Goal: Task Accomplishment & Management: Complete application form

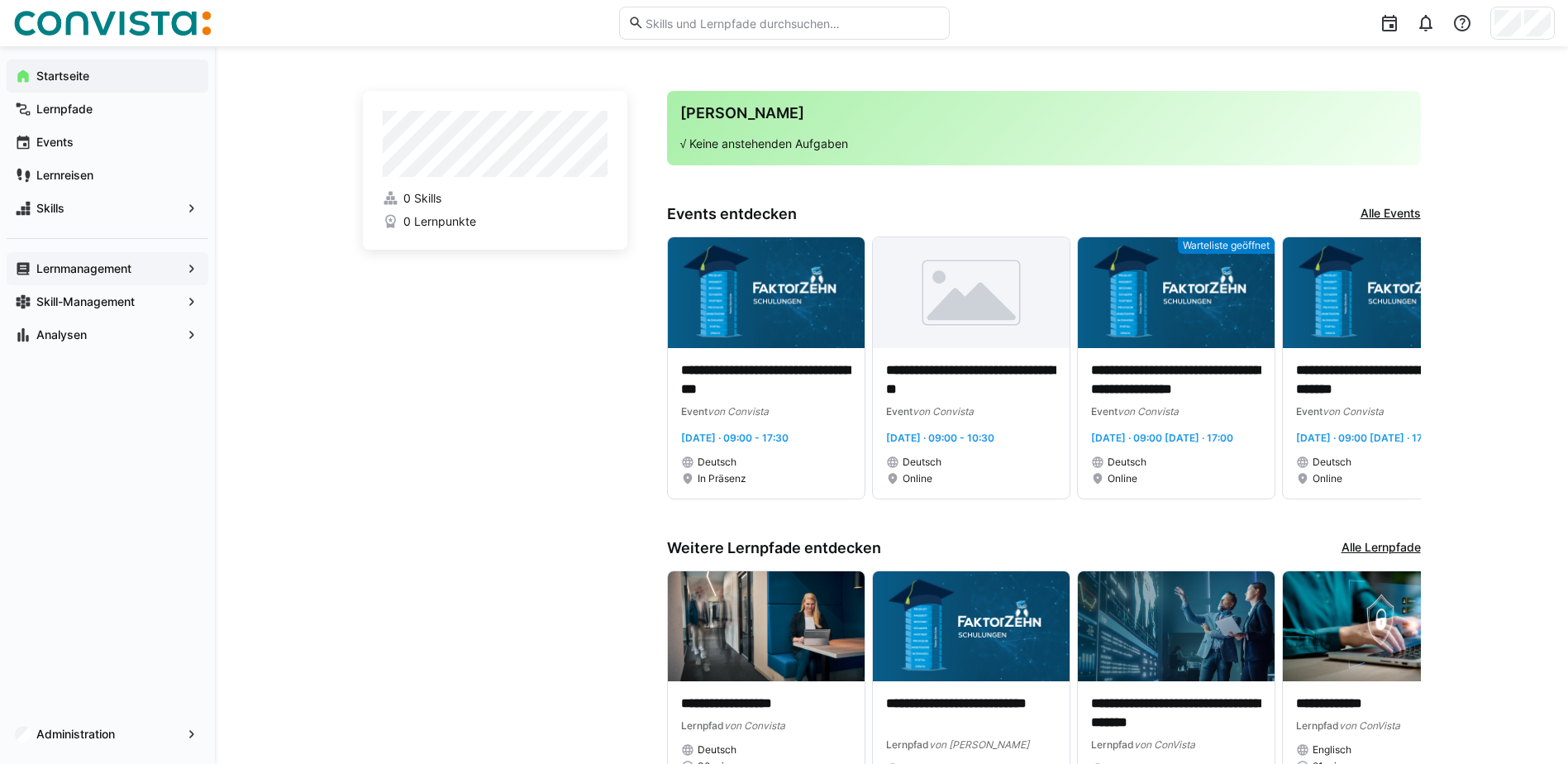
click at [0, 0] on app-navigation-label "Lernmanagement" at bounding box center [0, 0] width 0 height 0
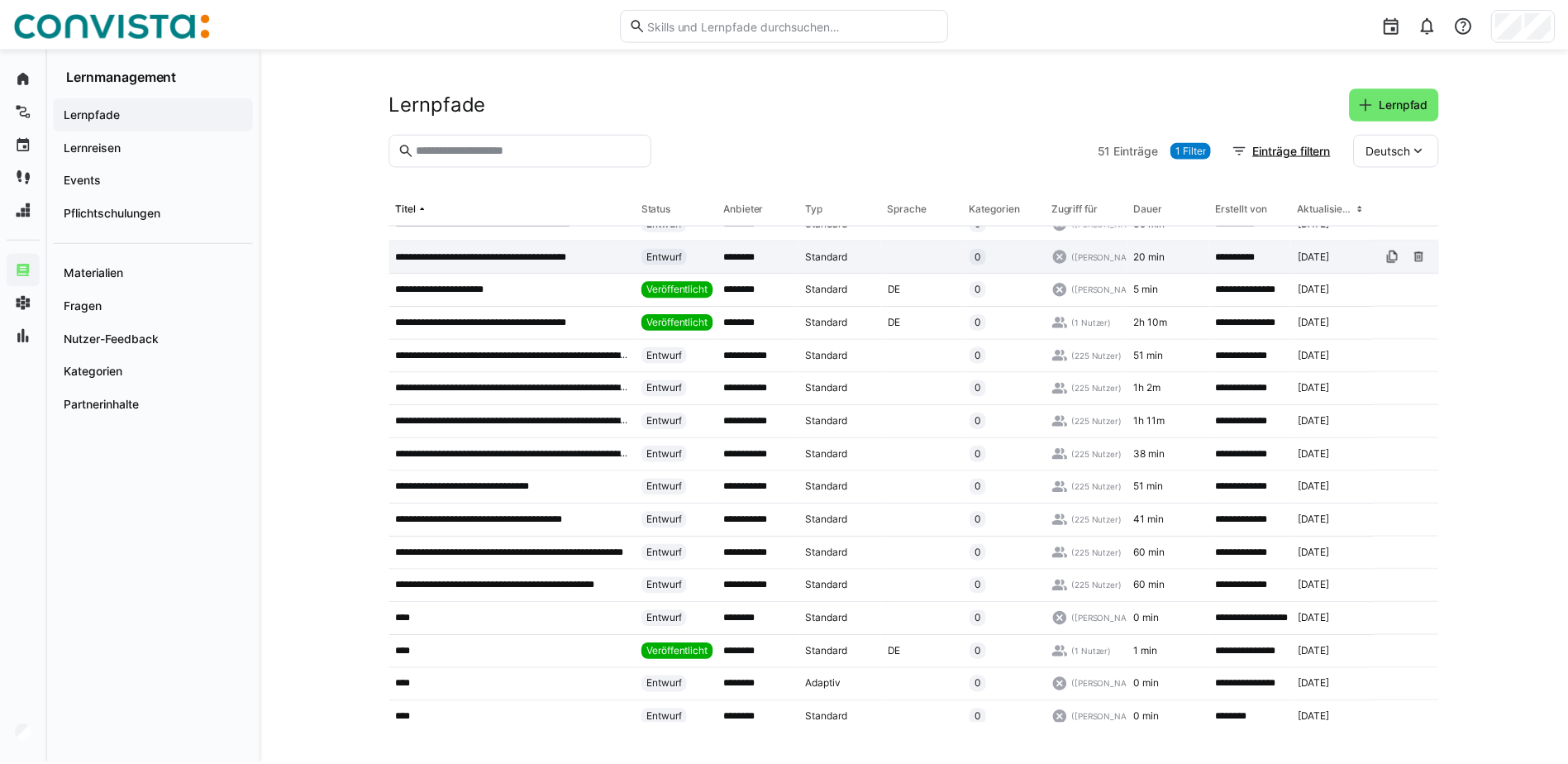
scroll to position [827, 0]
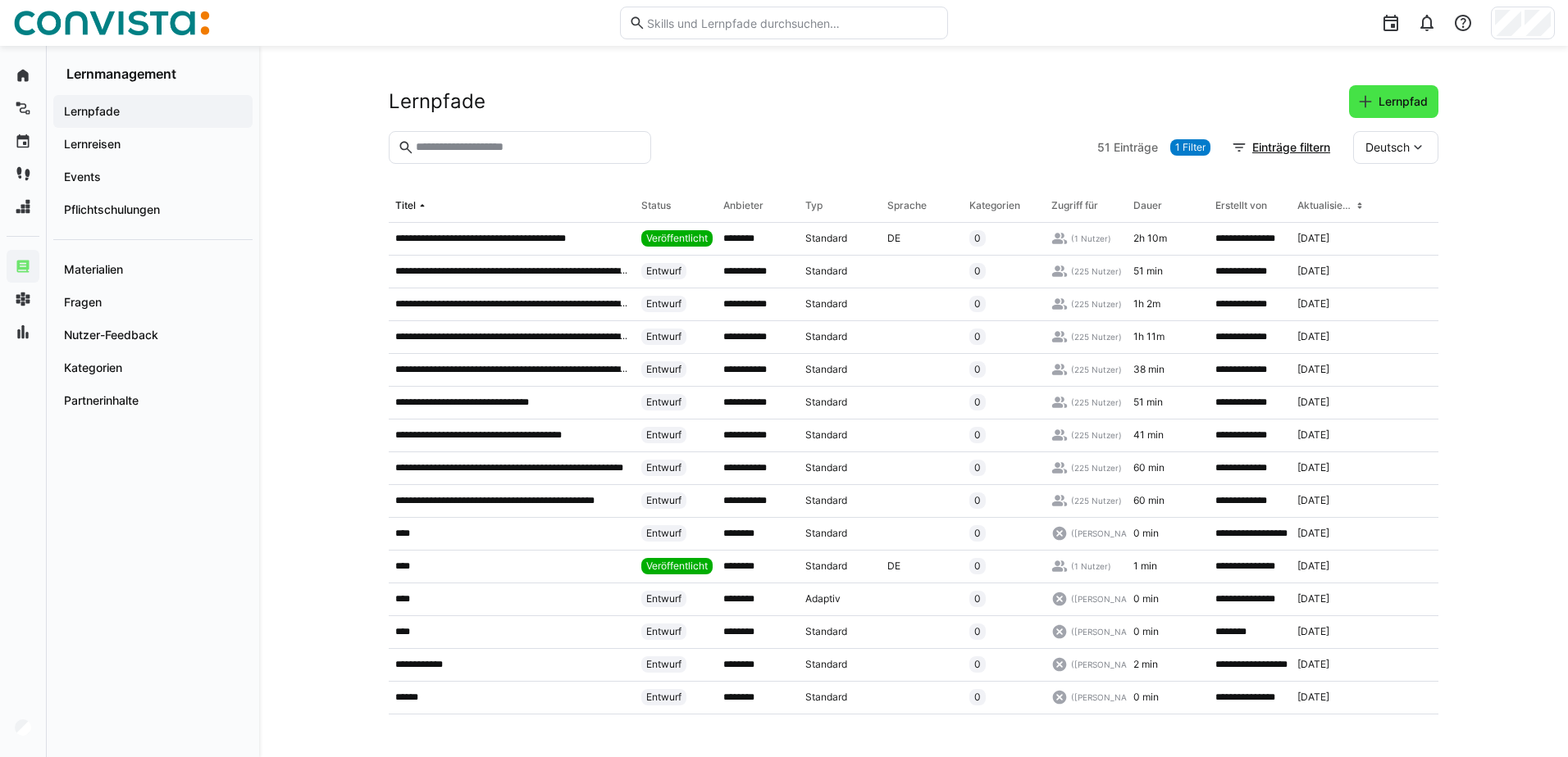
click at [1398, 105] on span "Lernpfad" at bounding box center [1403, 102] width 54 height 17
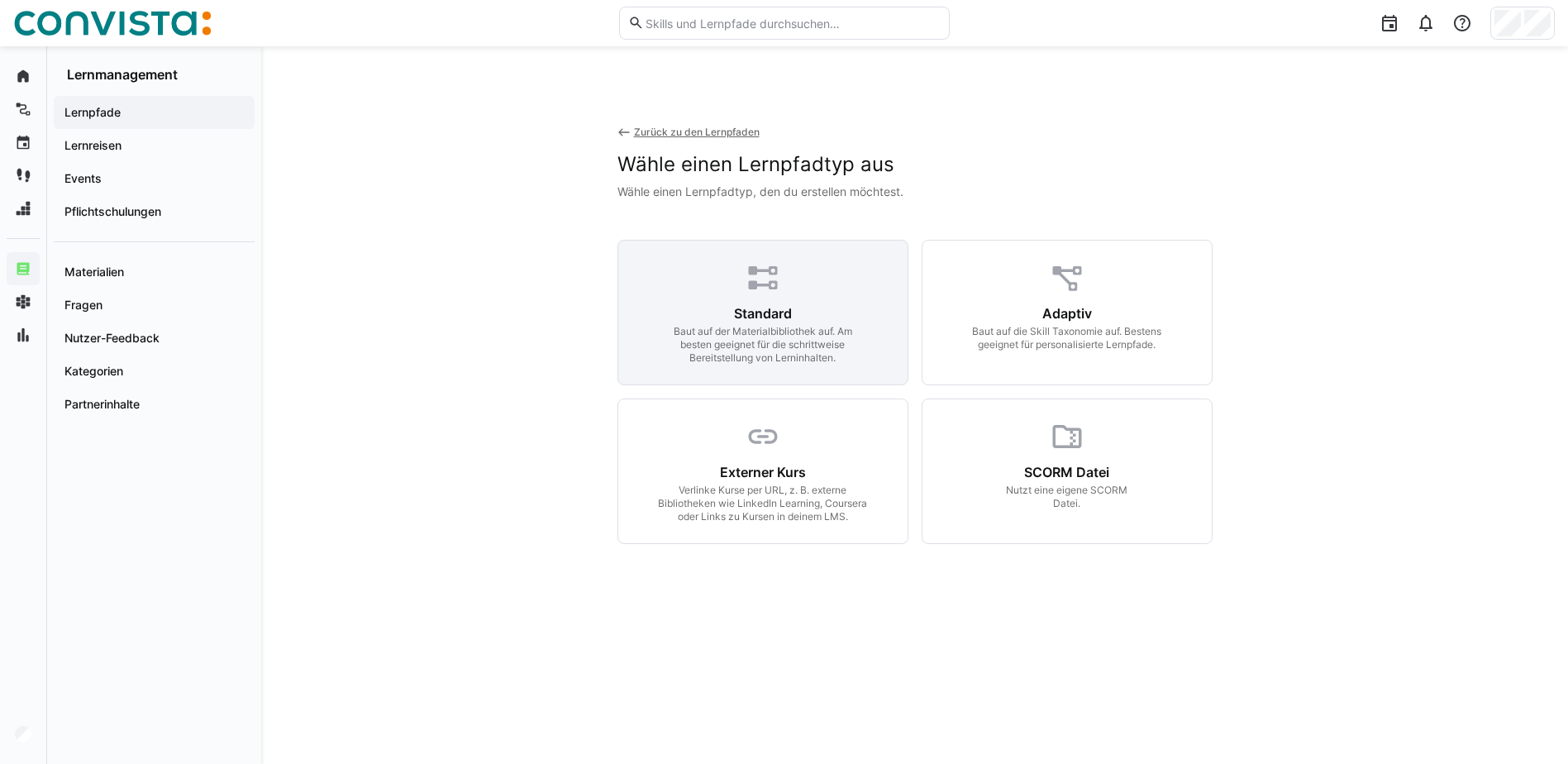
click at [815, 326] on div "Baut auf der Materialbibliothek auf. Am besten geeignet für die schrittweise Be…" at bounding box center [763, 345] width 212 height 40
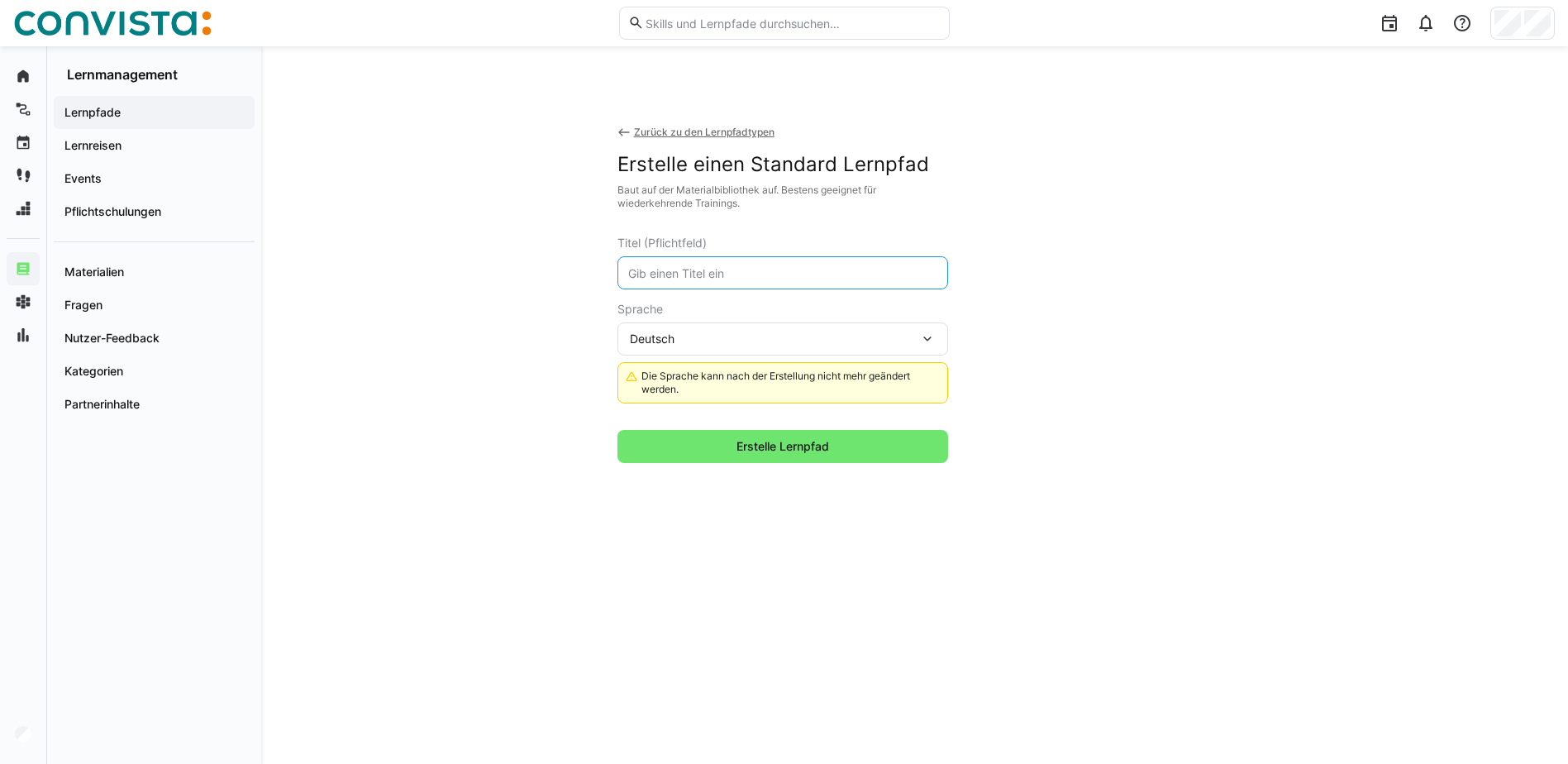
click at [715, 267] on input "text" at bounding box center [784, 272] width 313 height 15
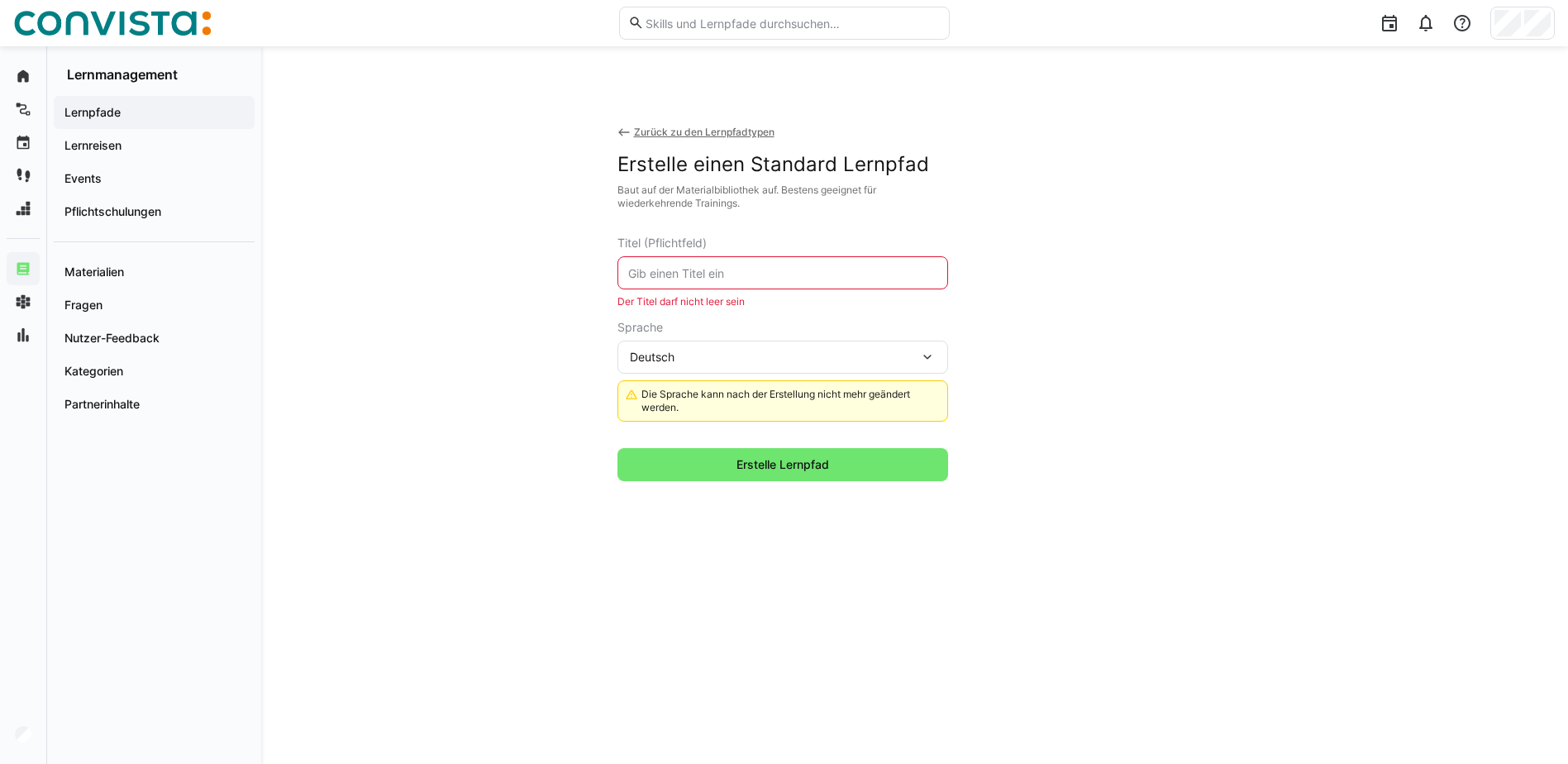
click at [687, 266] on input "text" at bounding box center [784, 272] width 313 height 15
paste input "Leitfaden Produkteinführung FS-CD Adapter"
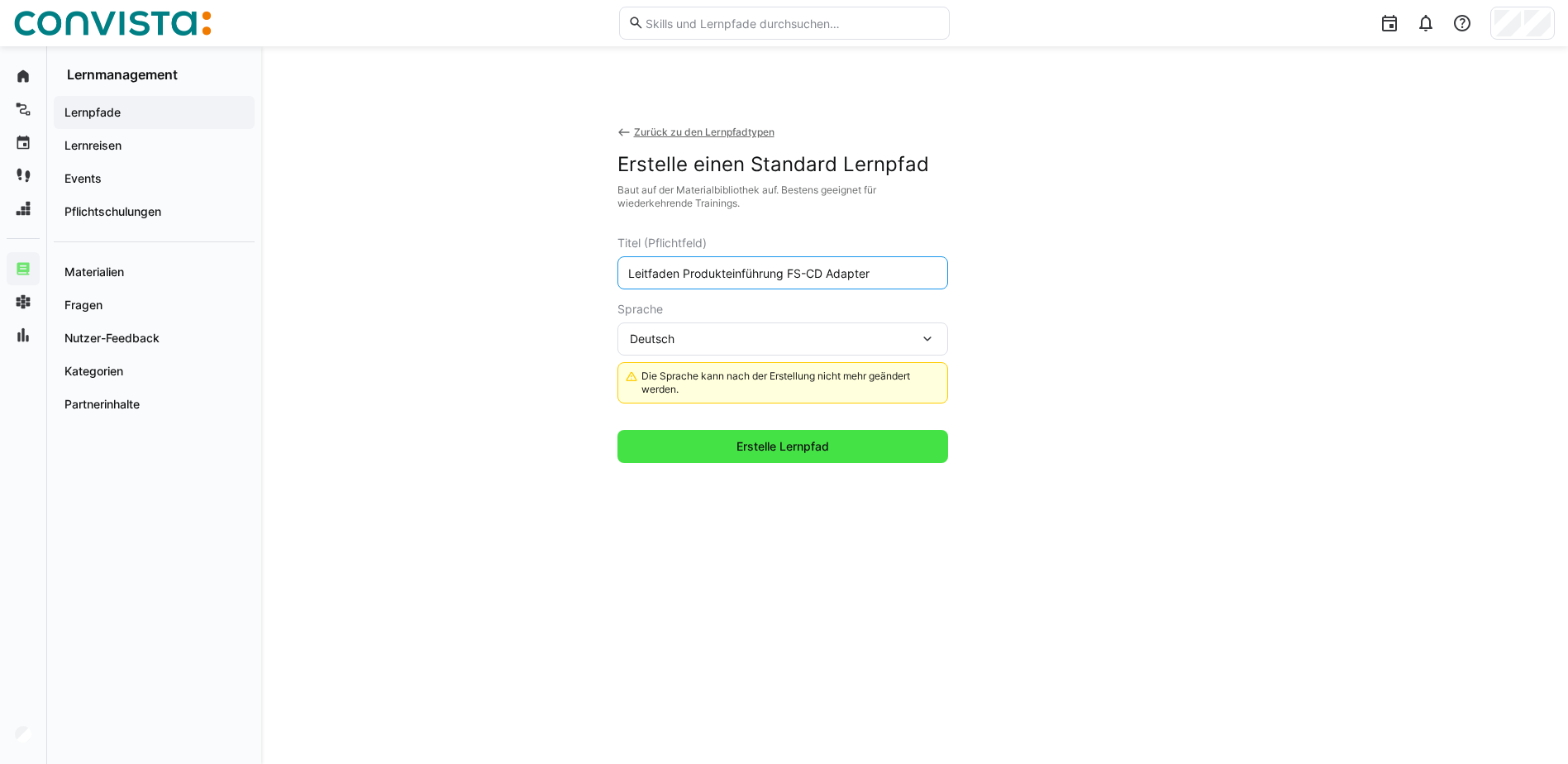
type input "Leitfaden Produkteinführung FS-CD Adapter"
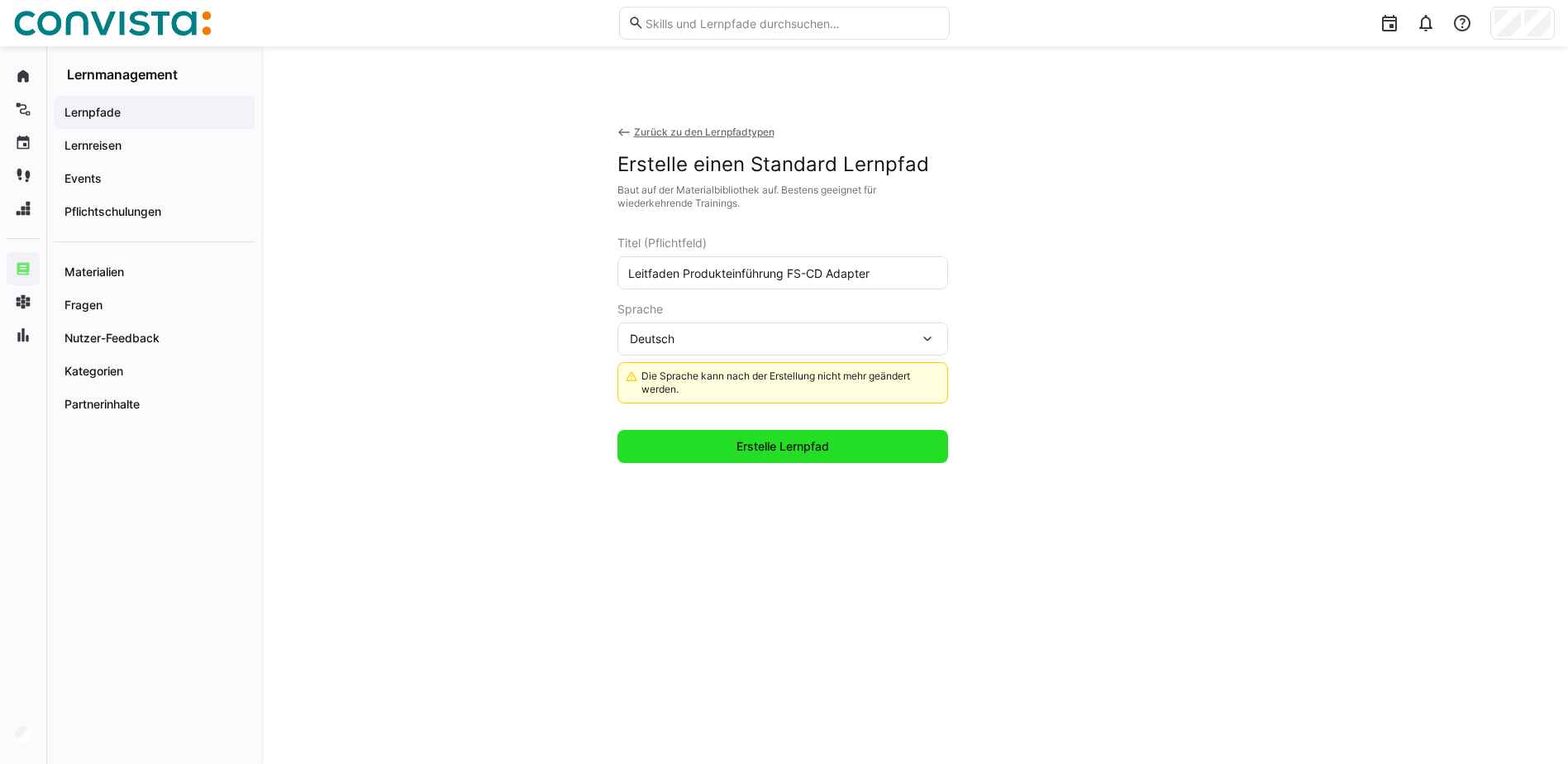
click at [751, 444] on span "Erstelle Lernpfad" at bounding box center [784, 447] width 98 height 17
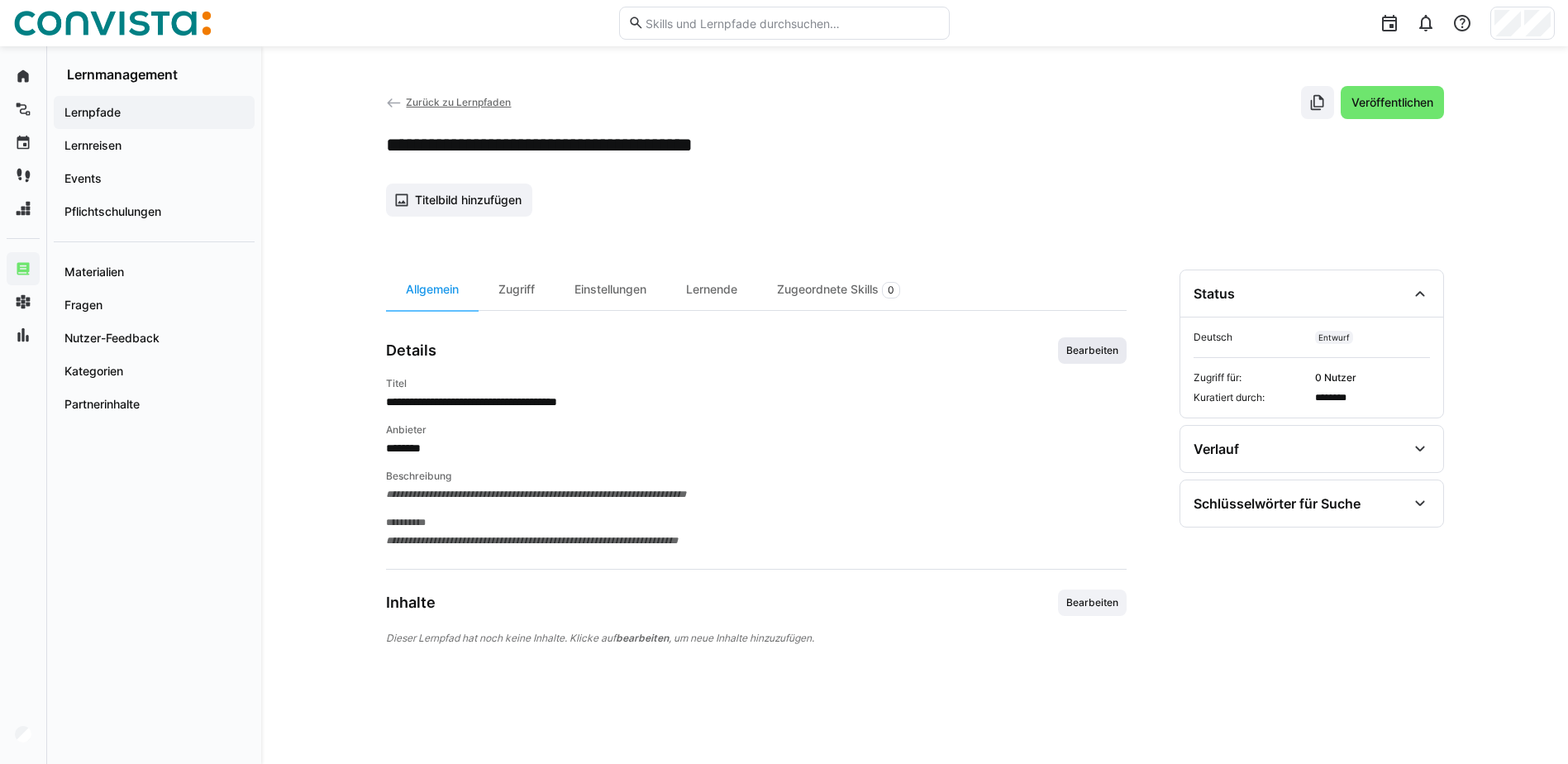
click at [1106, 347] on span "Bearbeiten" at bounding box center [1093, 350] width 56 height 13
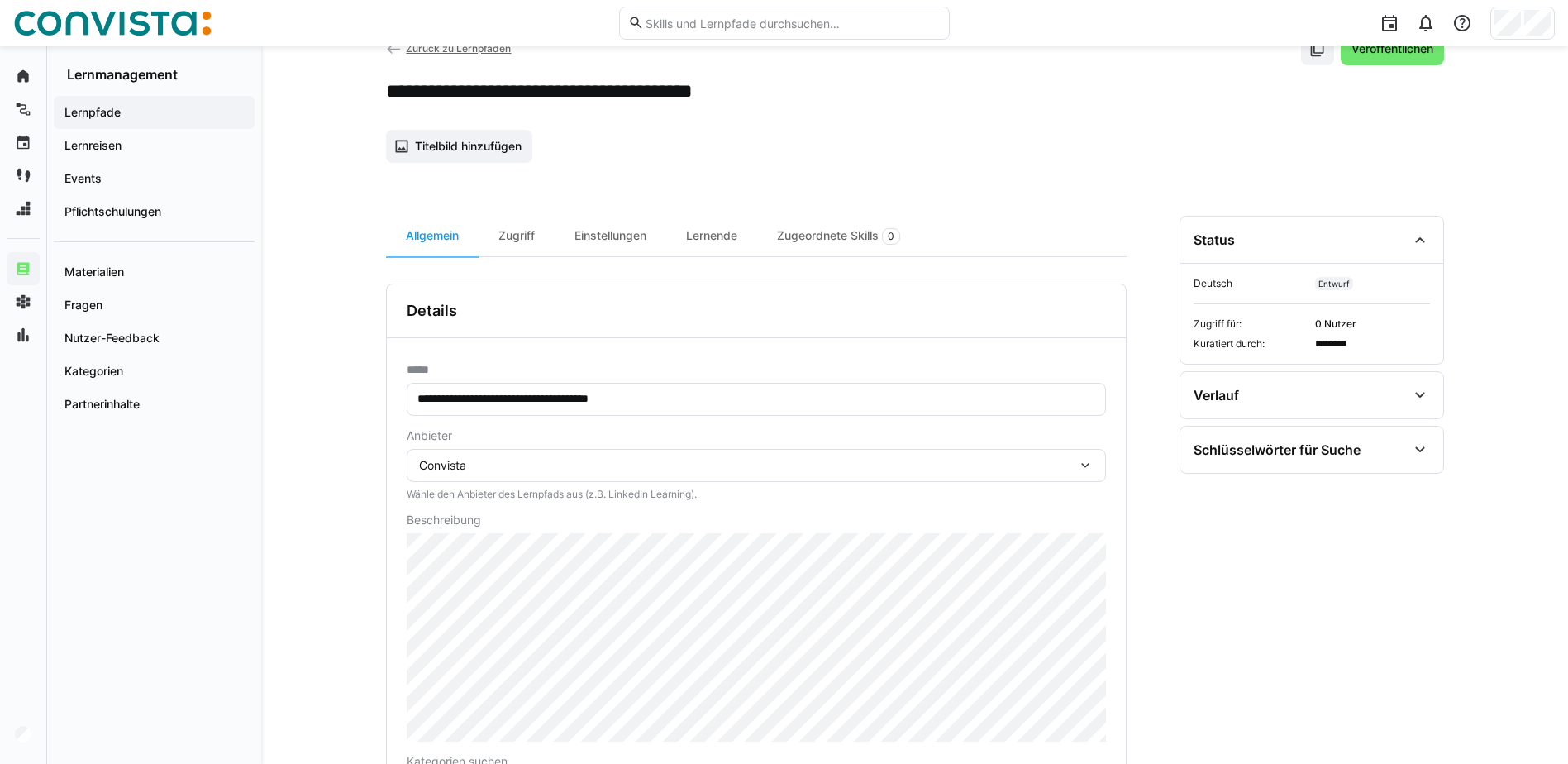
scroll to position [83, 0]
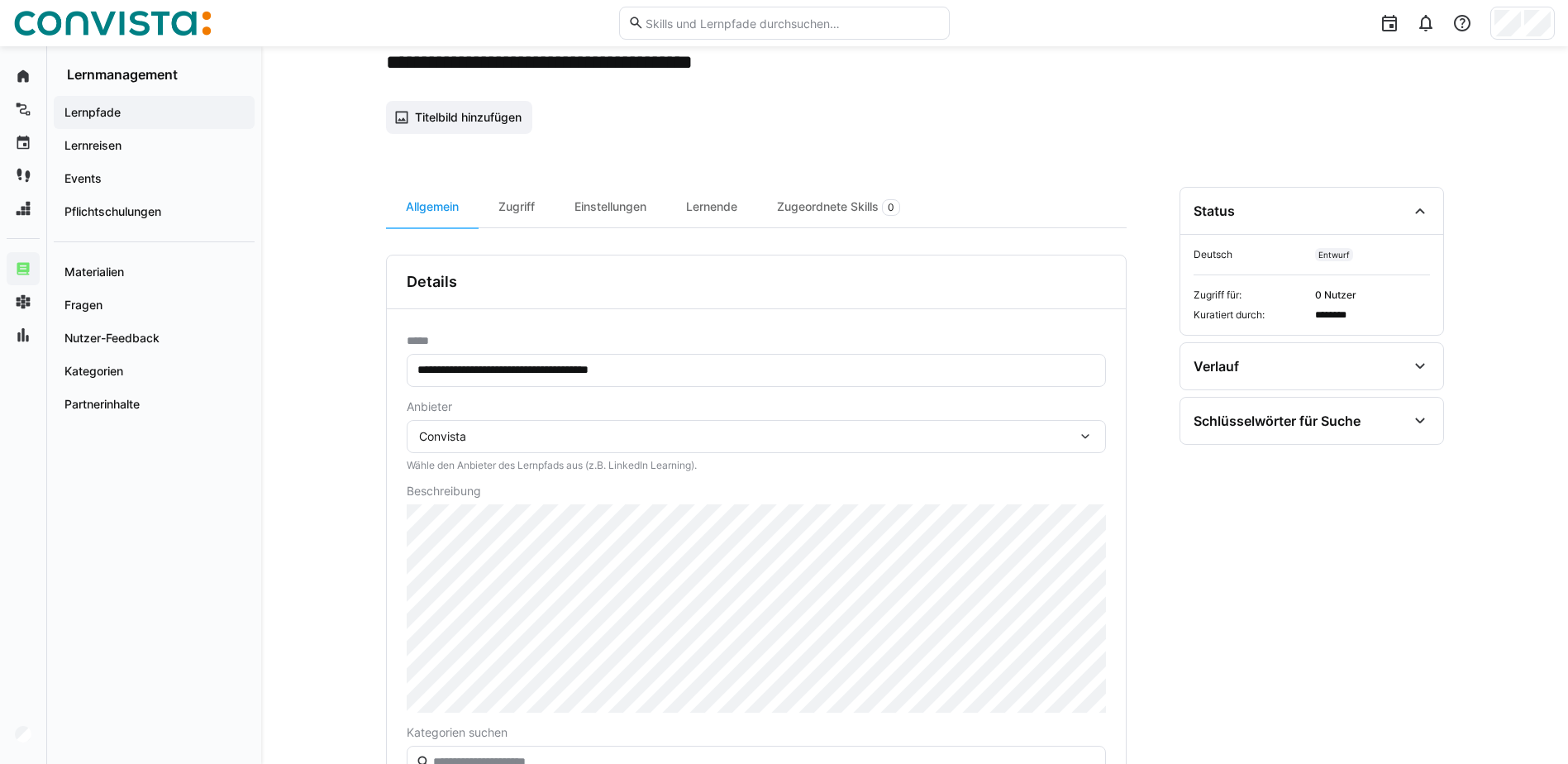
click at [996, 432] on div "Convista" at bounding box center [749, 436] width 658 height 15
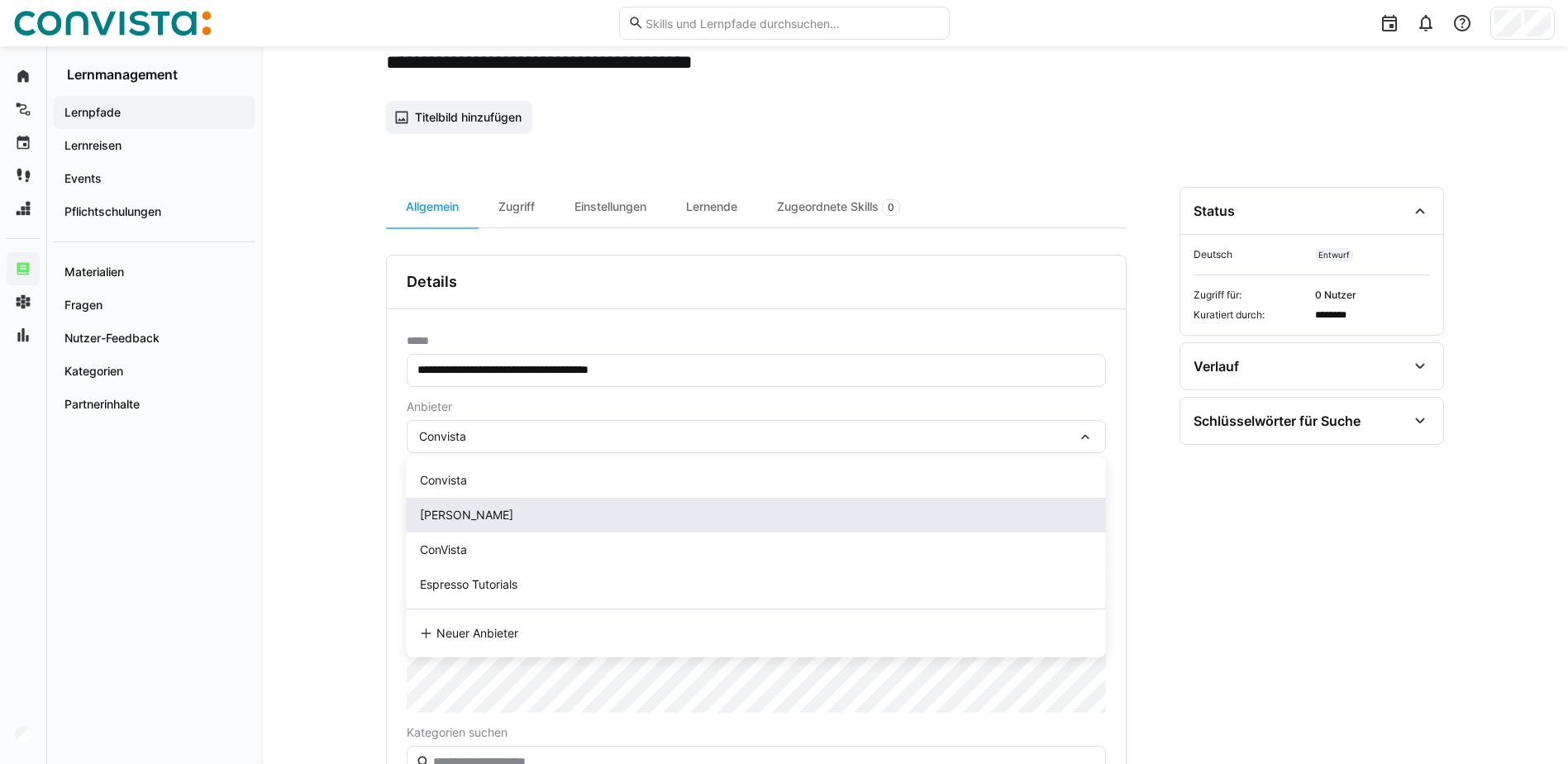
click at [606, 512] on div "[PERSON_NAME]" at bounding box center [756, 515] width 673 height 17
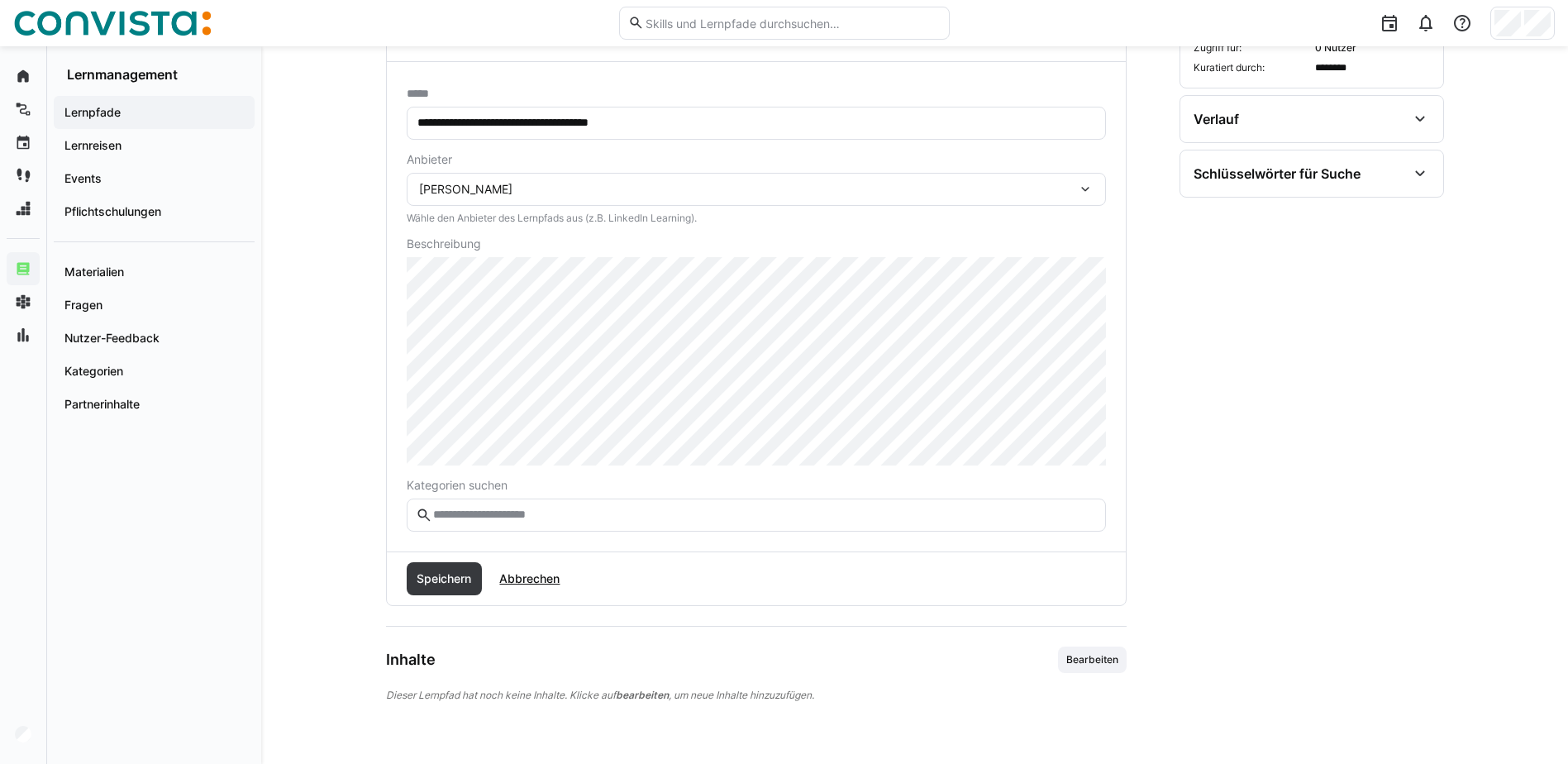
scroll to position [336, 0]
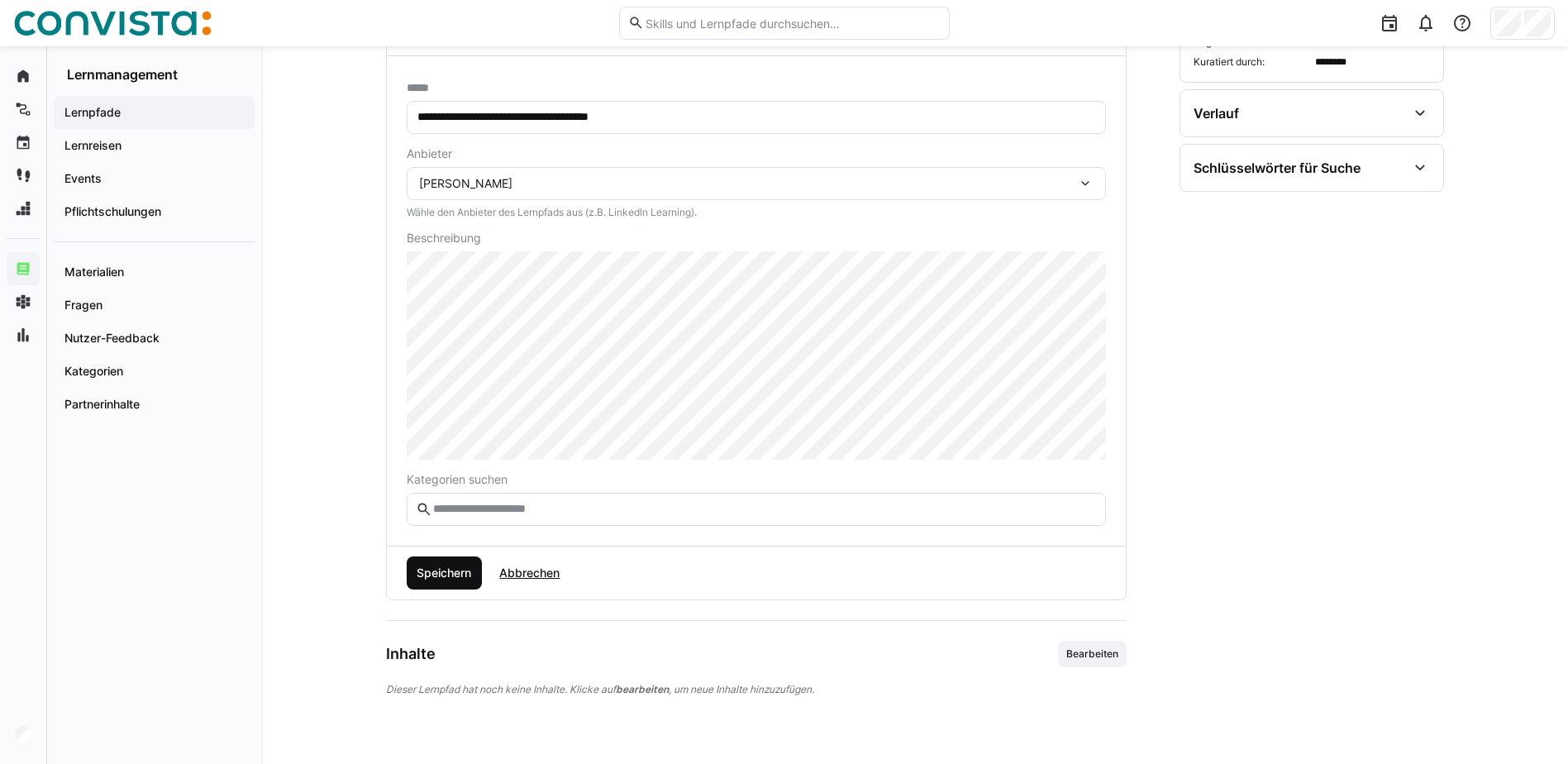
click at [442, 574] on span "Speichern" at bounding box center [445, 573] width 60 height 17
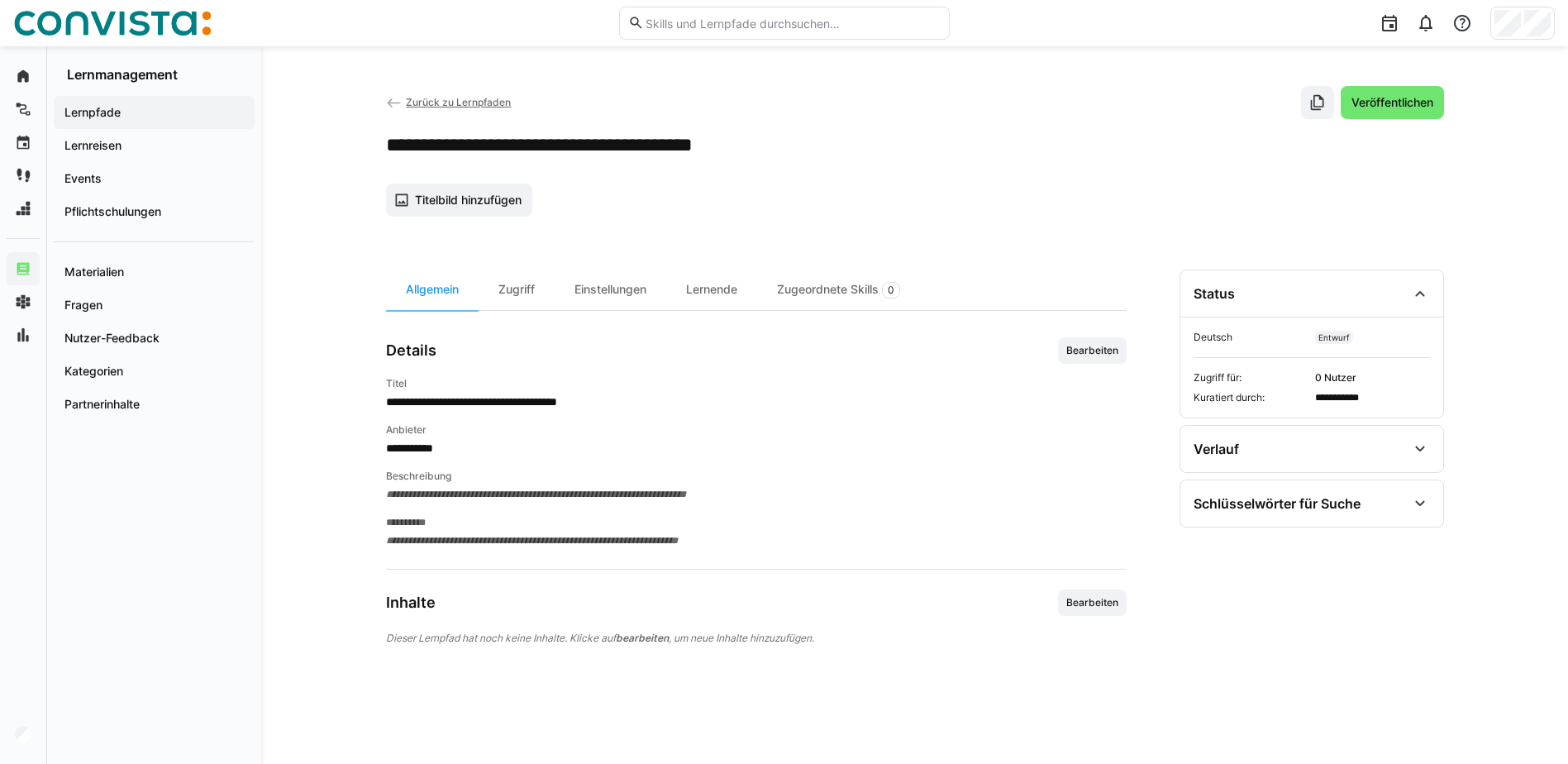
scroll to position [0, 0]
click at [531, 303] on div "Zugriff" at bounding box center [516, 289] width 76 height 41
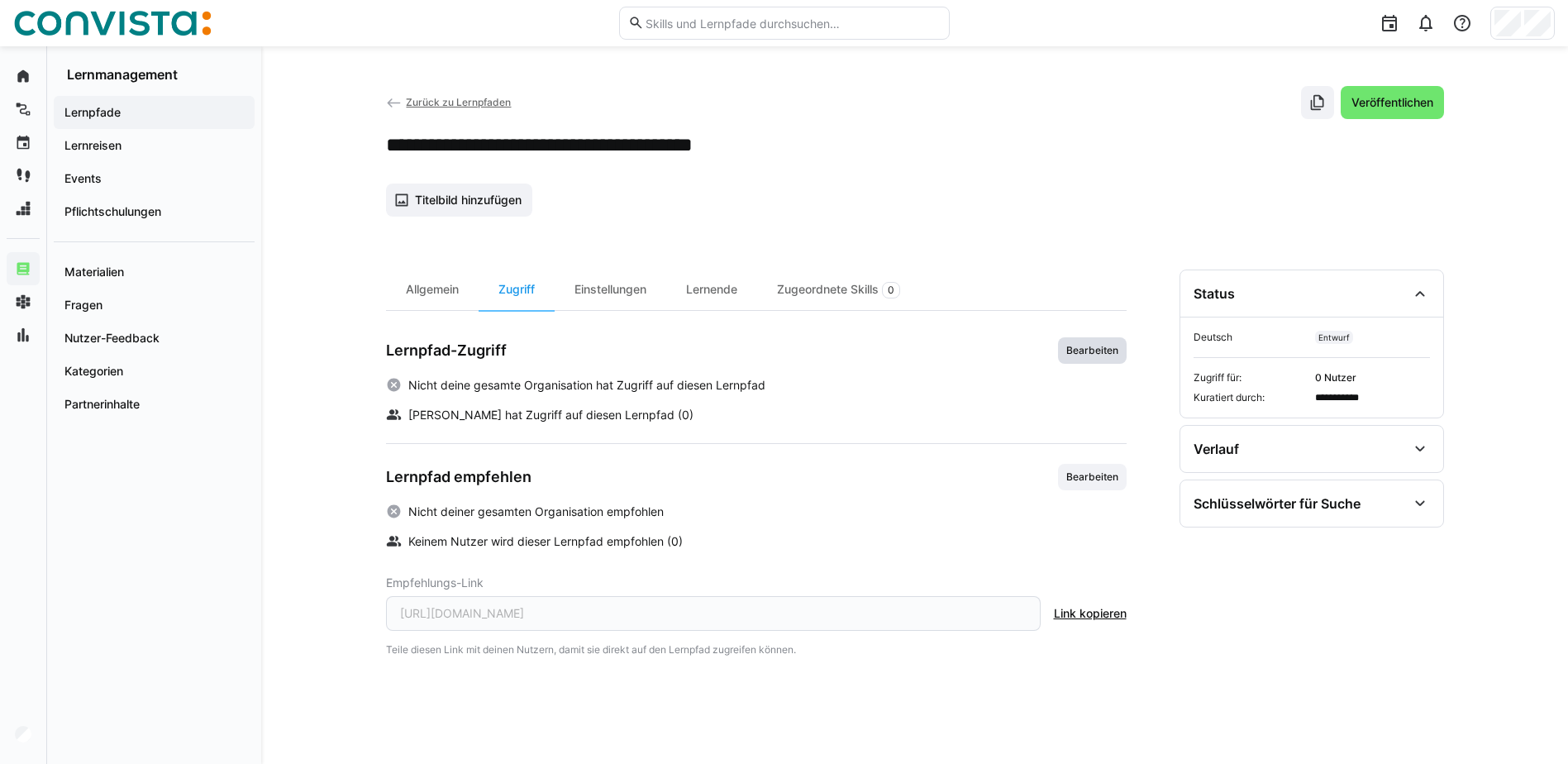
click at [1061, 353] on span "Bearbeiten" at bounding box center [1093, 350] width 69 height 27
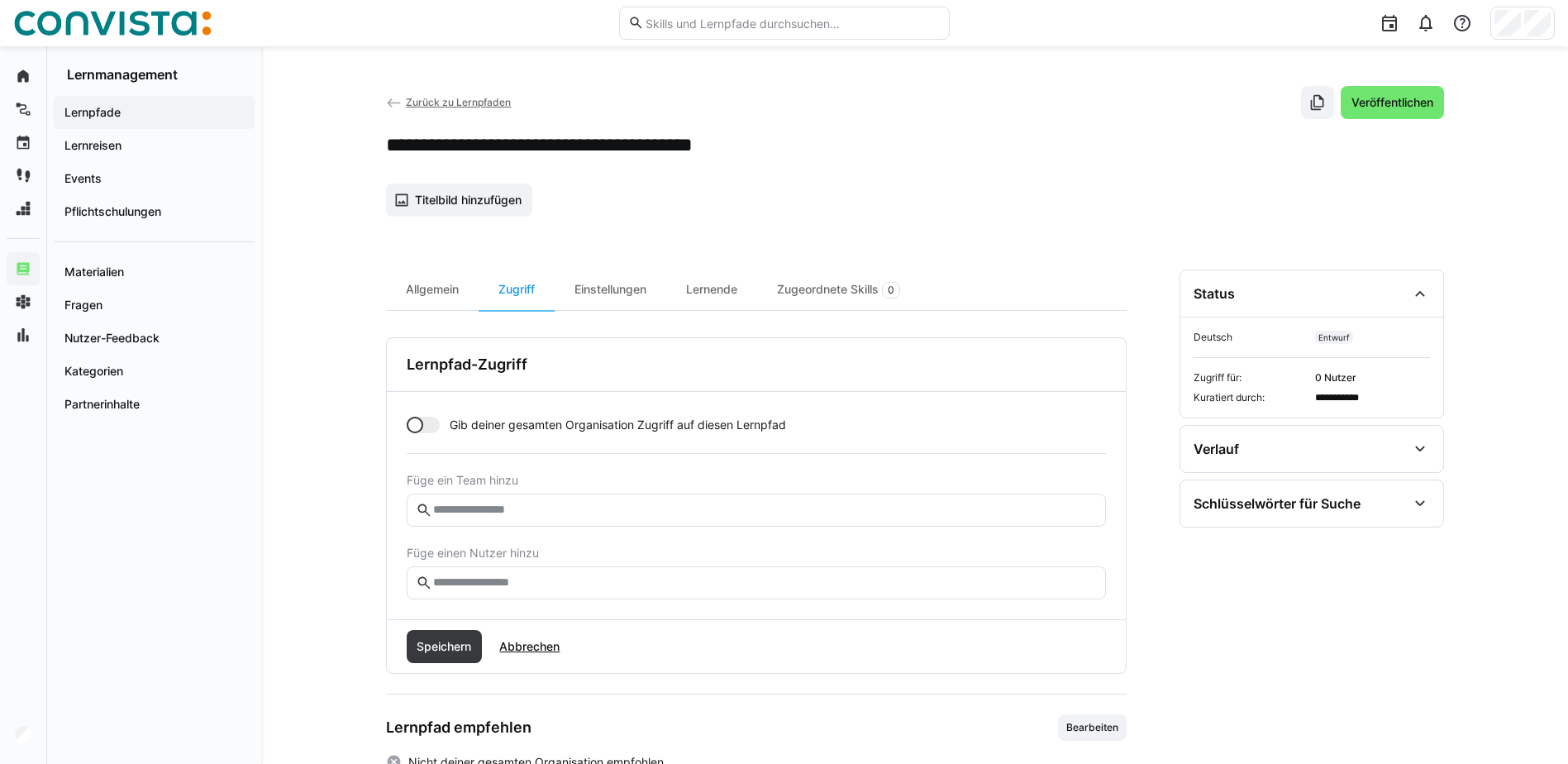
click at [484, 508] on input "text" at bounding box center [764, 510] width 665 height 15
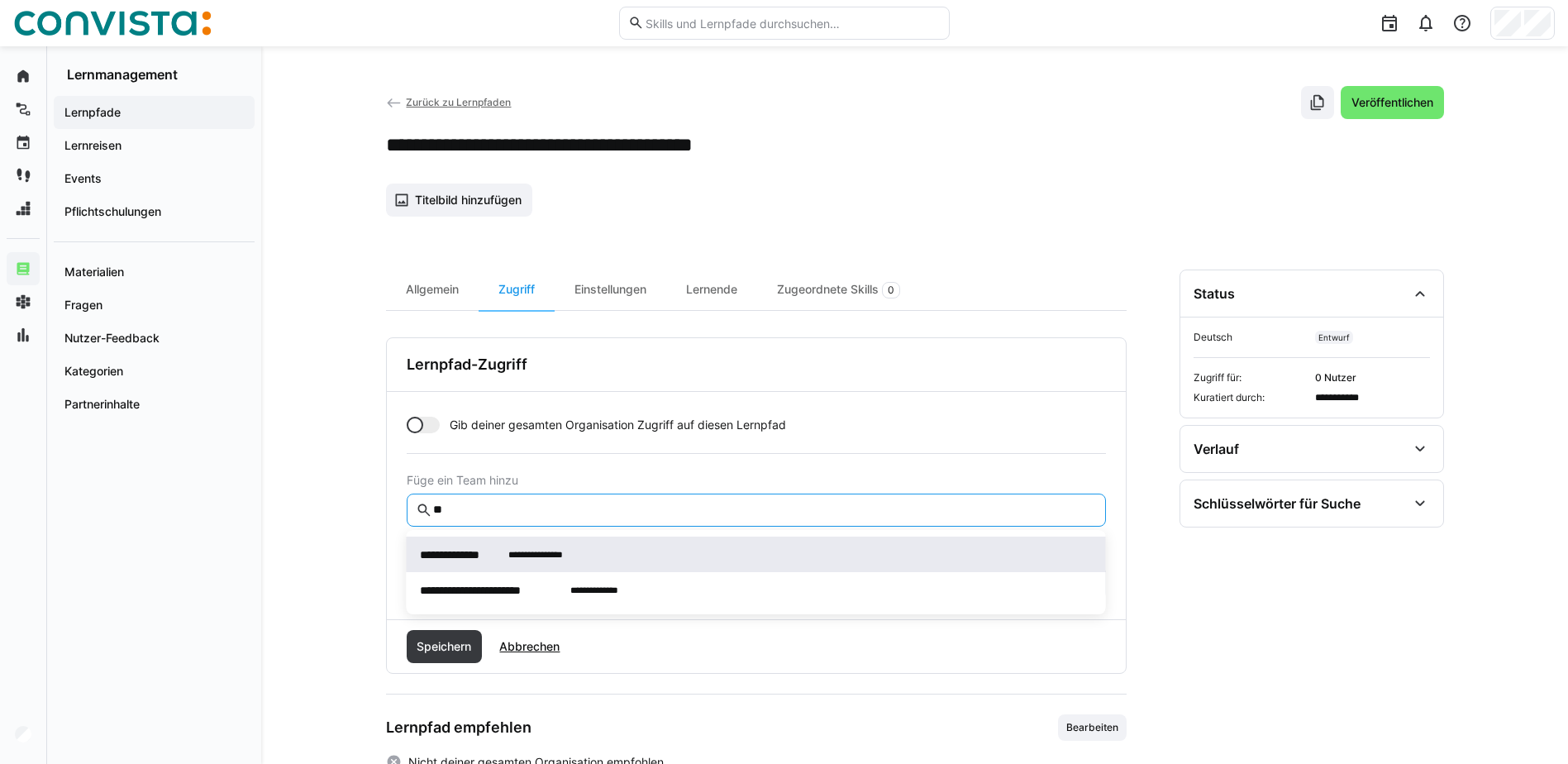
type input "**"
click at [485, 561] on span "**********" at bounding box center [462, 555] width 85 height 17
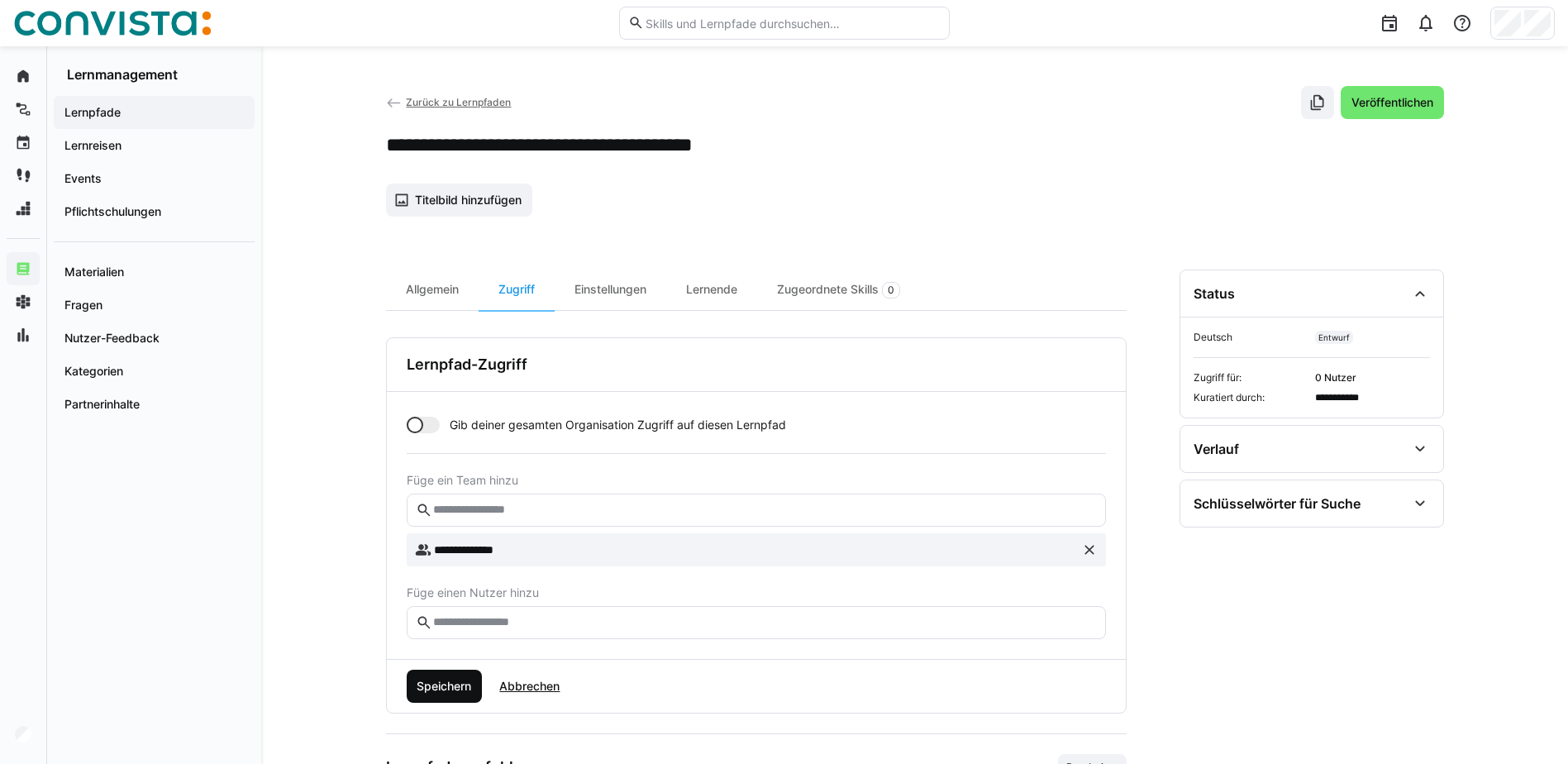
click at [444, 689] on span "Speichern" at bounding box center [445, 686] width 60 height 17
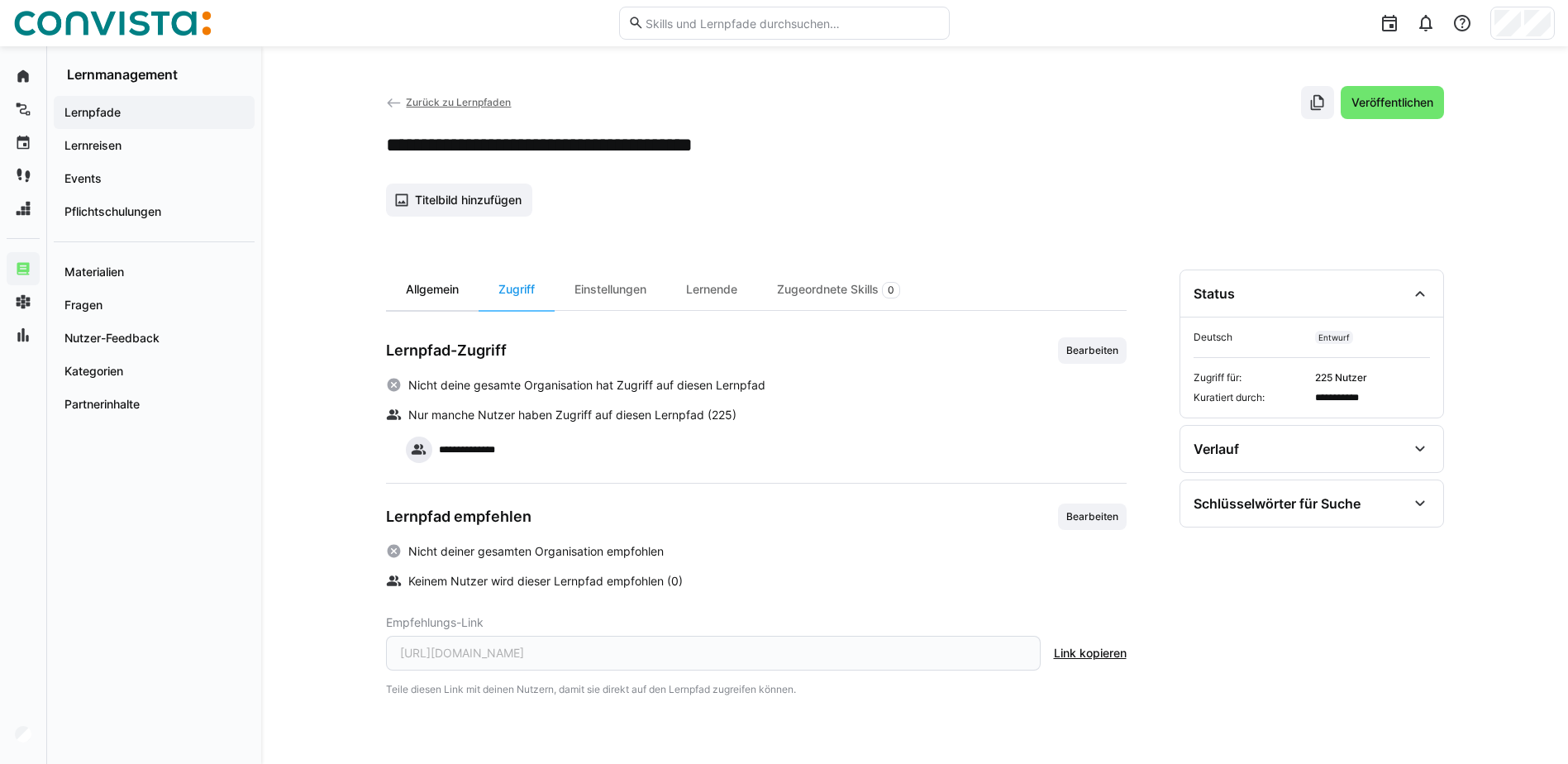
click at [453, 285] on div "Allgemein" at bounding box center [432, 289] width 93 height 41
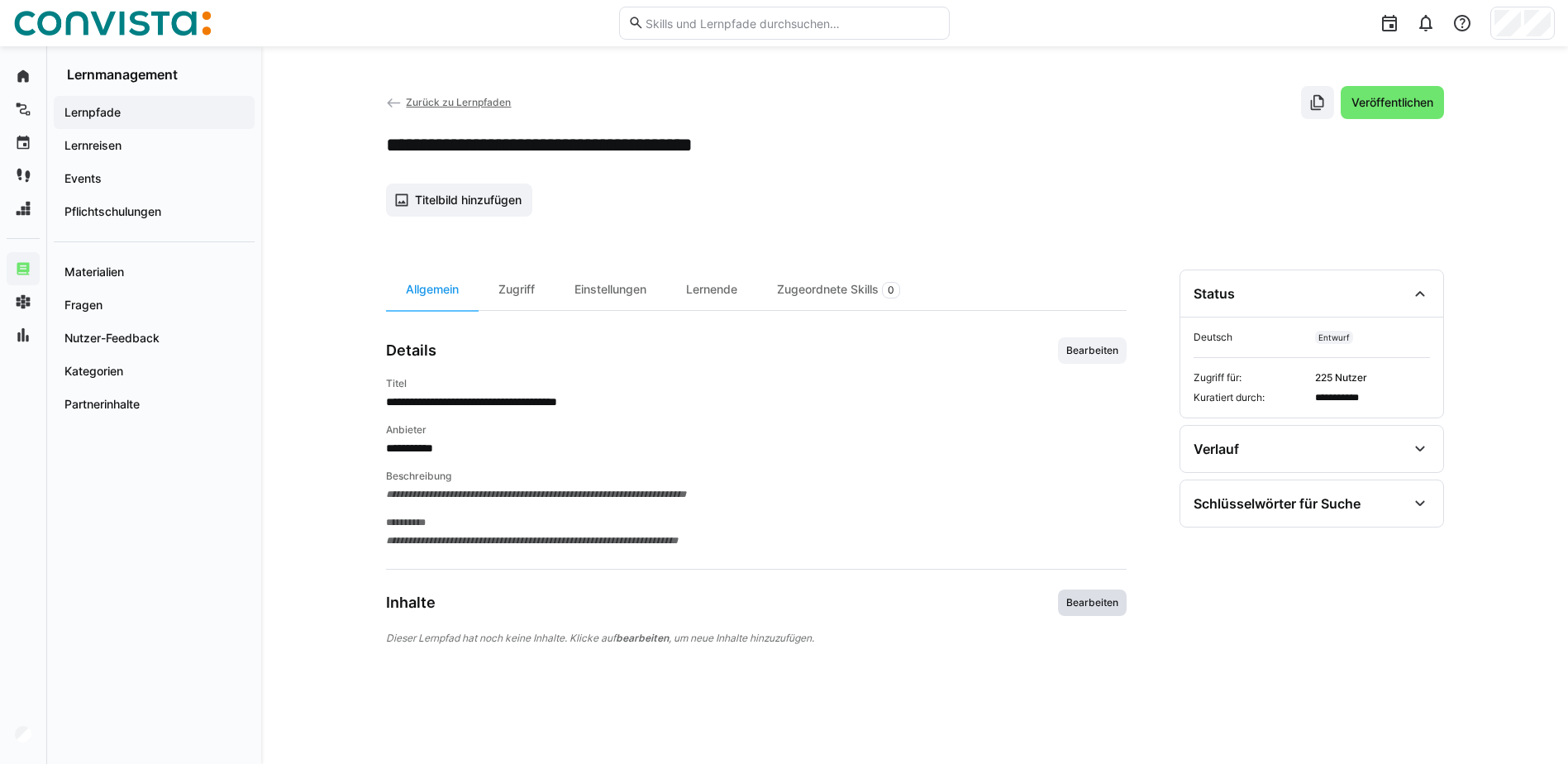
click at [1098, 600] on span "Bearbeiten" at bounding box center [1093, 602] width 56 height 13
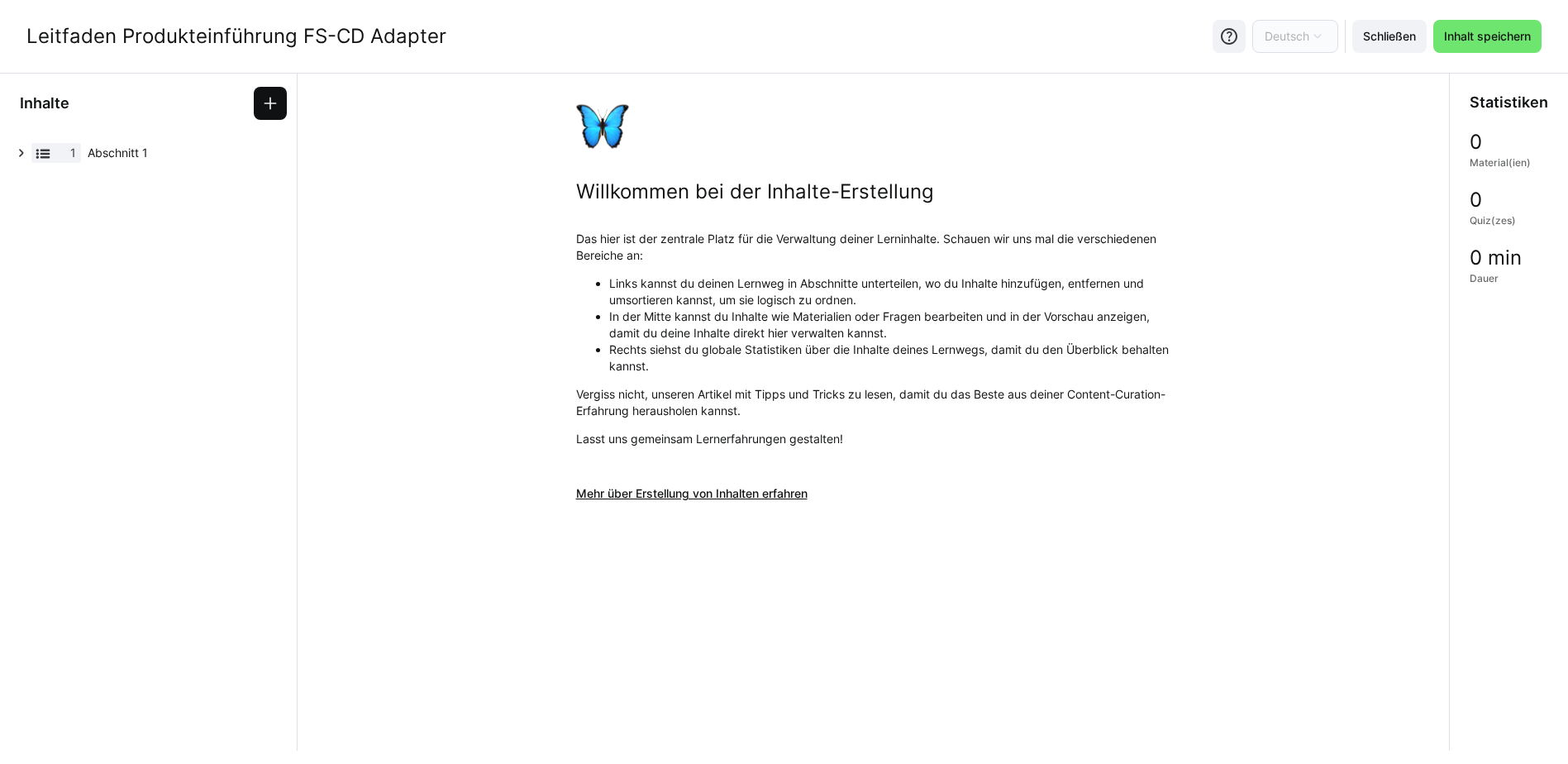
click at [271, 96] on eds-icon at bounding box center [270, 103] width 17 height 17
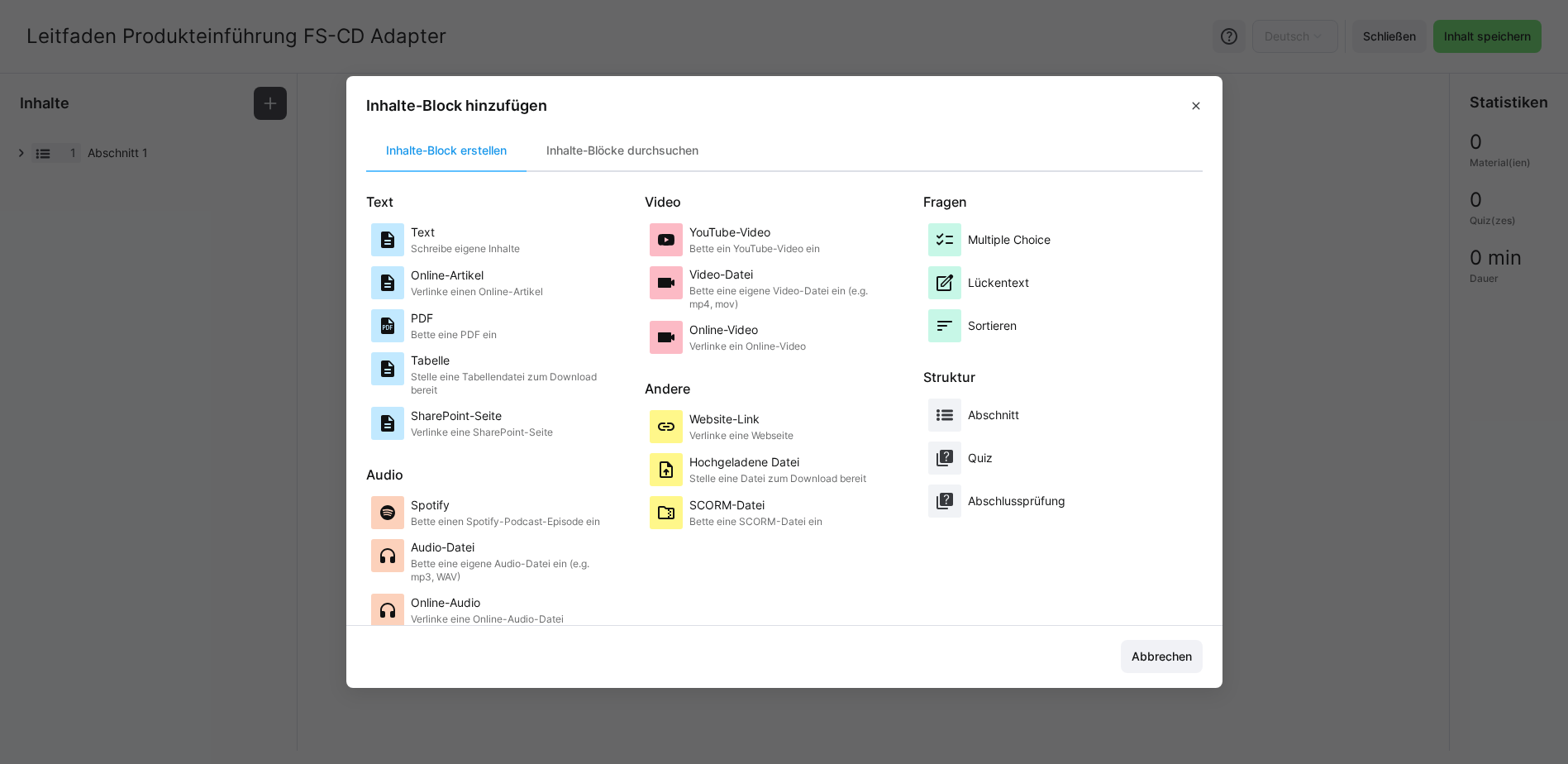
scroll to position [18, 0]
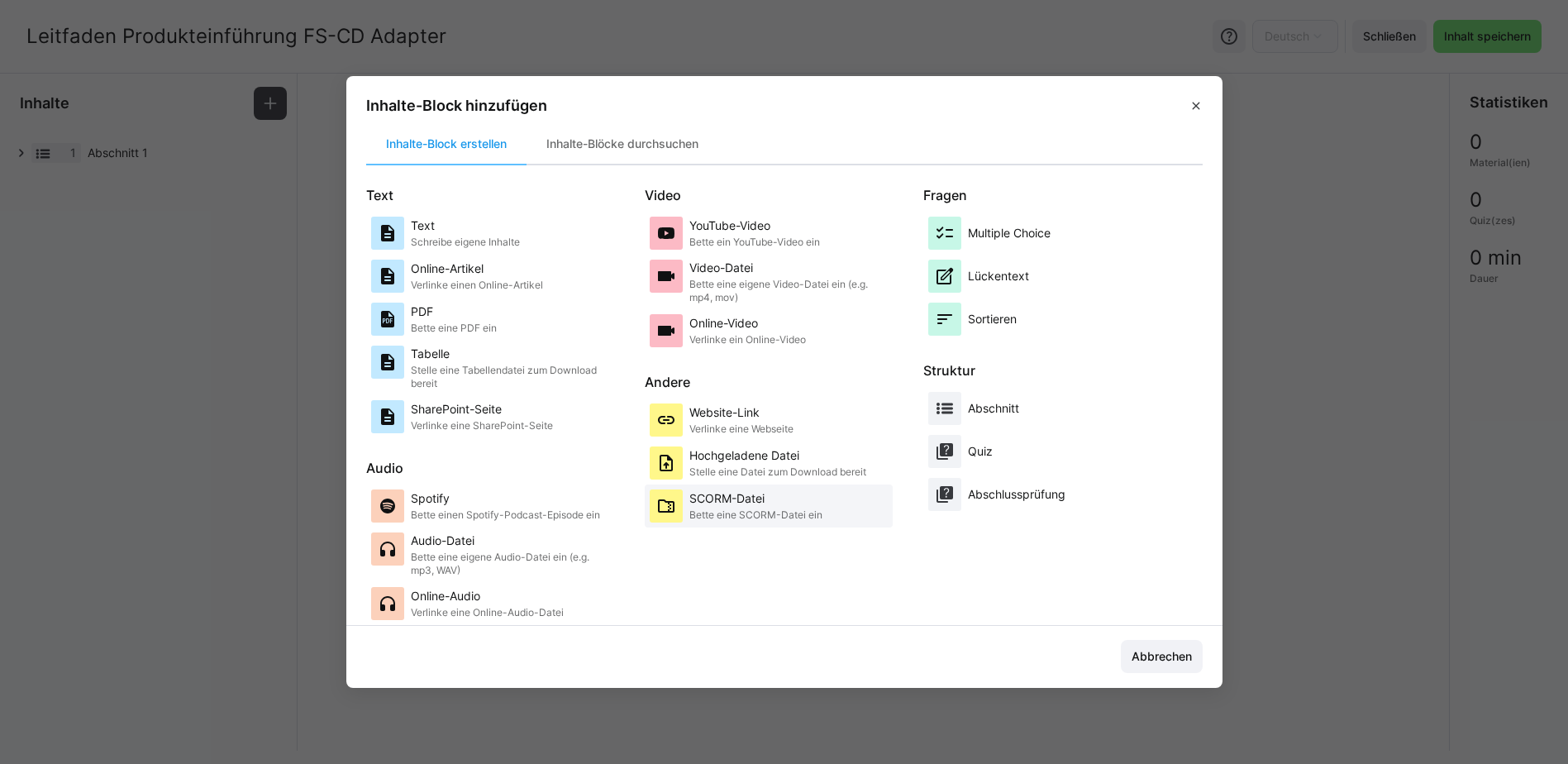
click at [720, 505] on p "SCORM-Datei" at bounding box center [757, 499] width 134 height 17
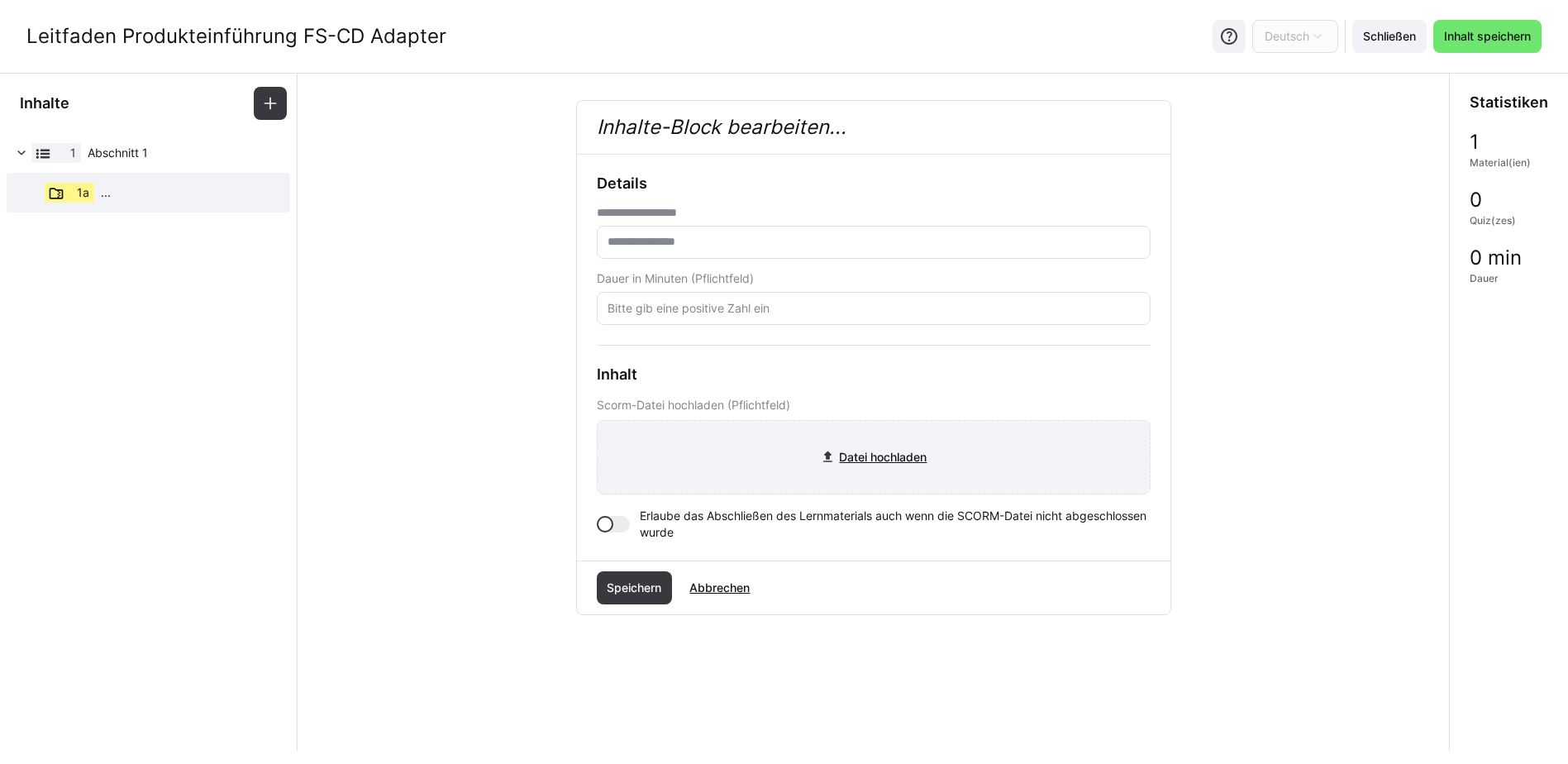
click at [849, 465] on input "file" at bounding box center [874, 457] width 552 height 73
click at [865, 443] on input "file" at bounding box center [874, 457] width 552 height 73
click at [274, 187] on eds-icon at bounding box center [277, 192] width 17 height 17
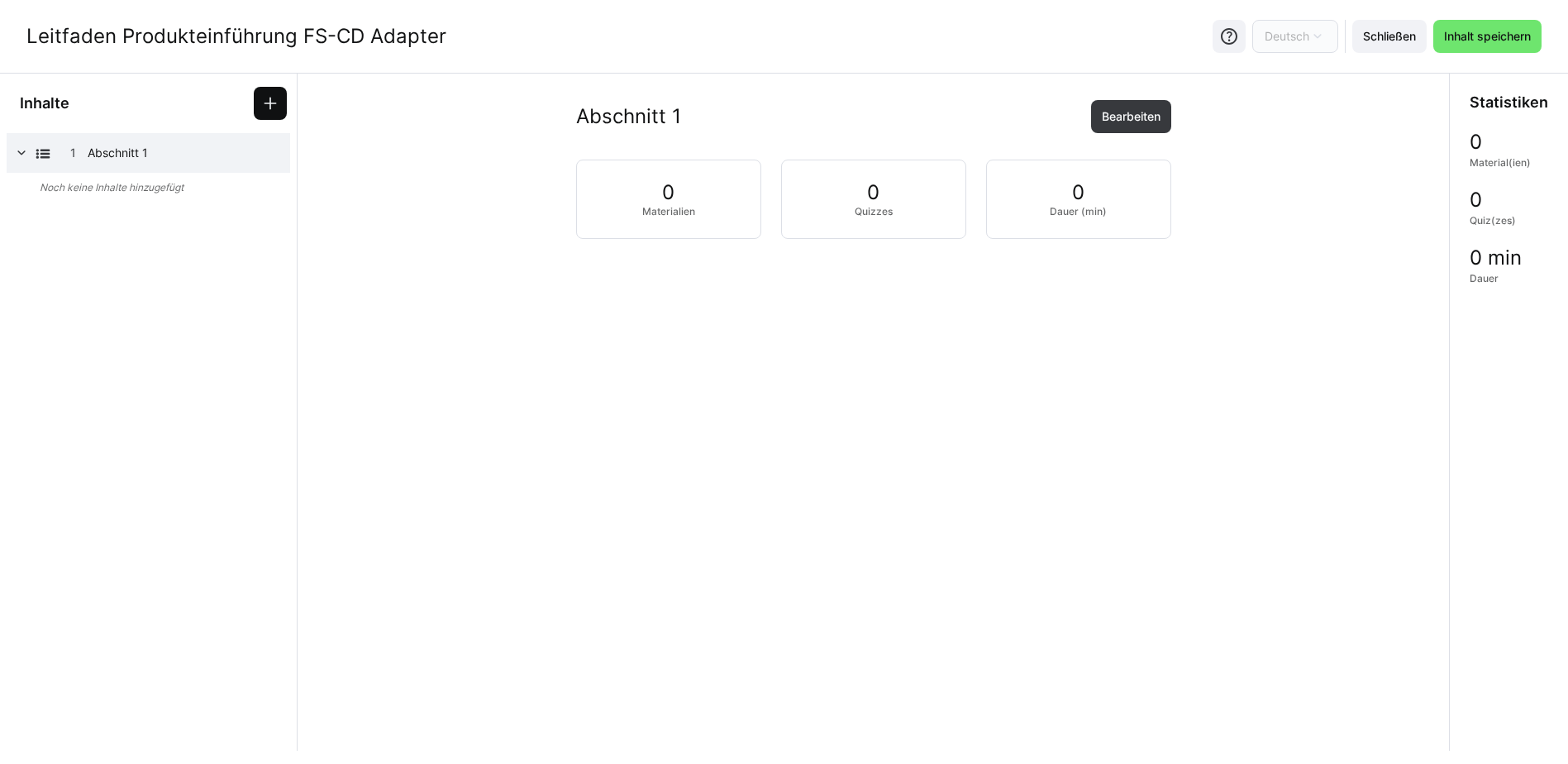
click at [269, 113] on span at bounding box center [270, 103] width 33 height 33
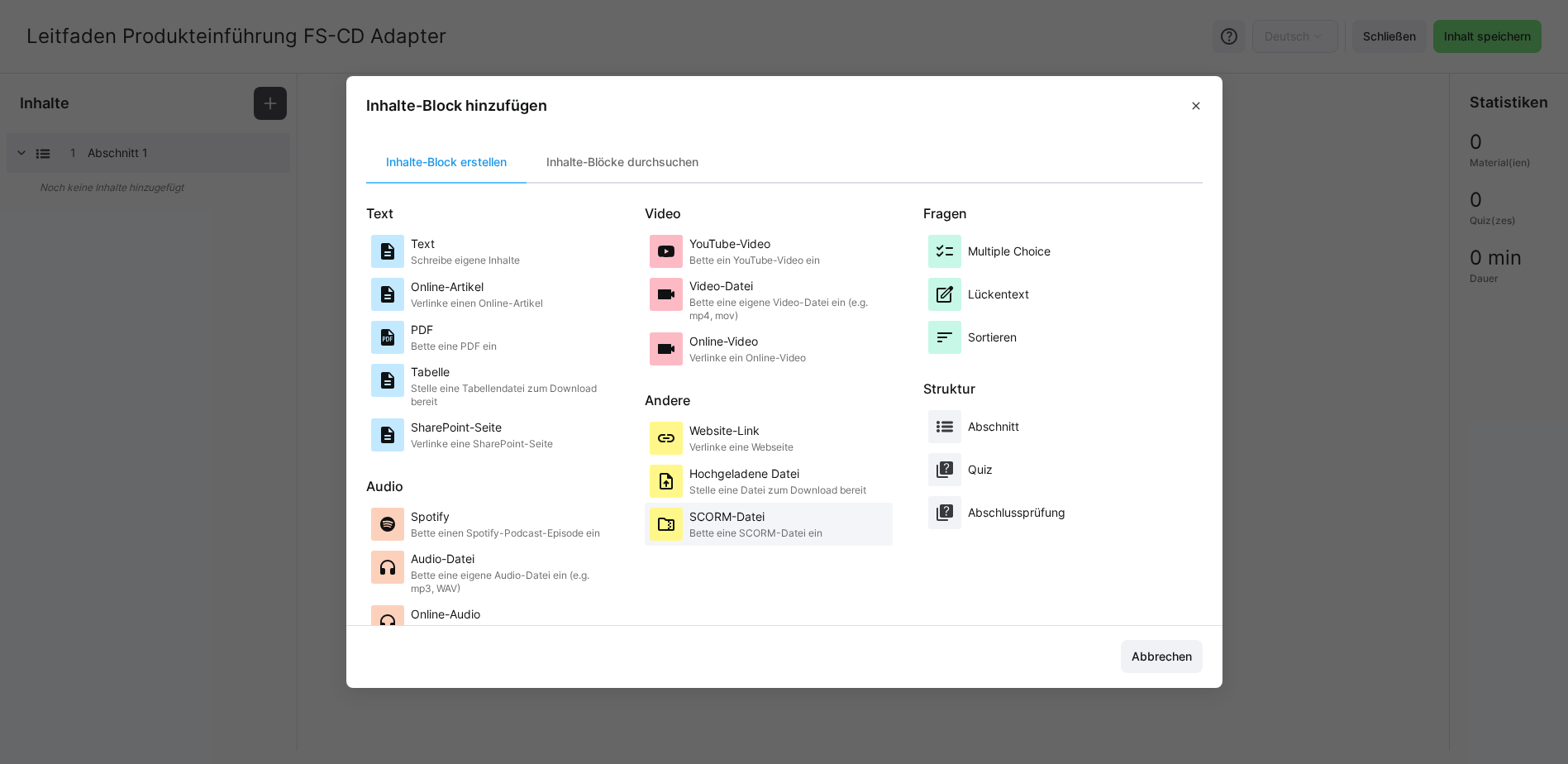
click at [781, 530] on p "Bette eine SCORM-Datei ein" at bounding box center [757, 533] width 134 height 13
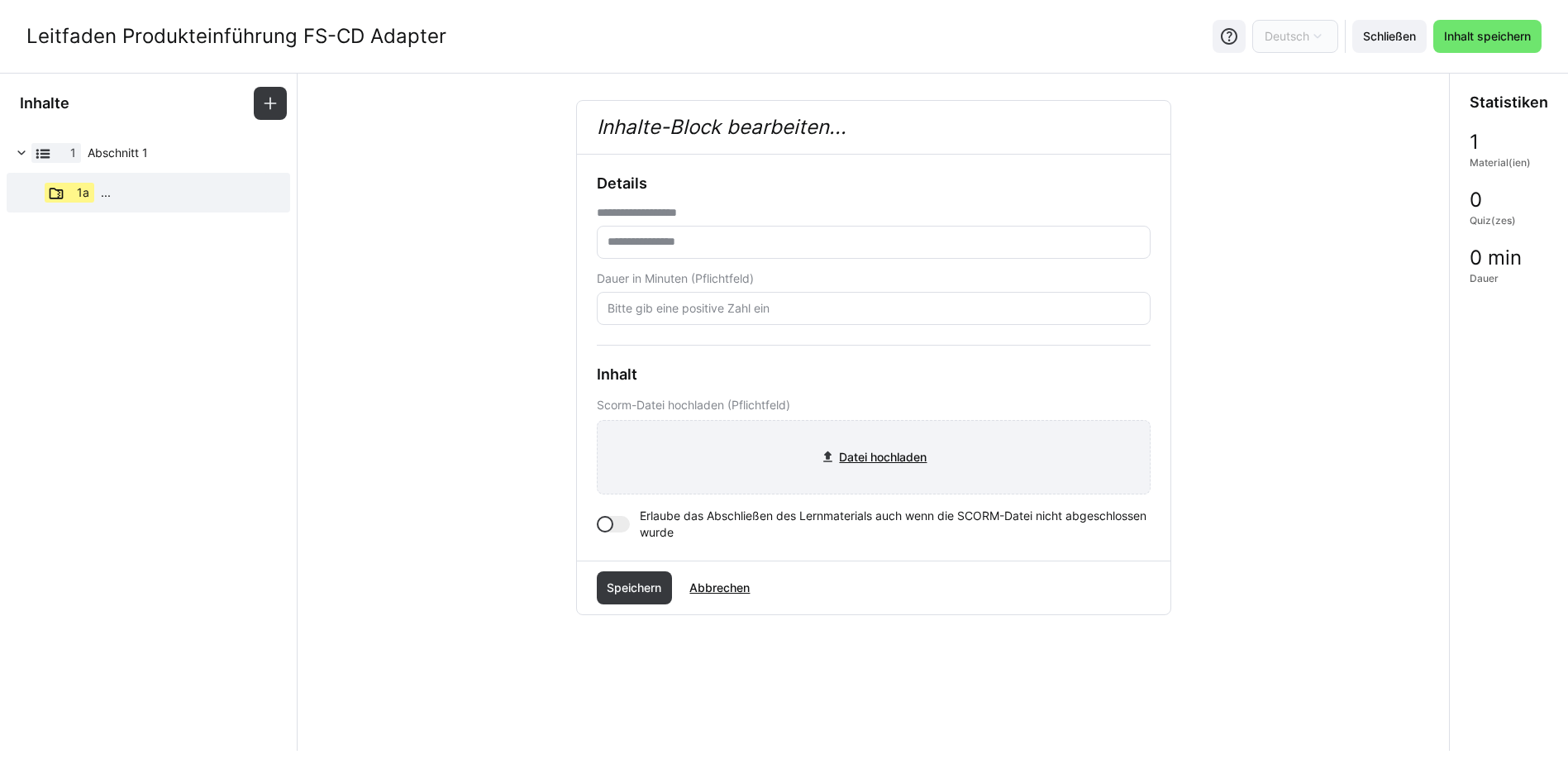
click at [847, 454] on input "file" at bounding box center [874, 457] width 552 height 73
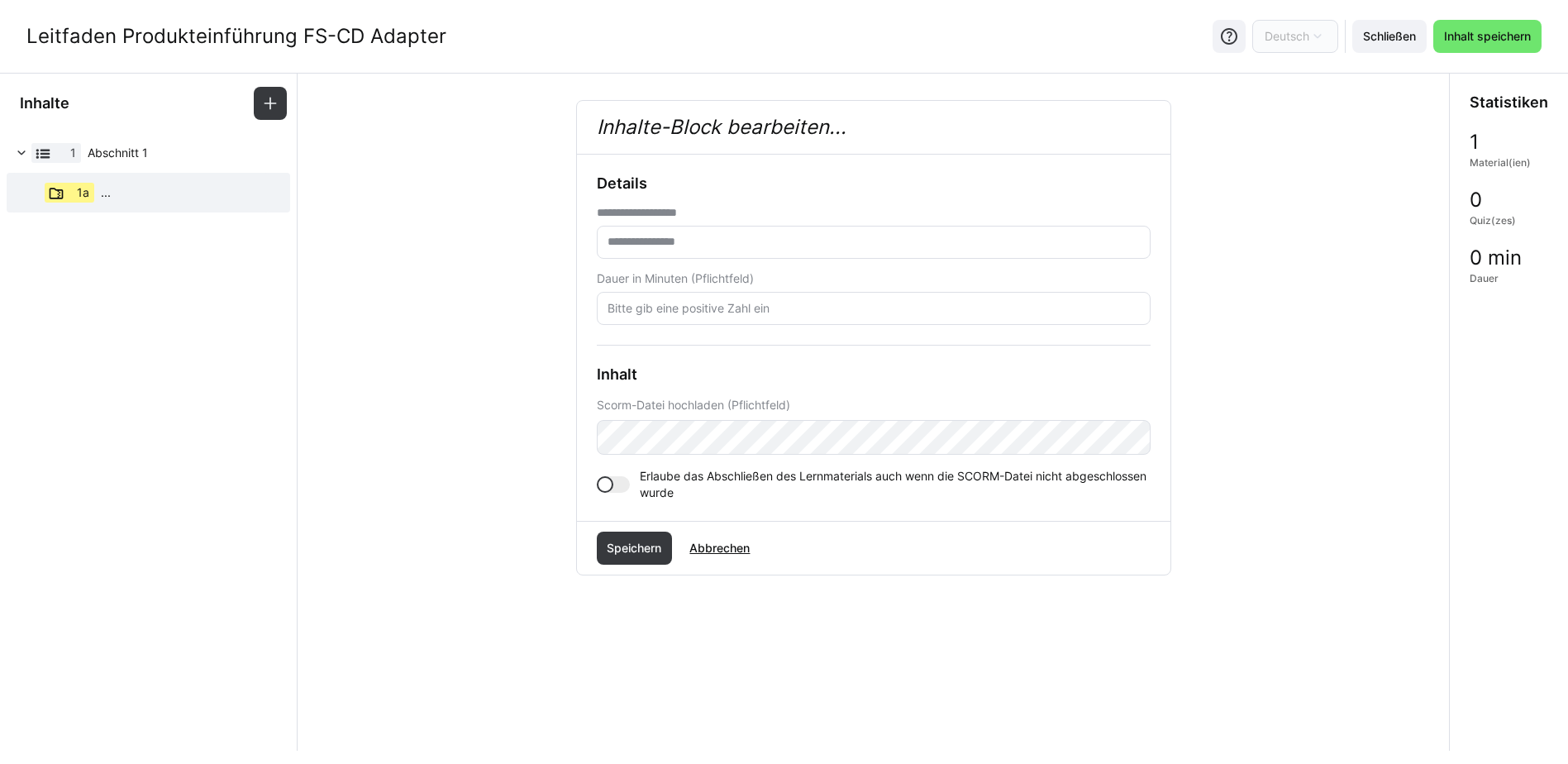
drag, startPoint x: 22, startPoint y: 35, endPoint x: 442, endPoint y: 41, distance: 420.0
click at [442, 41] on div "Leitfaden Produkteinführung FS-CD Adapter Deutsch Schließen Inhalt speichern" at bounding box center [784, 36] width 1568 height 73
copy div "Leitfaden Produkteinführung FS-CD Adapter"
click at [656, 235] on input "text" at bounding box center [873, 242] width 535 height 15
paste input "**********"
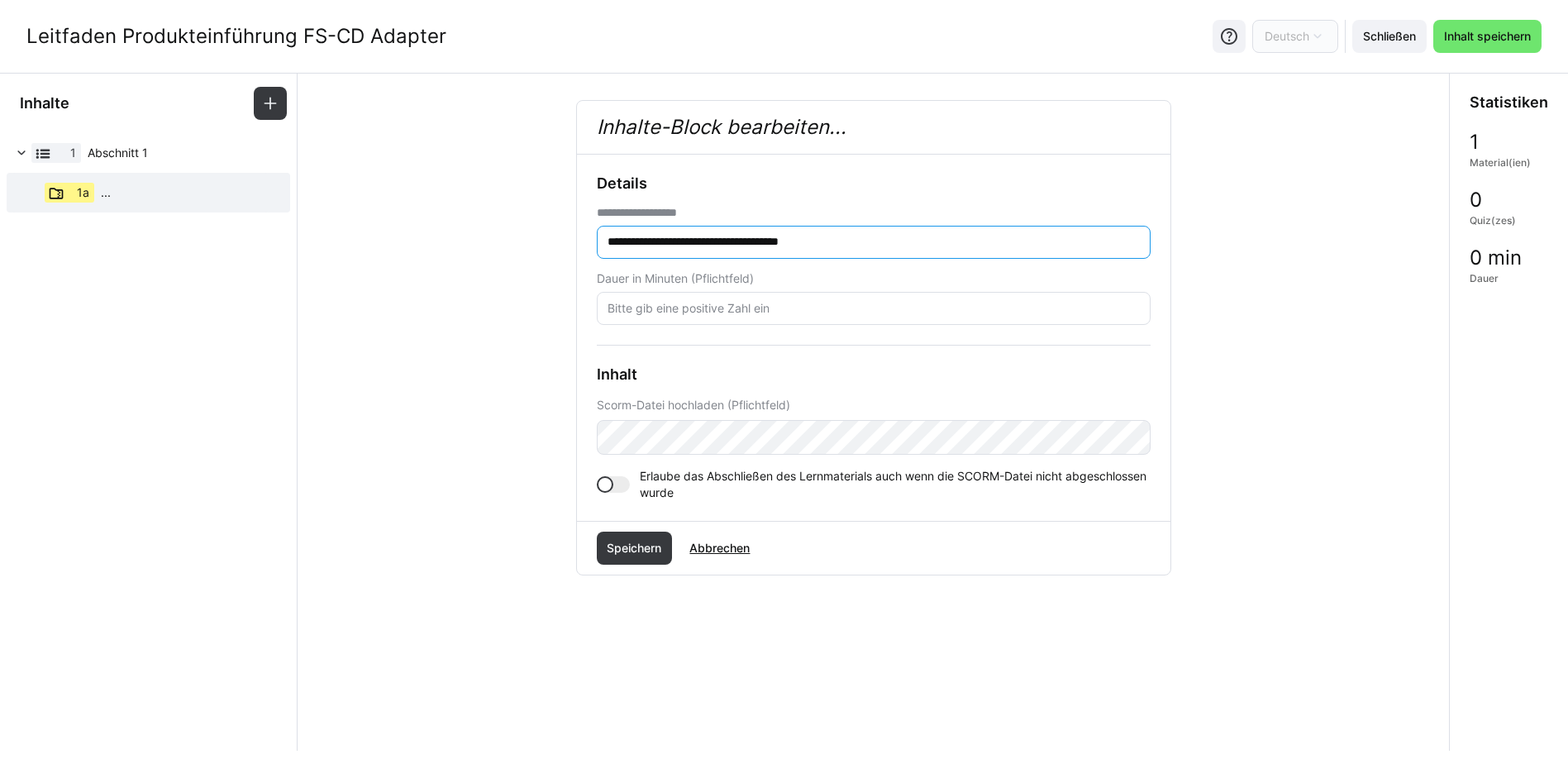
type input "**********"
click at [684, 299] on eds-input at bounding box center [874, 308] width 554 height 33
type input "60"
click at [647, 548] on span "Speichern" at bounding box center [634, 549] width 60 height 17
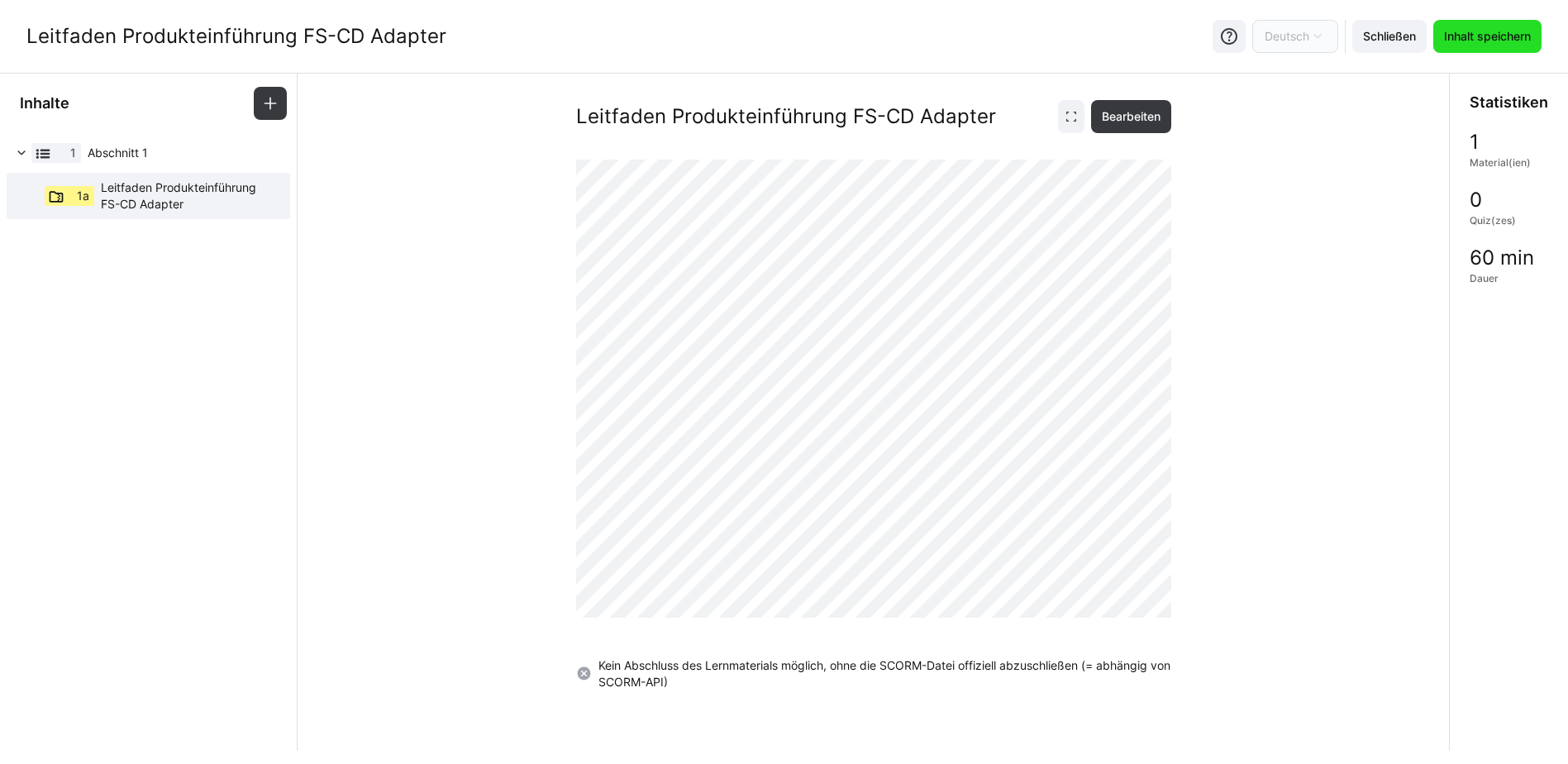
click at [1483, 32] on span "Inhalt speichern" at bounding box center [1487, 36] width 92 height 17
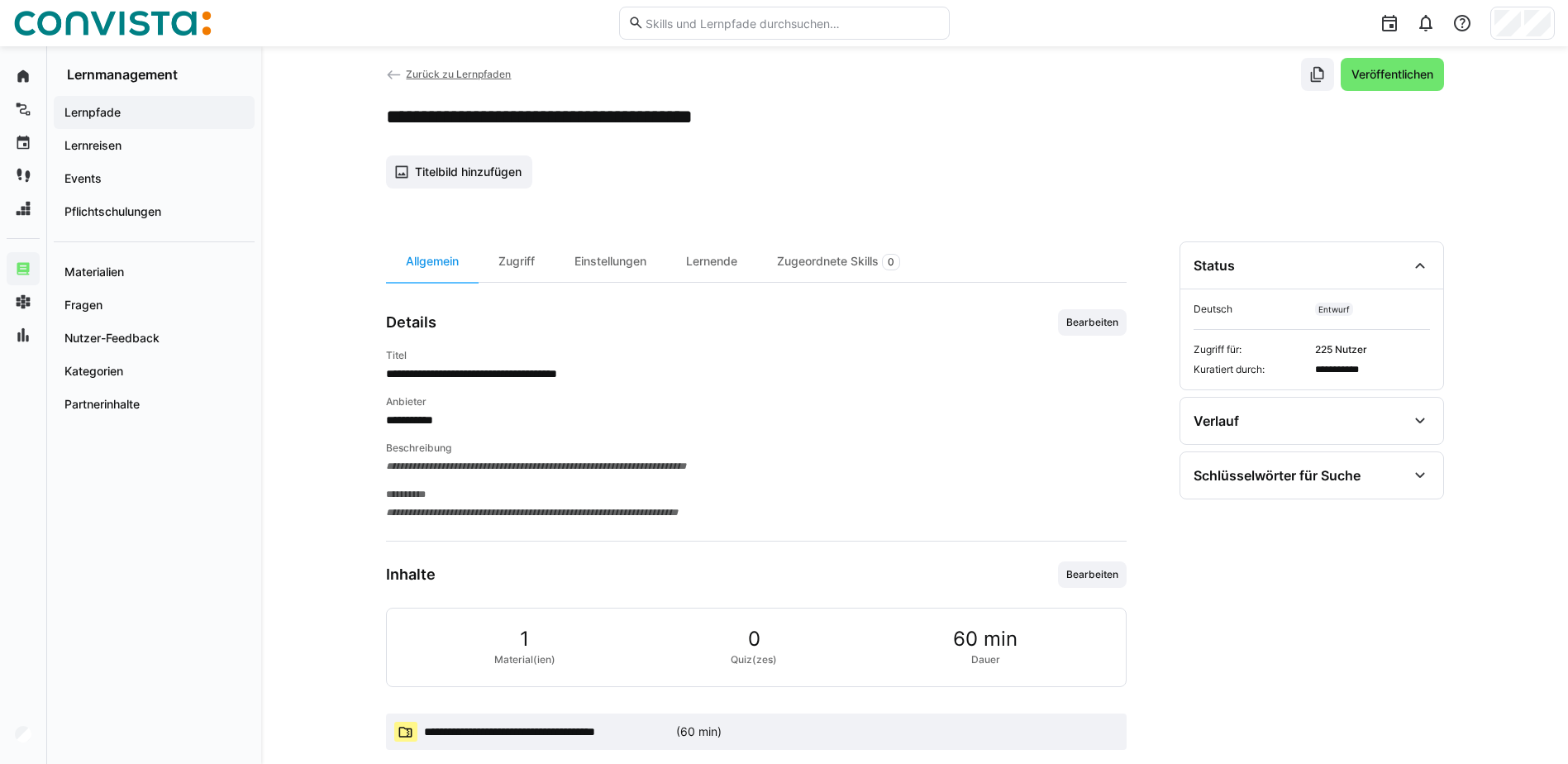
scroll to position [54, 0]
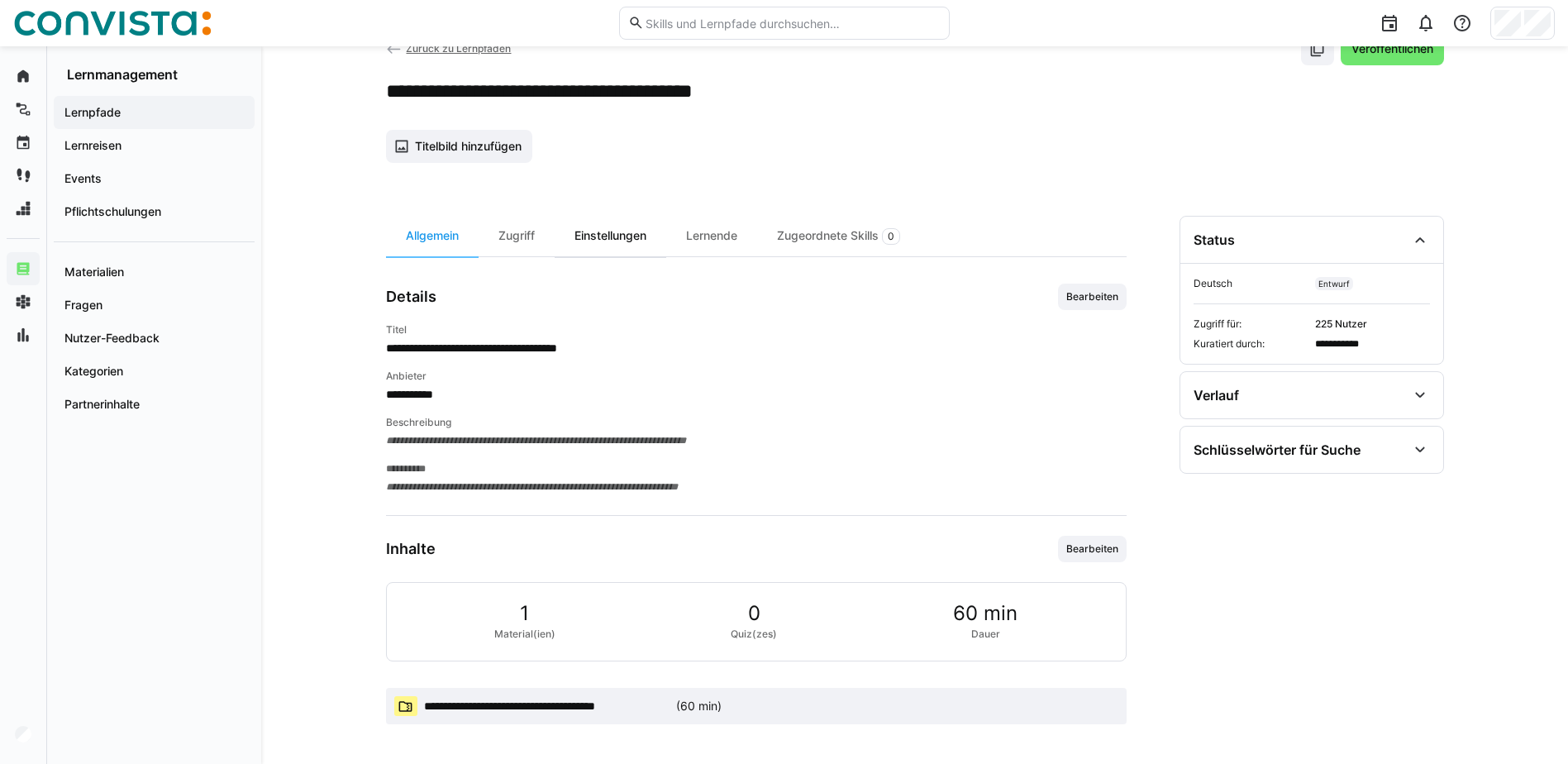
click at [642, 237] on div "Einstellungen" at bounding box center [611, 235] width 112 height 41
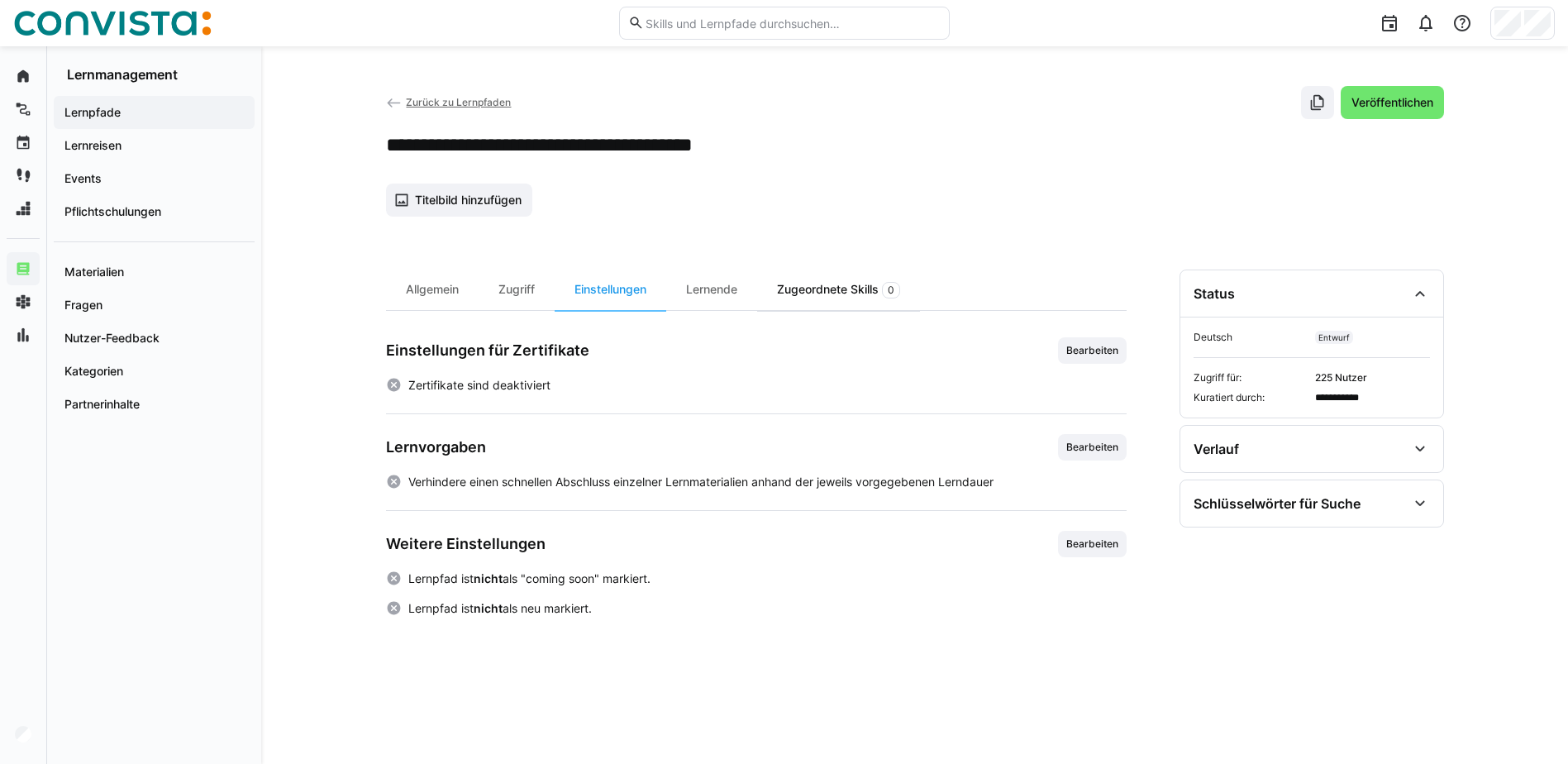
click at [865, 279] on div "Zugeordnete Skills 0" at bounding box center [838, 289] width 162 height 41
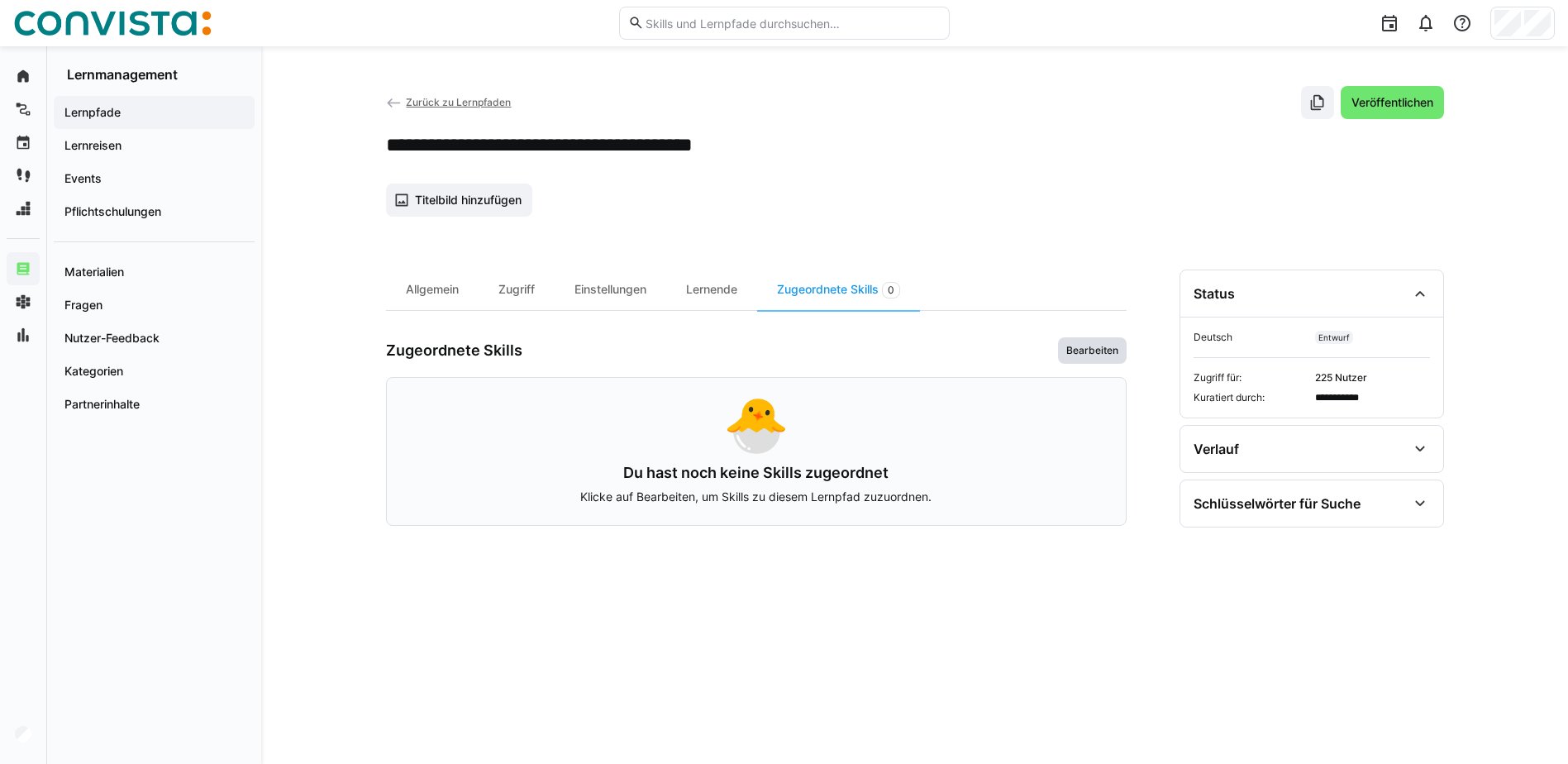
click at [1093, 356] on span "Bearbeiten" at bounding box center [1093, 350] width 56 height 13
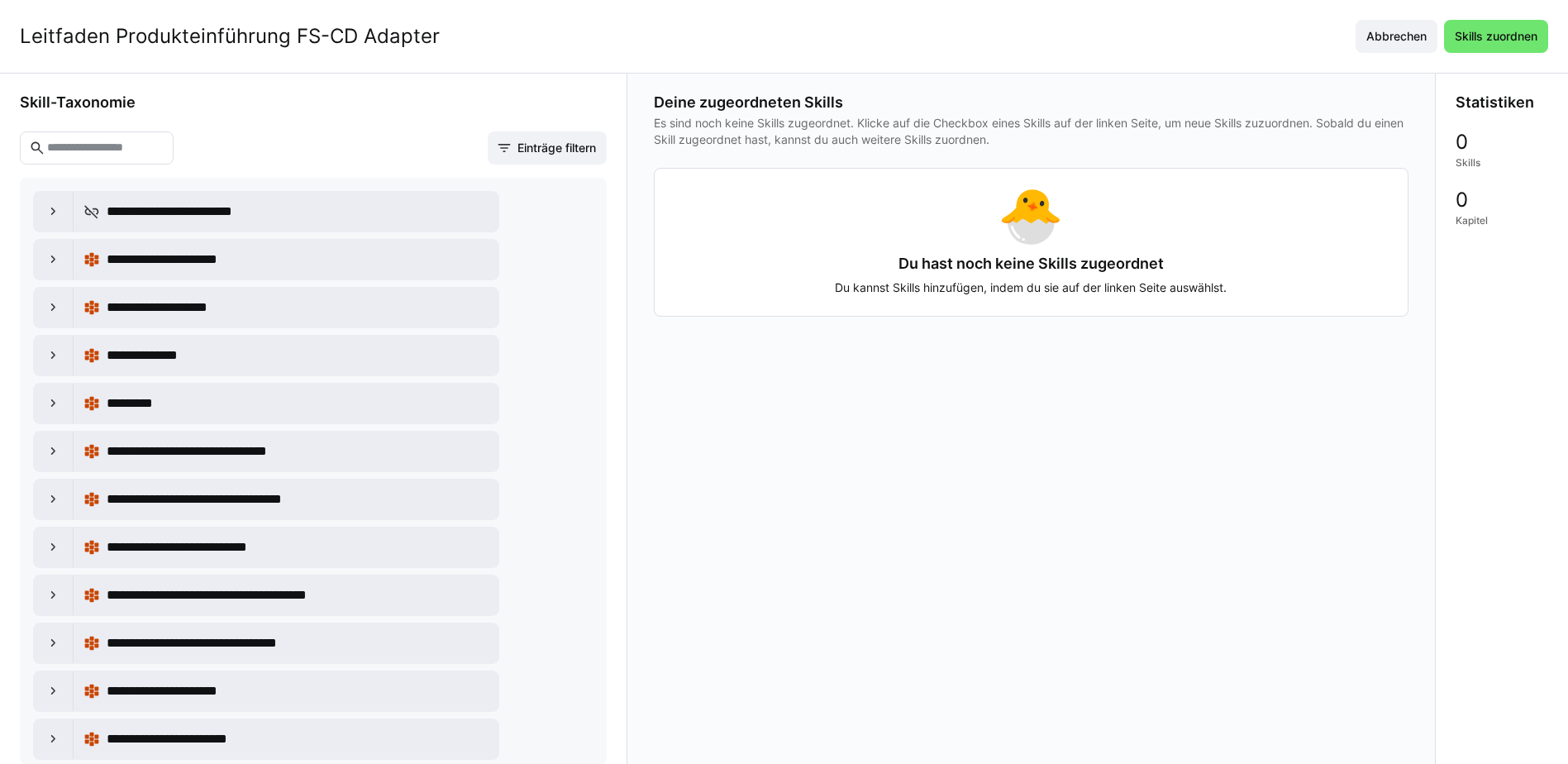
click at [164, 148] on input "text" at bounding box center [105, 148] width 119 height 15
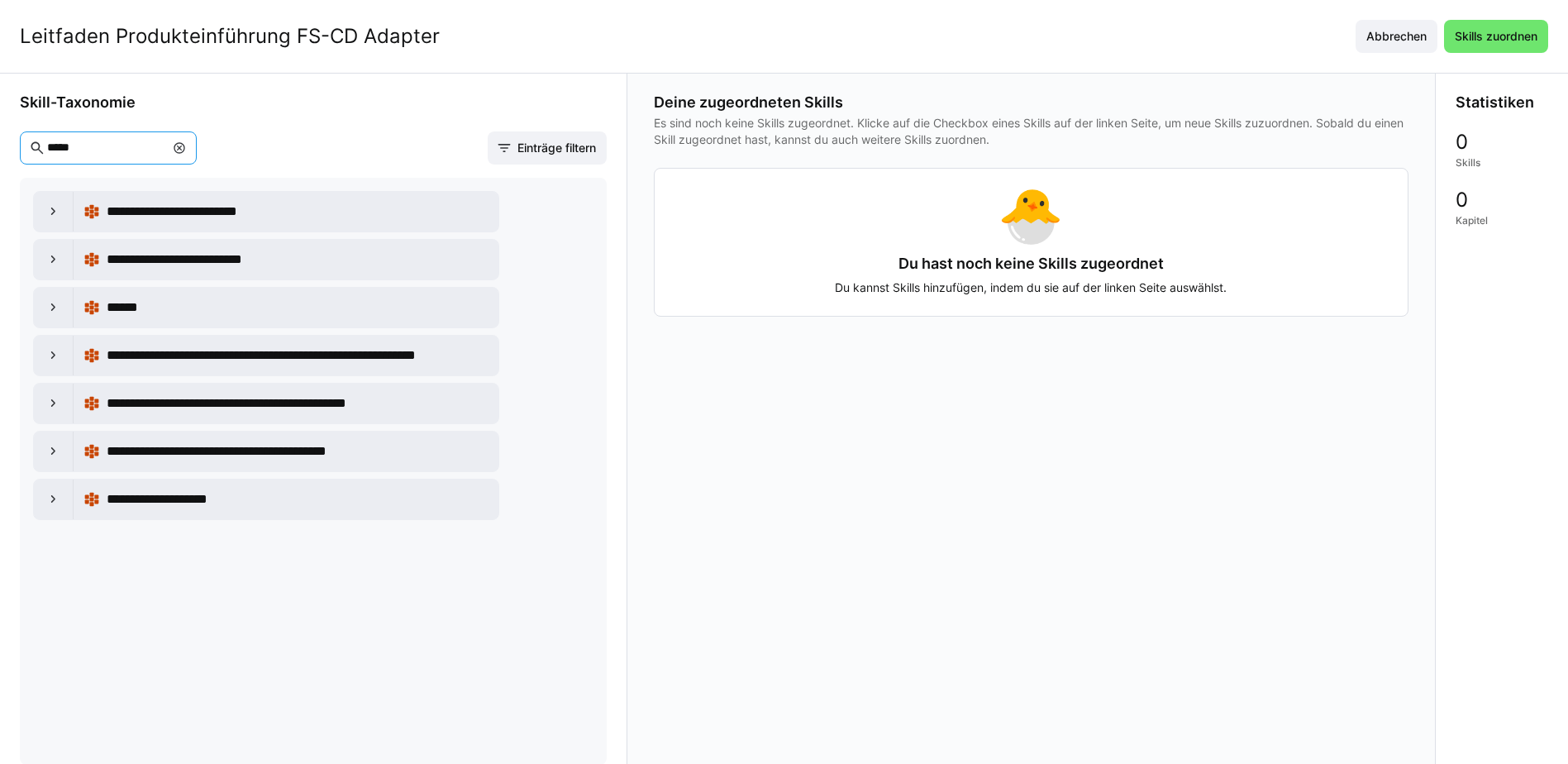
type input "*****"
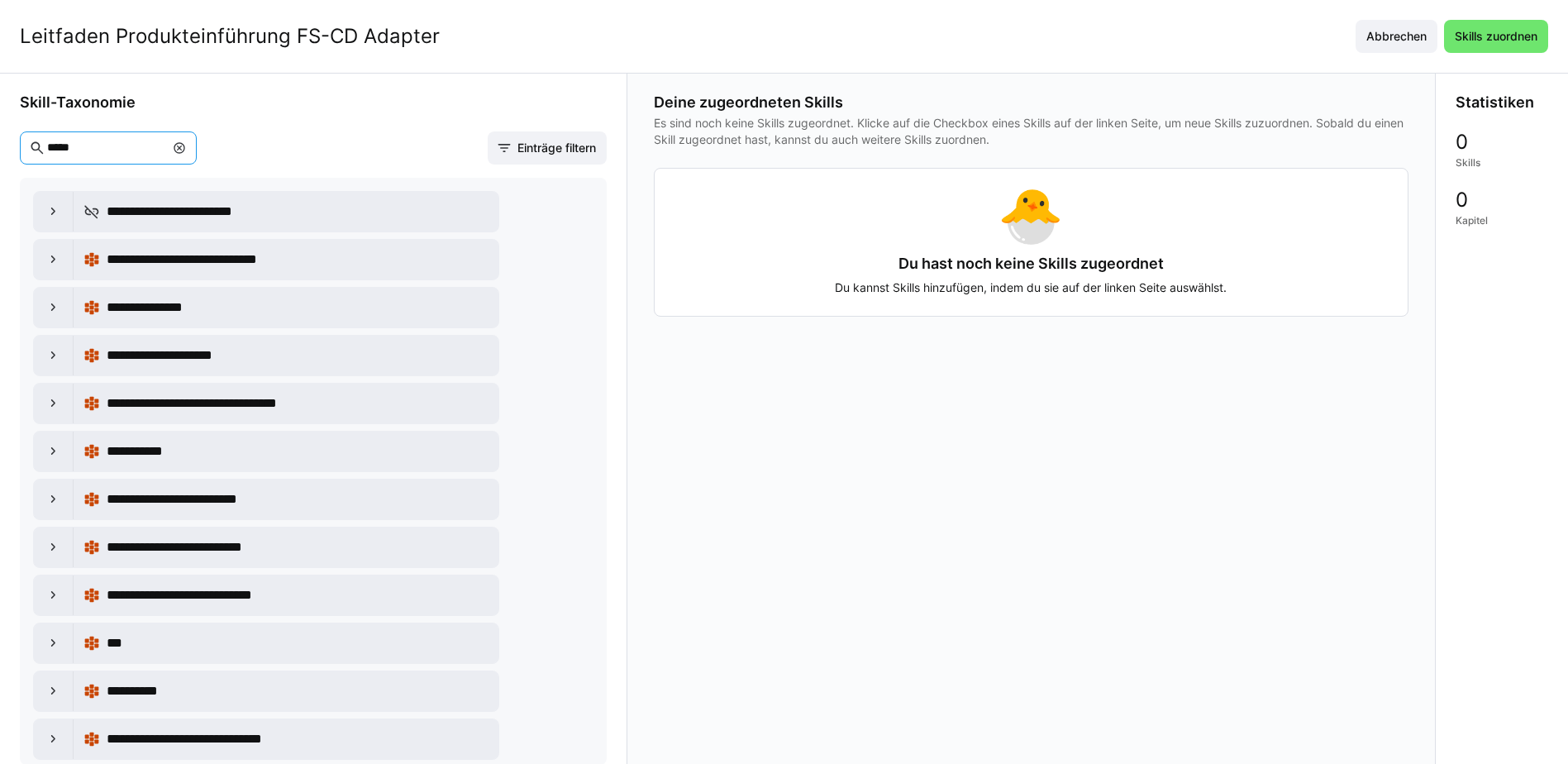
scroll to position [1, 0]
click at [48, 507] on eds-icon at bounding box center [54, 499] width 17 height 17
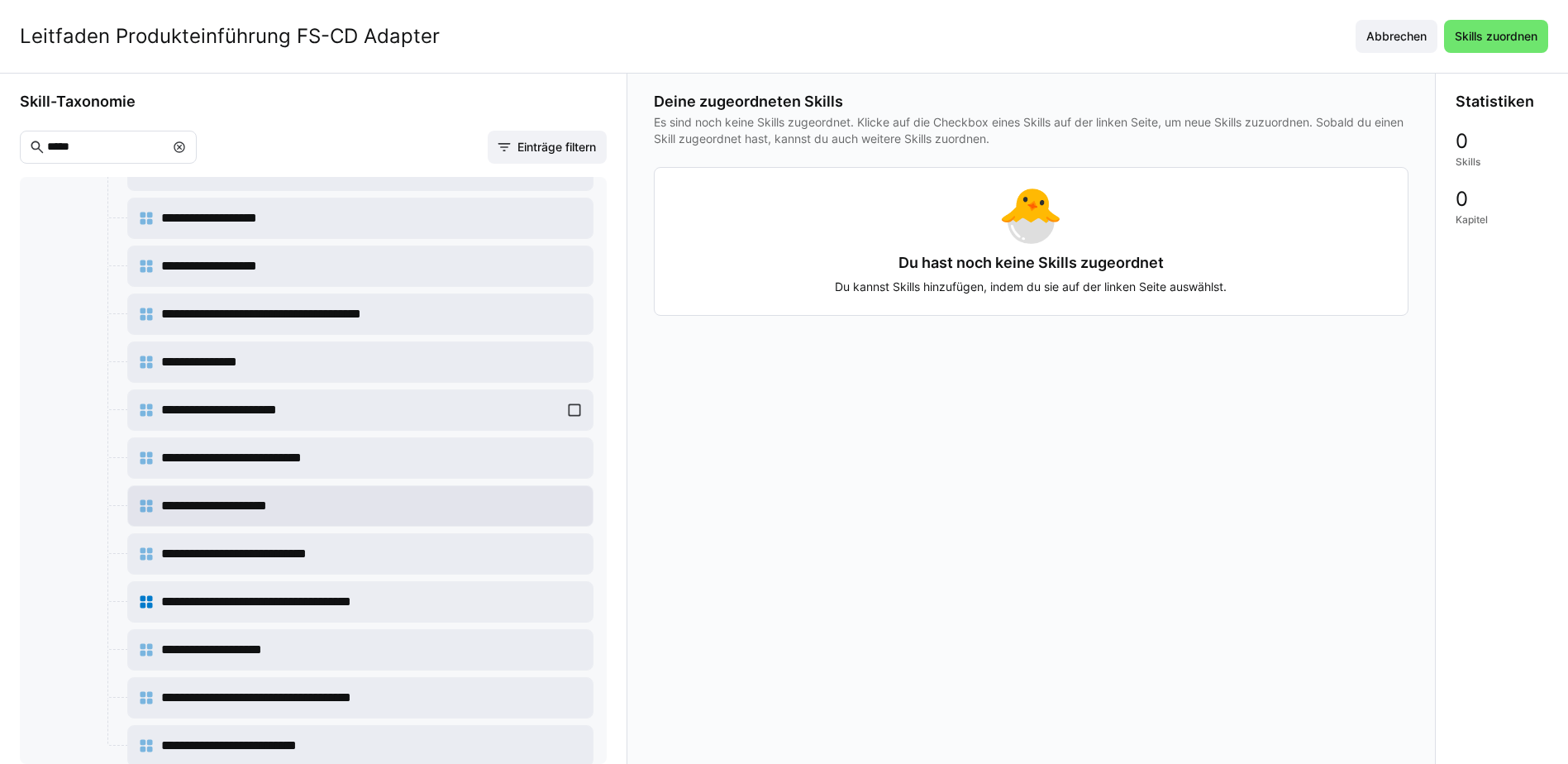
scroll to position [662, 0]
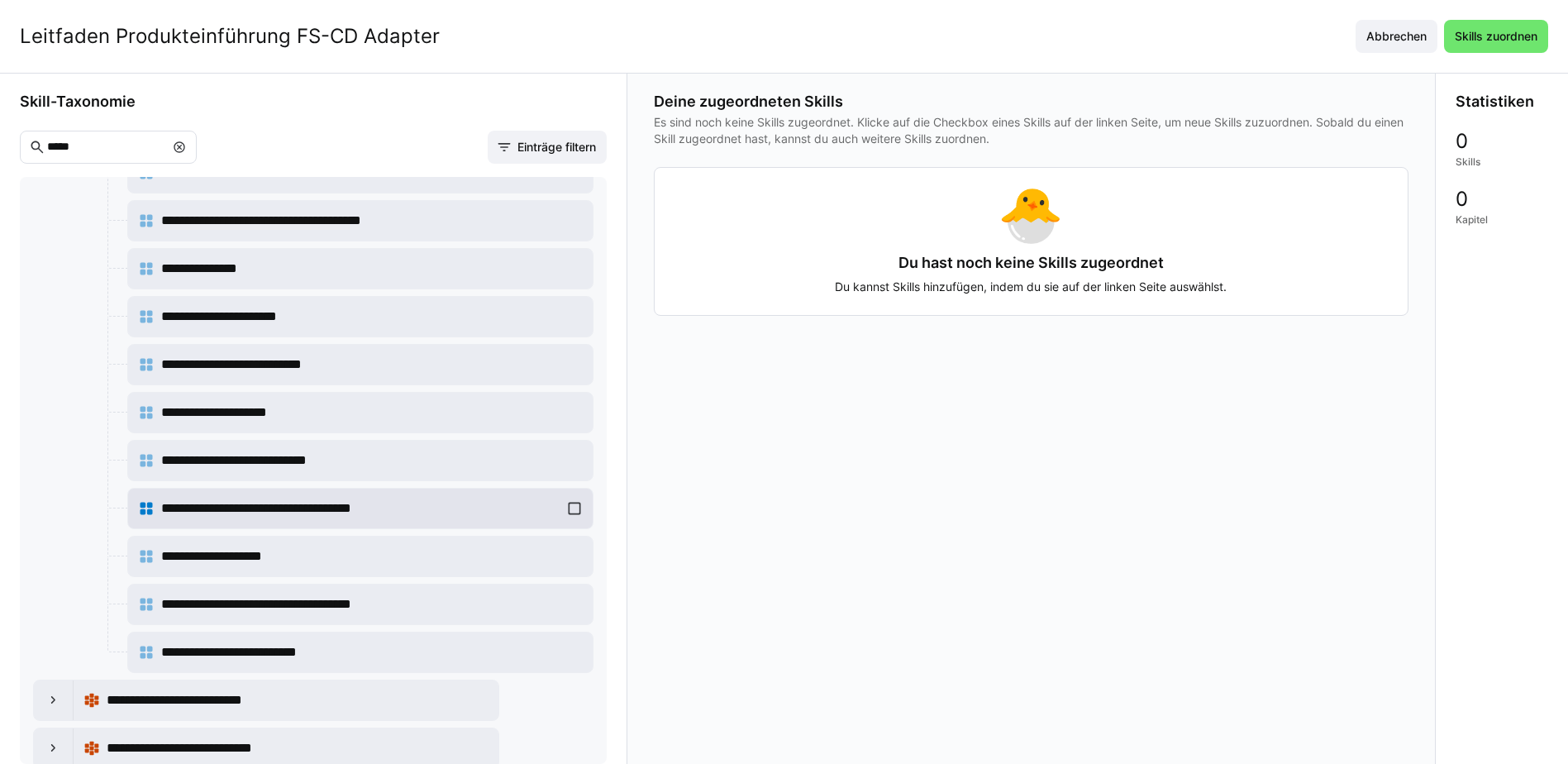
click at [568, 508] on div "**********" at bounding box center [361, 508] width 445 height 33
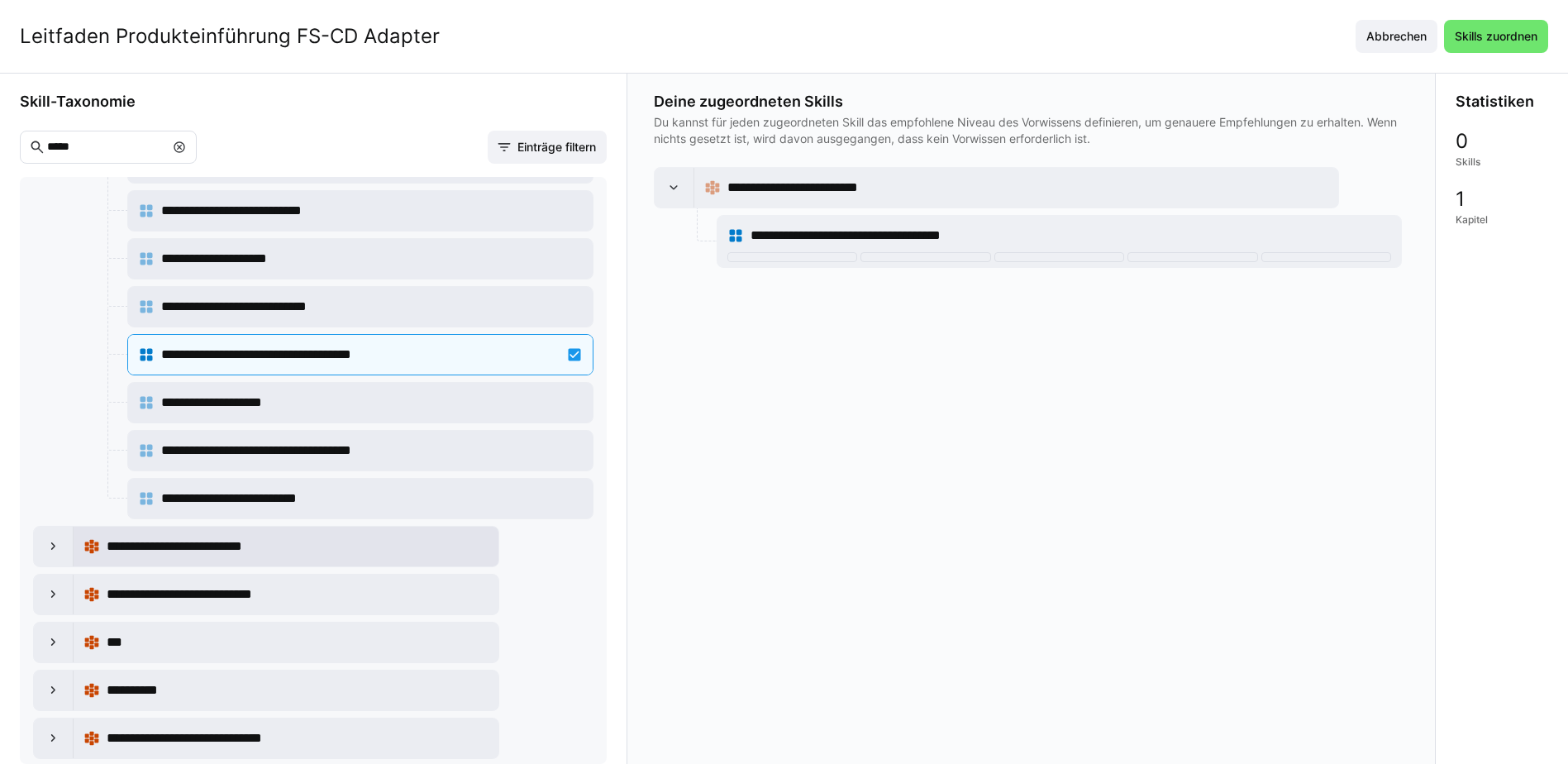
scroll to position [827, 0]
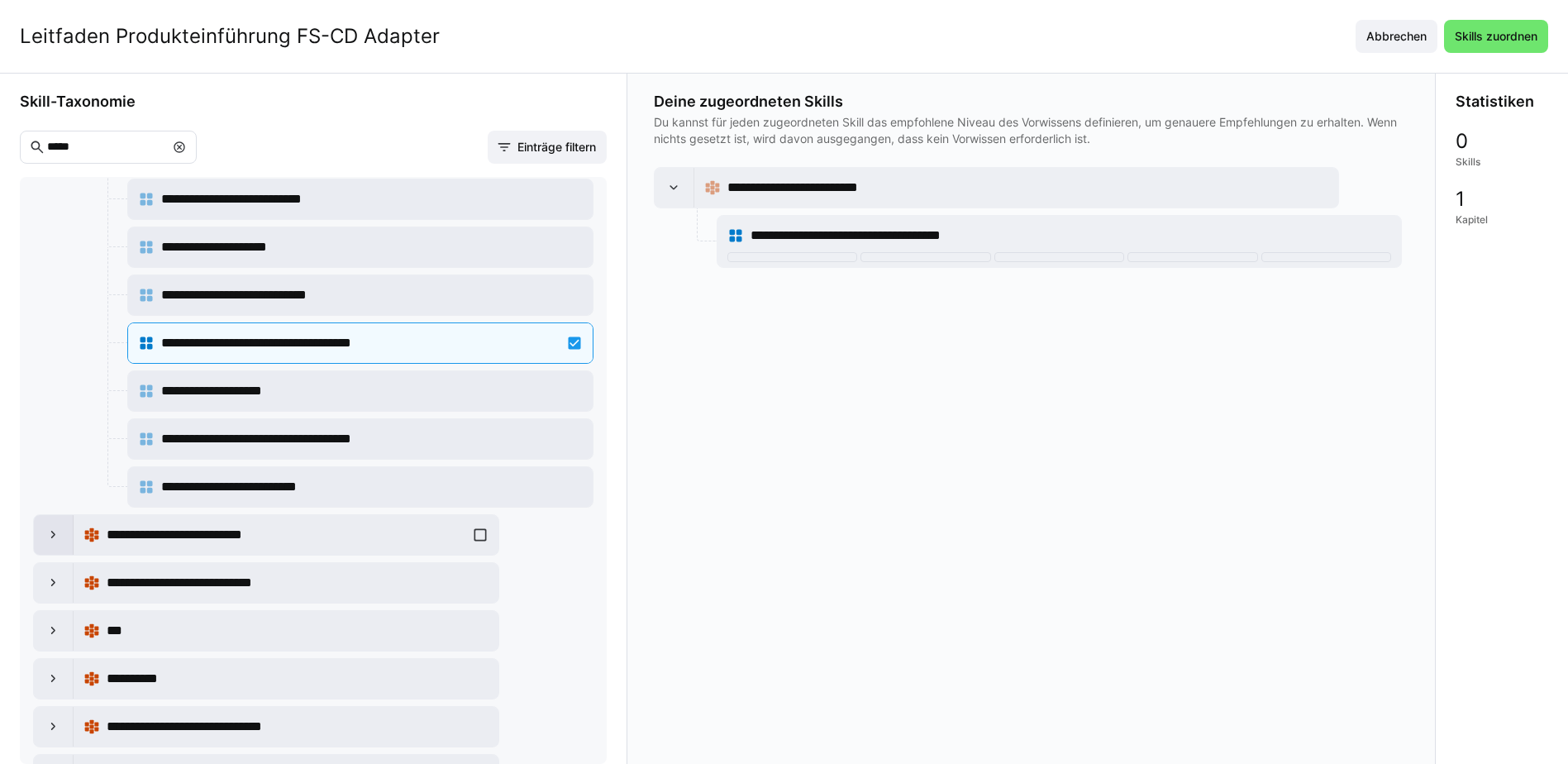
click at [59, 531] on eds-icon at bounding box center [54, 535] width 17 height 17
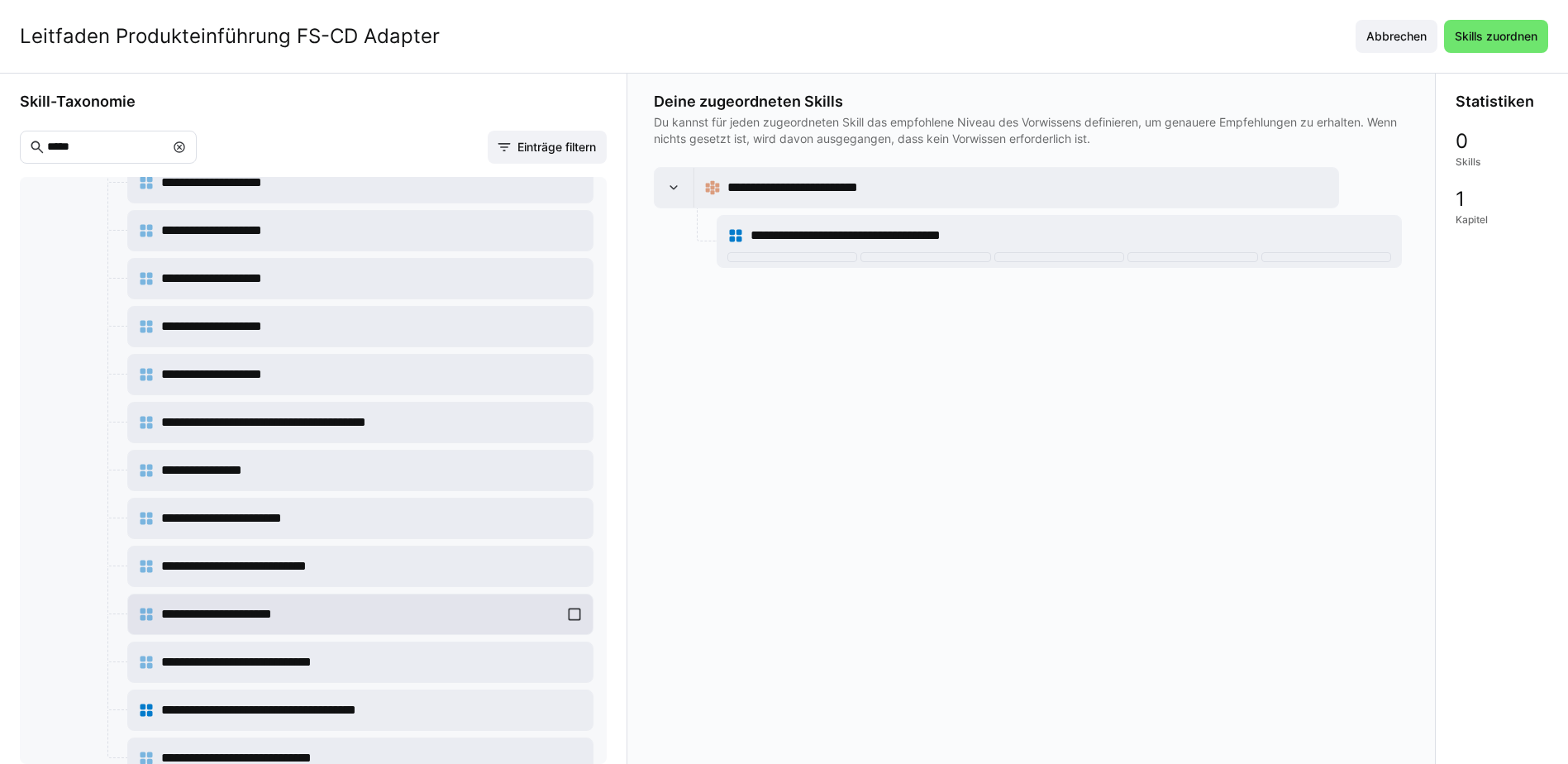
scroll to position [1406, 0]
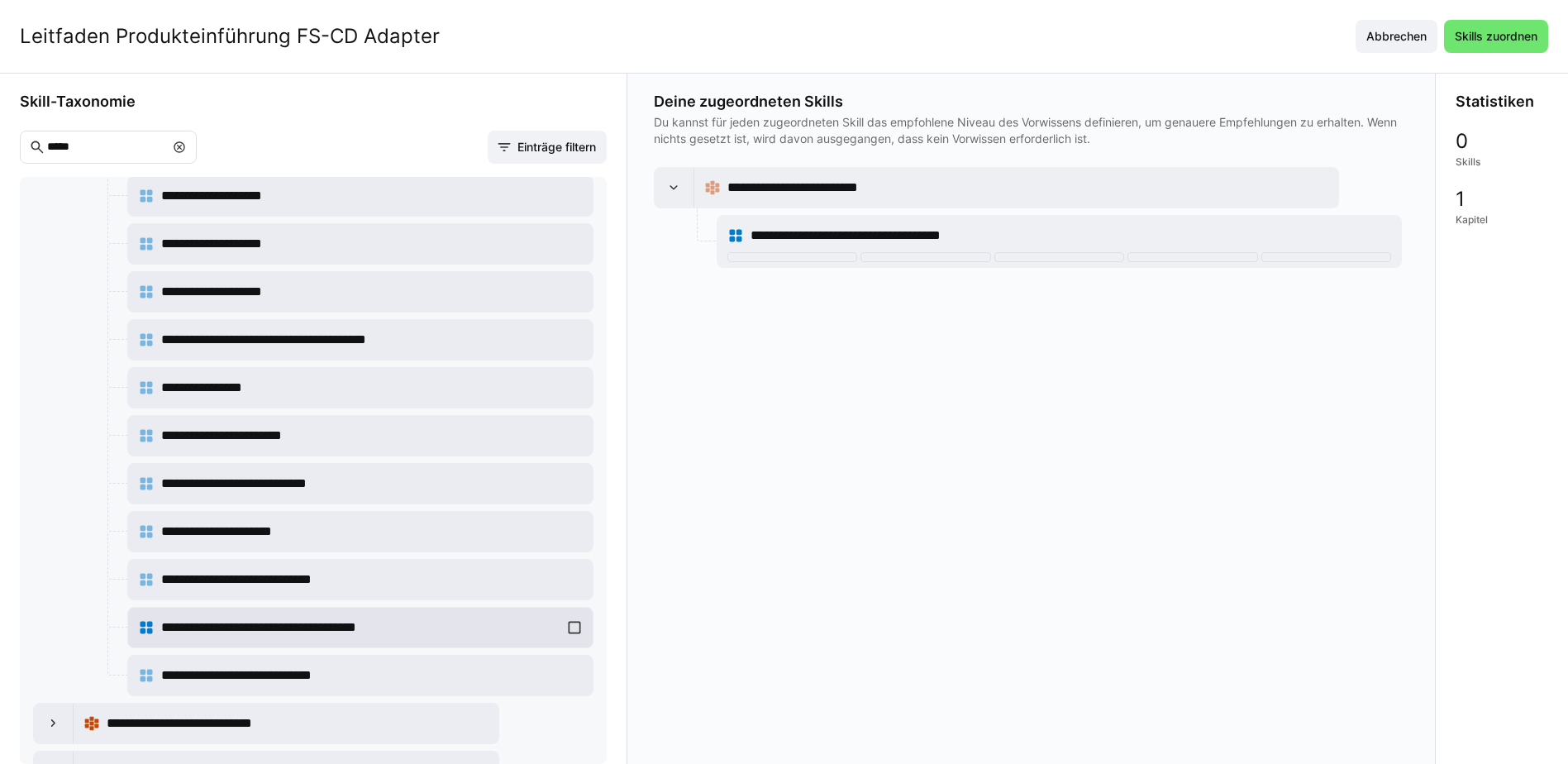
click at [567, 628] on div "**********" at bounding box center [361, 627] width 445 height 33
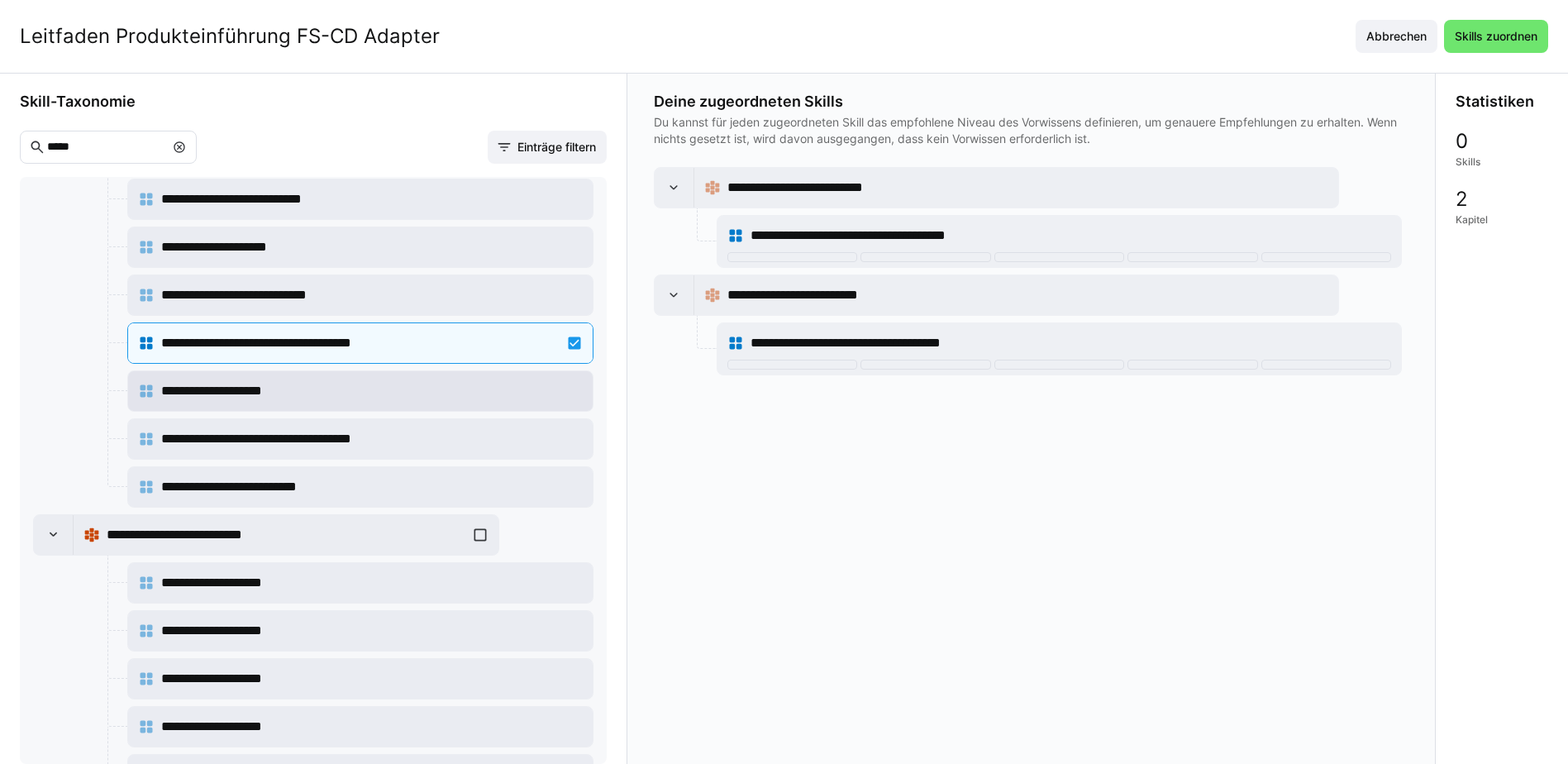
scroll to position [579, 0]
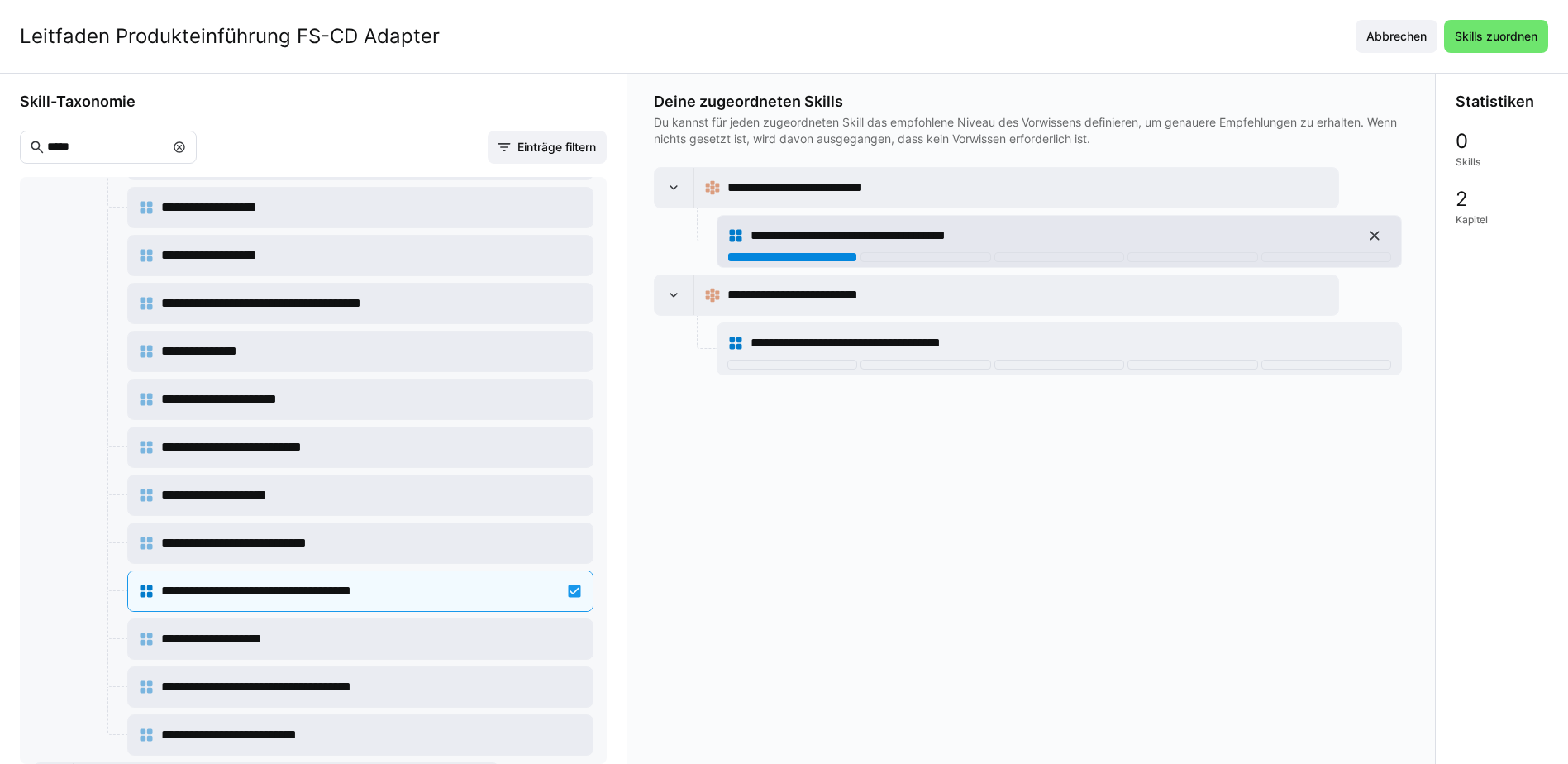
click at [836, 253] on div at bounding box center [792, 257] width 130 height 10
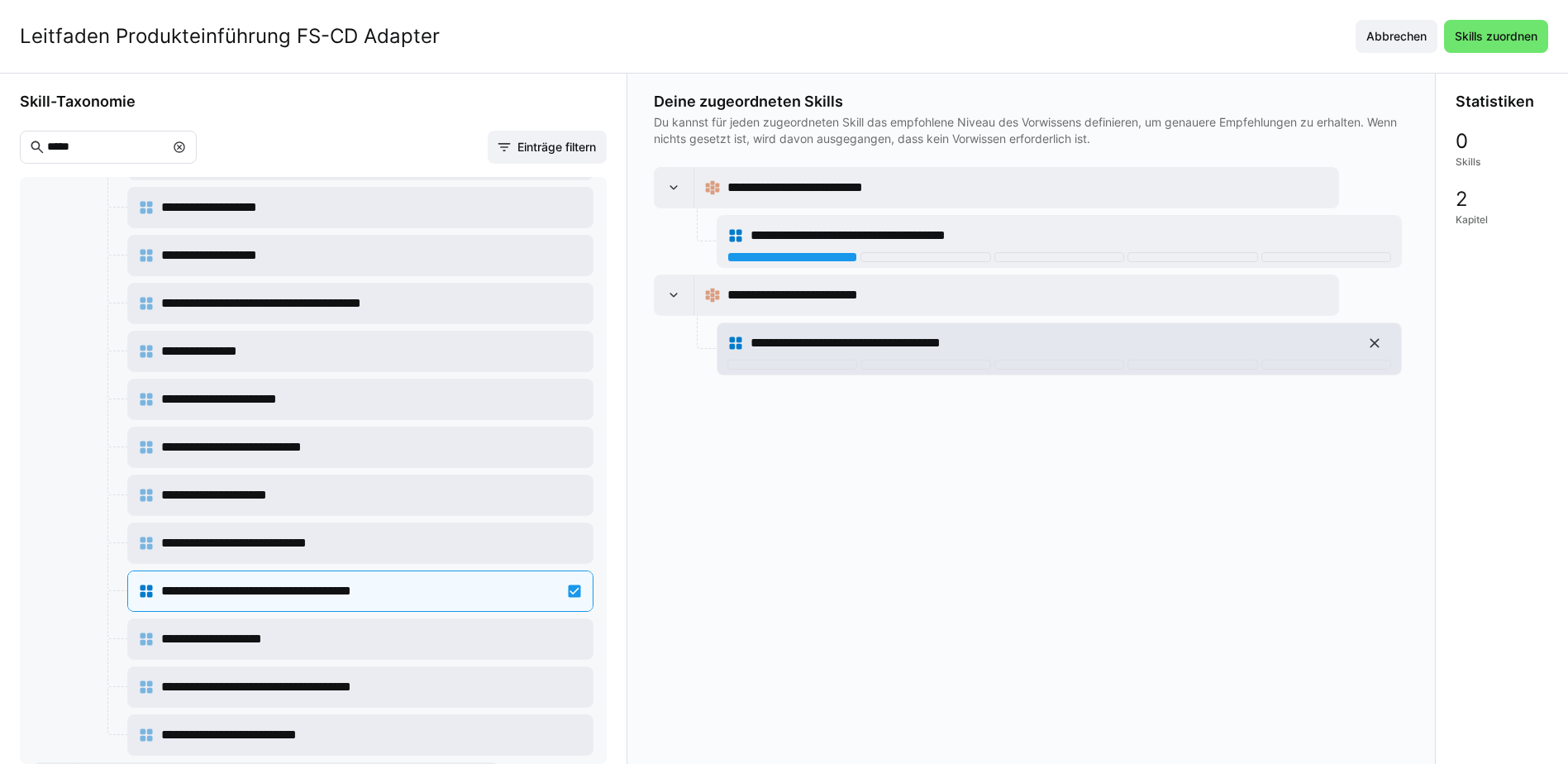
click at [812, 358] on div "**********" at bounding box center [1060, 343] width 664 height 33
click at [793, 360] on div at bounding box center [792, 365] width 130 height 10
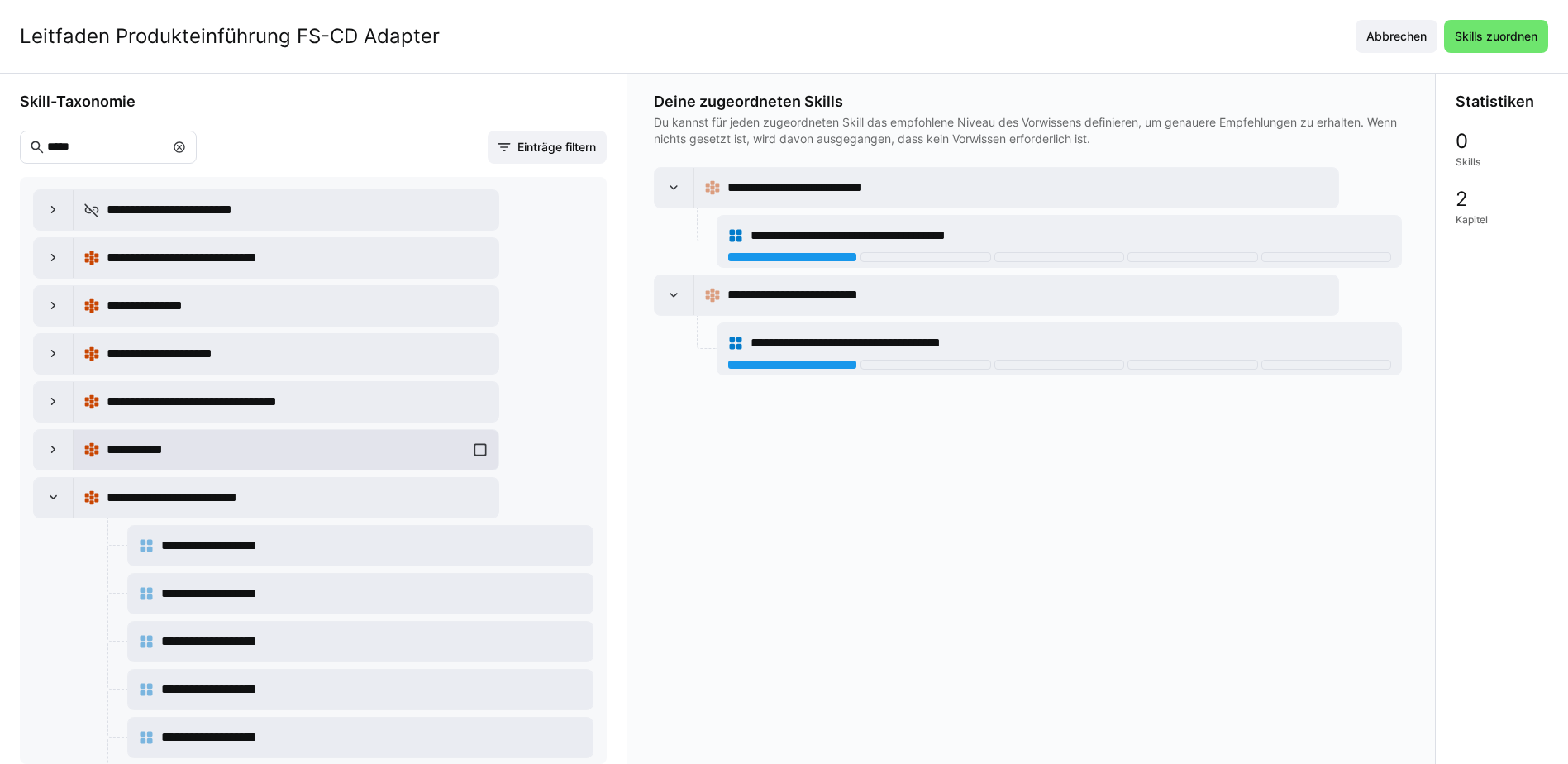
scroll to position [0, 0]
click at [46, 496] on eds-icon at bounding box center [54, 499] width 17 height 17
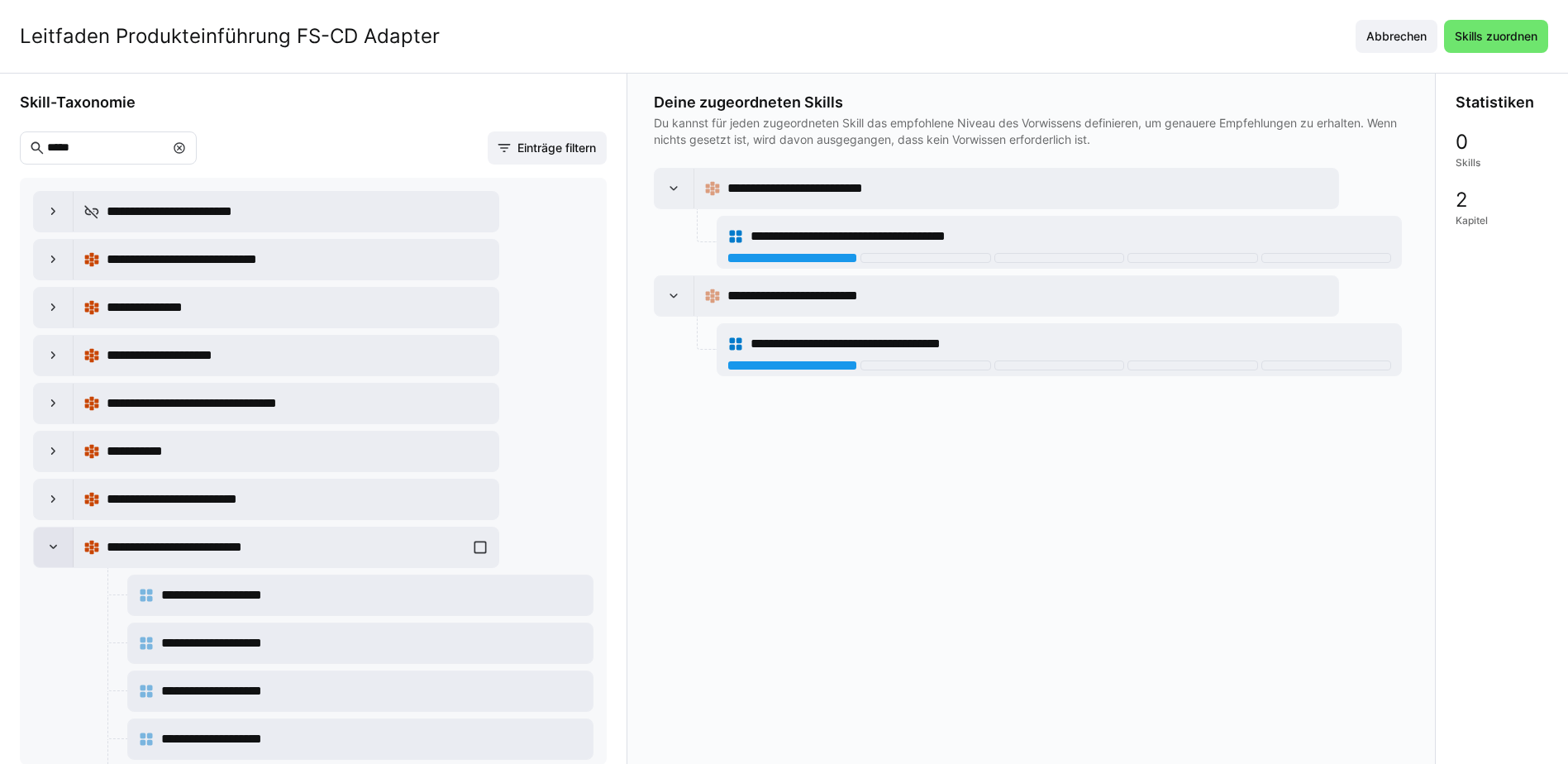
click at [60, 542] on eds-icon at bounding box center [54, 548] width 17 height 17
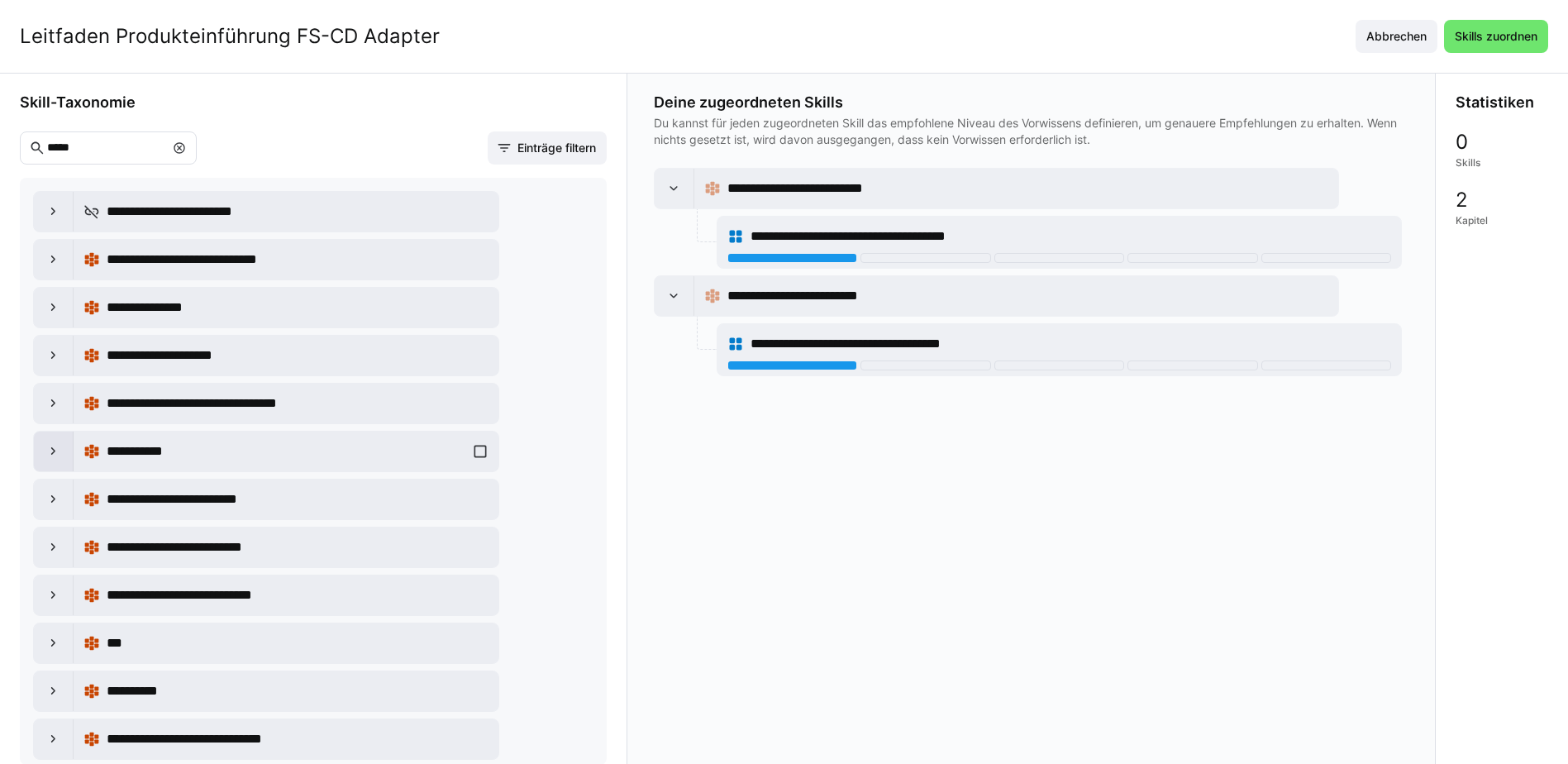
click at [57, 454] on eds-icon at bounding box center [54, 452] width 17 height 17
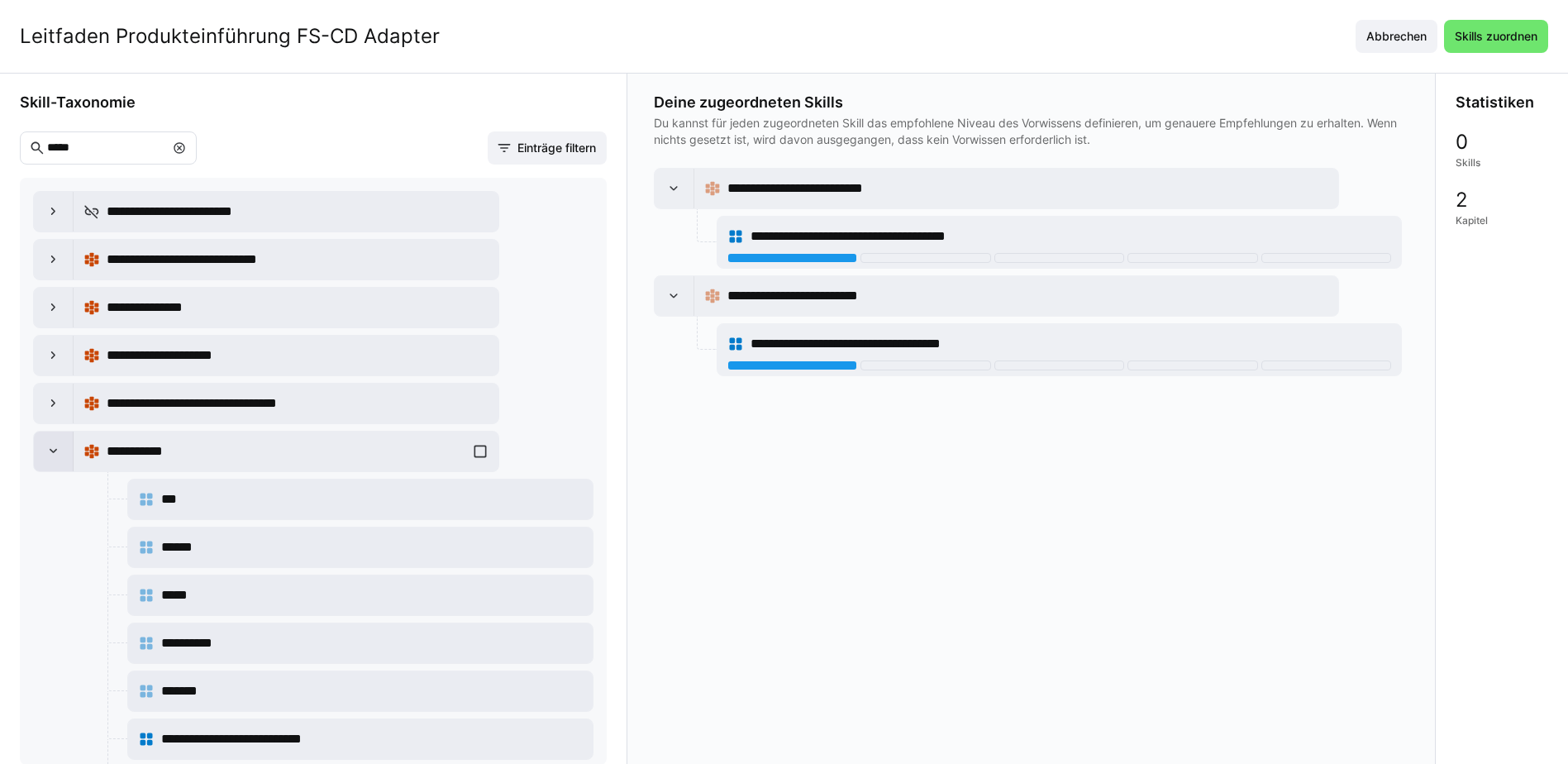
click at [50, 448] on eds-icon at bounding box center [54, 452] width 17 height 17
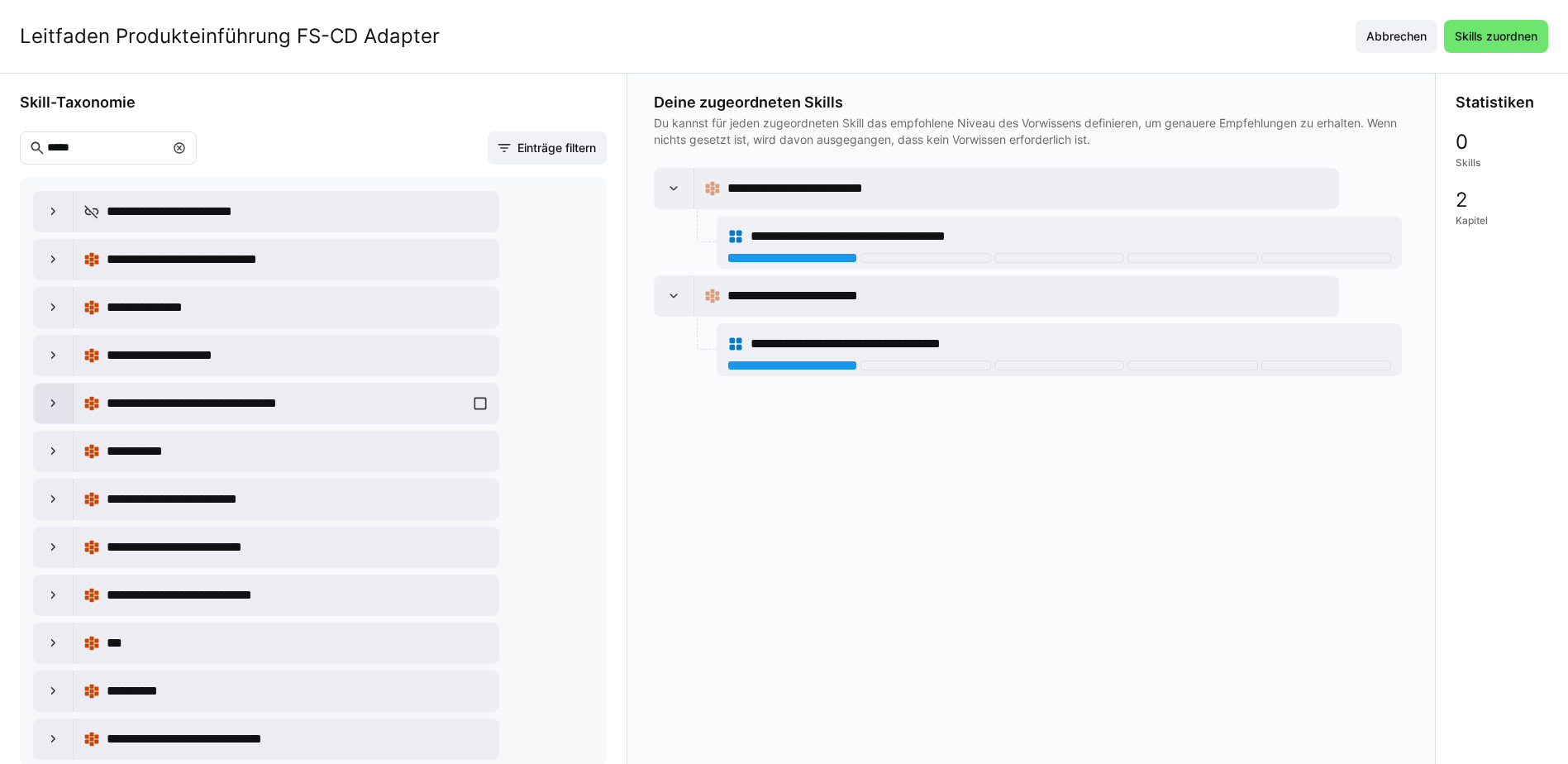
click at [68, 404] on div at bounding box center [54, 404] width 40 height 40
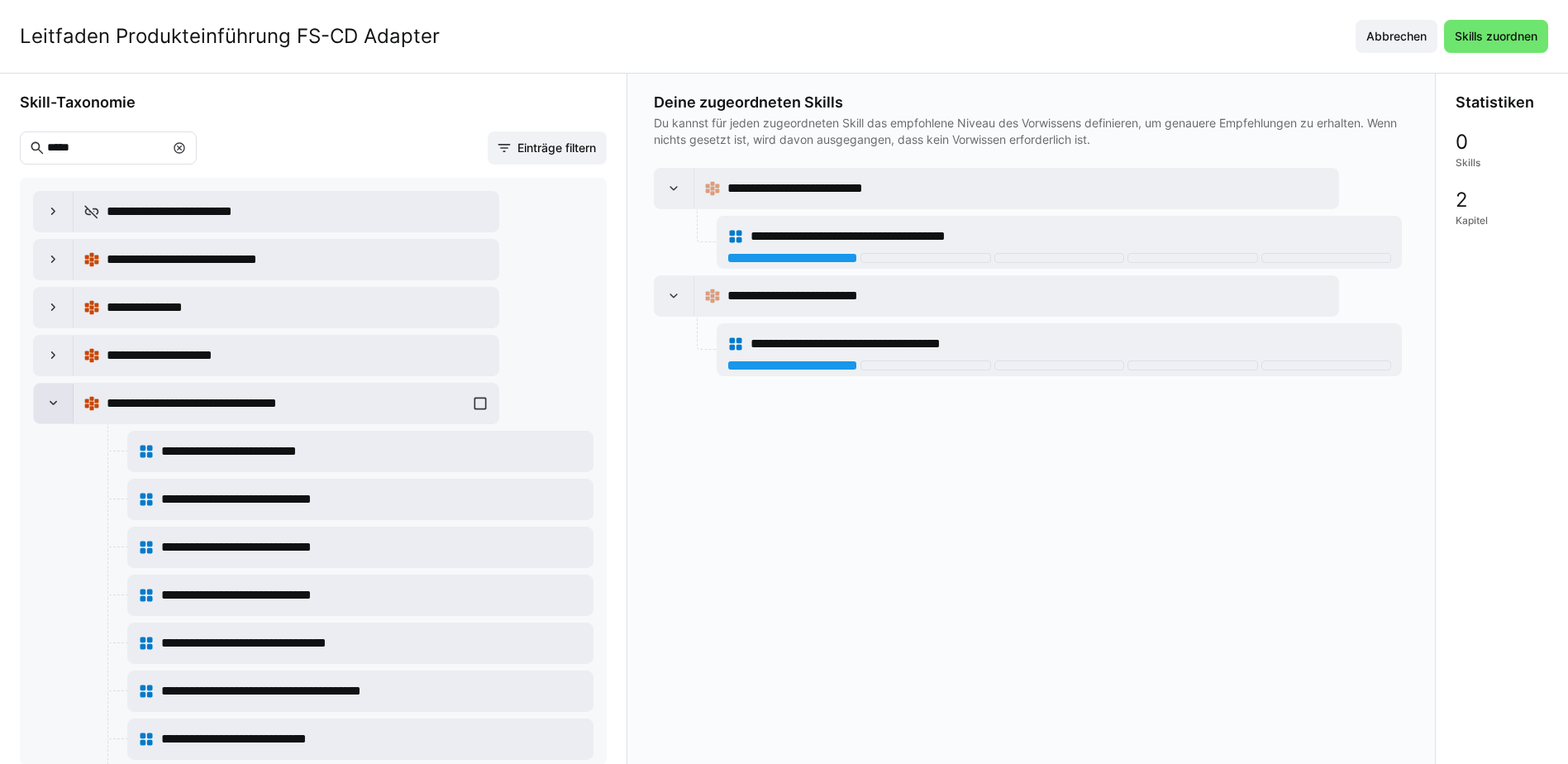
click at [53, 412] on div at bounding box center [54, 404] width 40 height 40
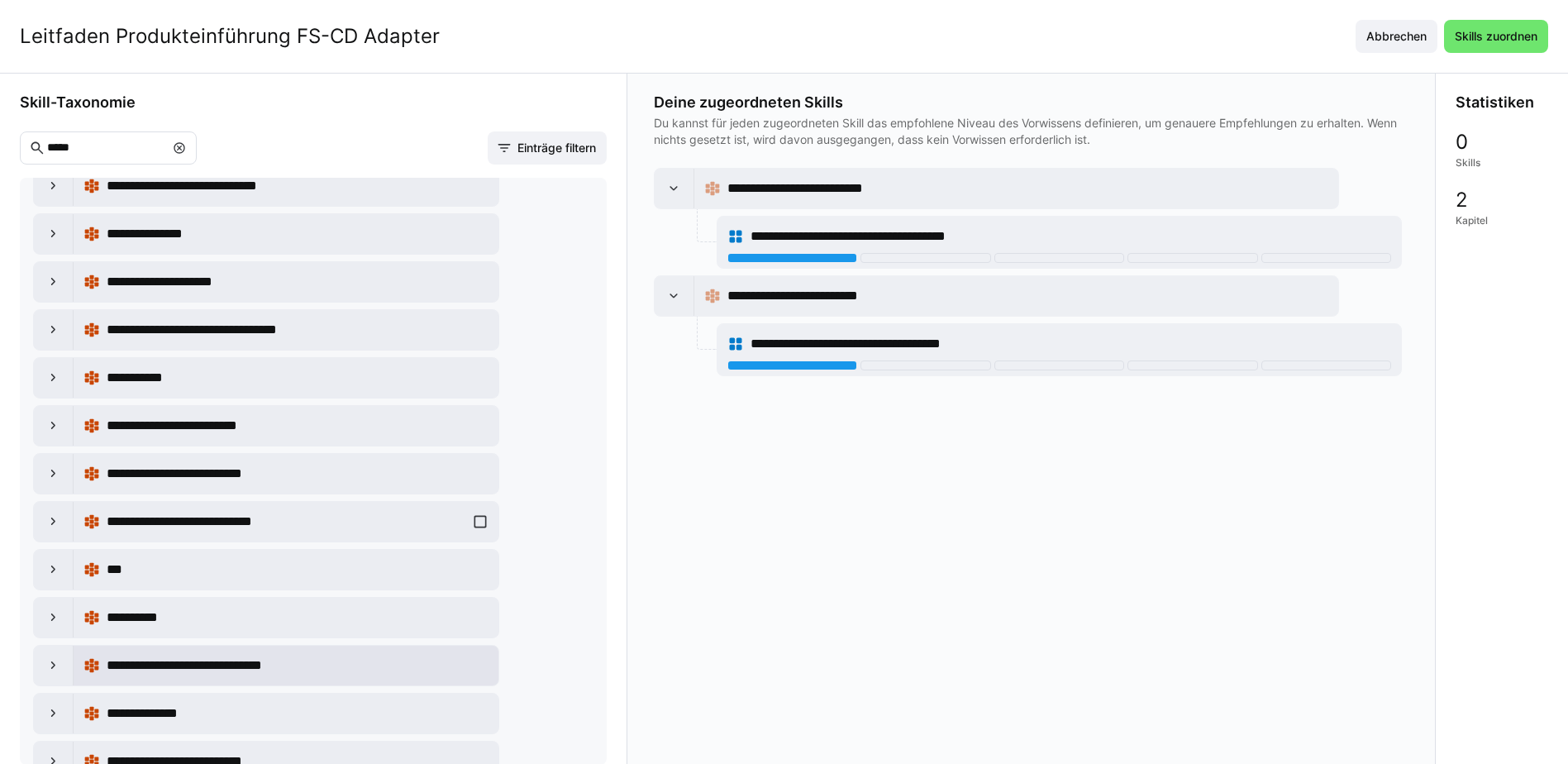
scroll to position [166, 0]
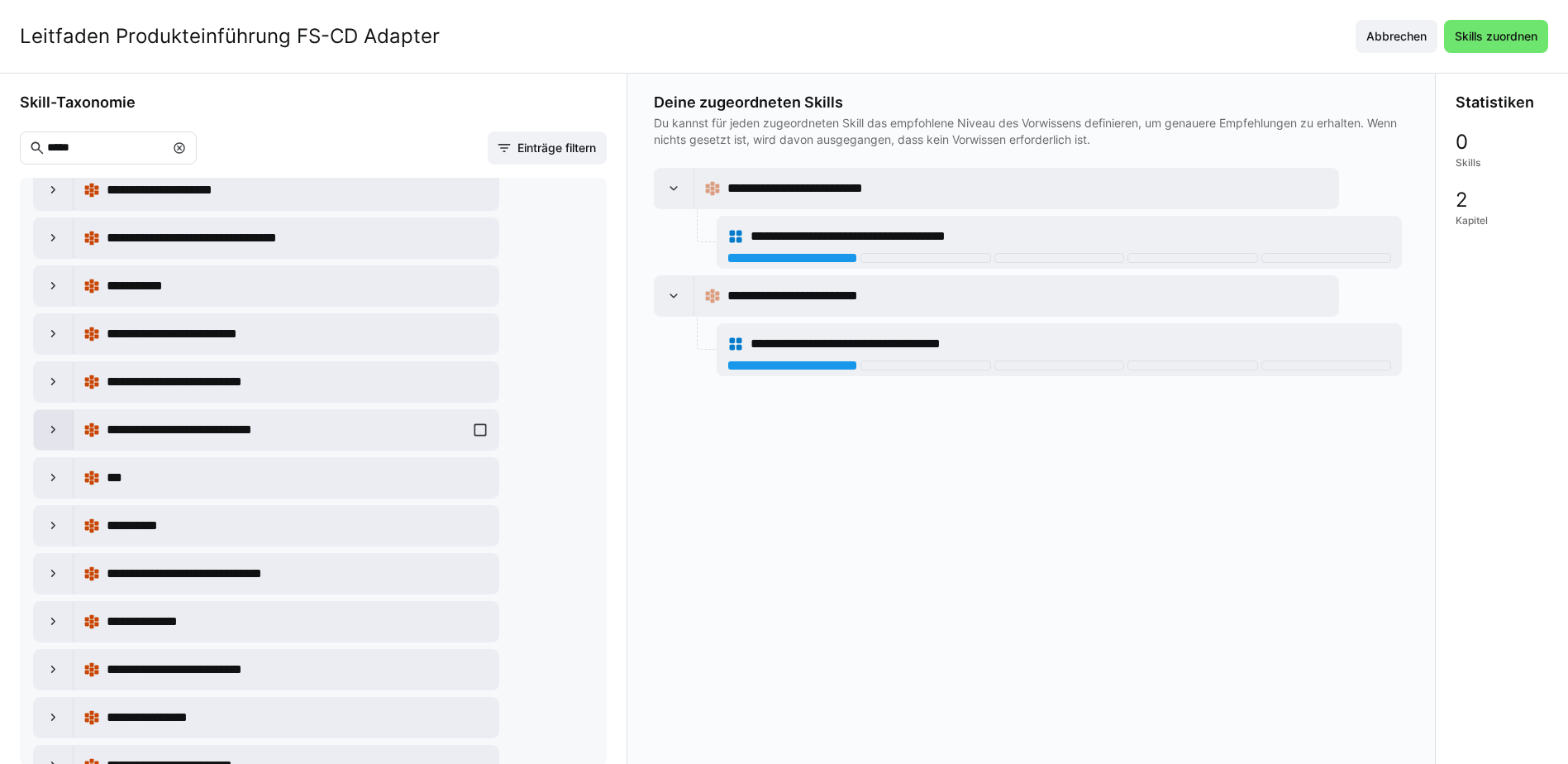
click at [54, 436] on eds-icon at bounding box center [54, 430] width 17 height 17
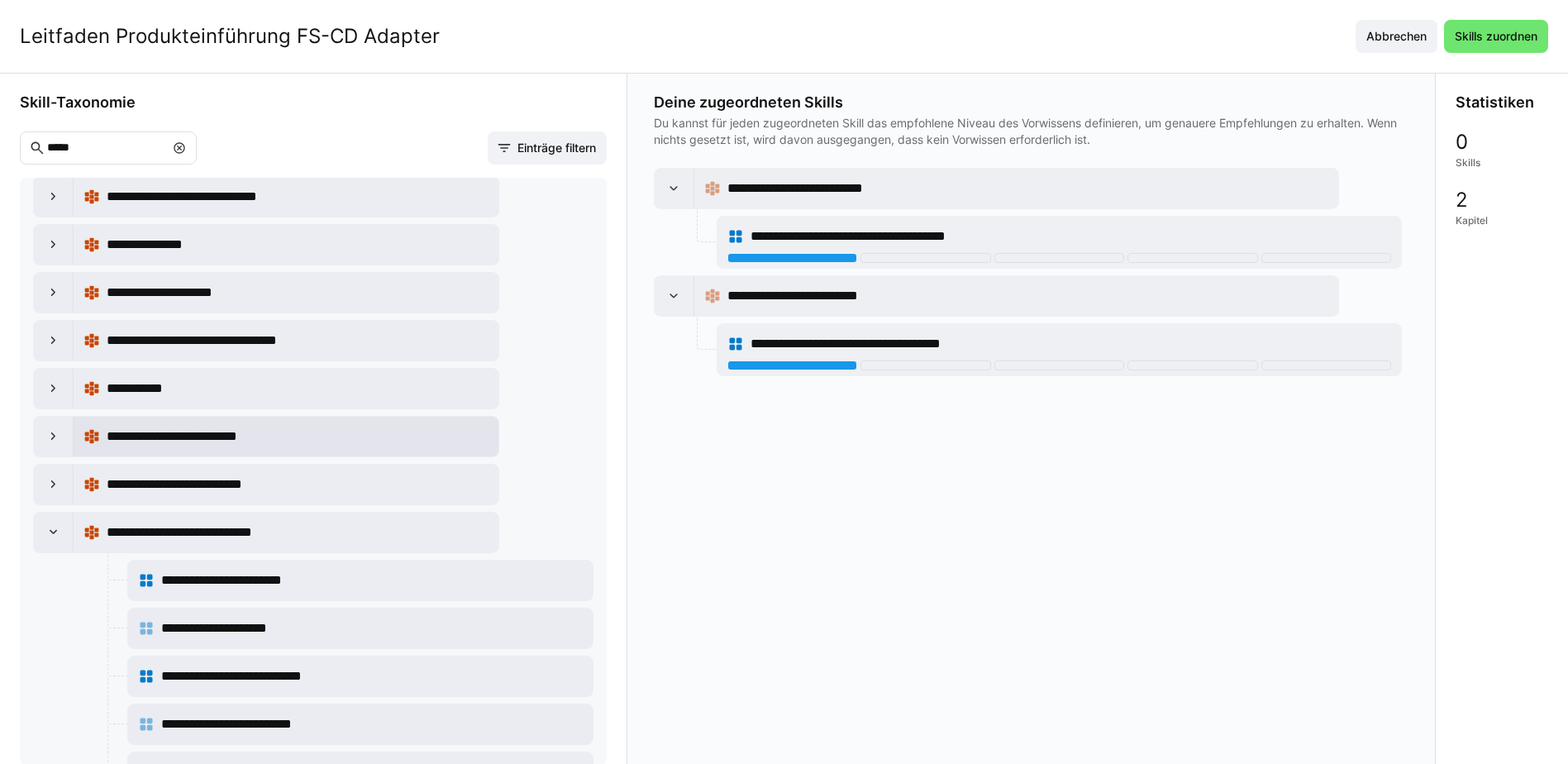
scroll to position [0, 0]
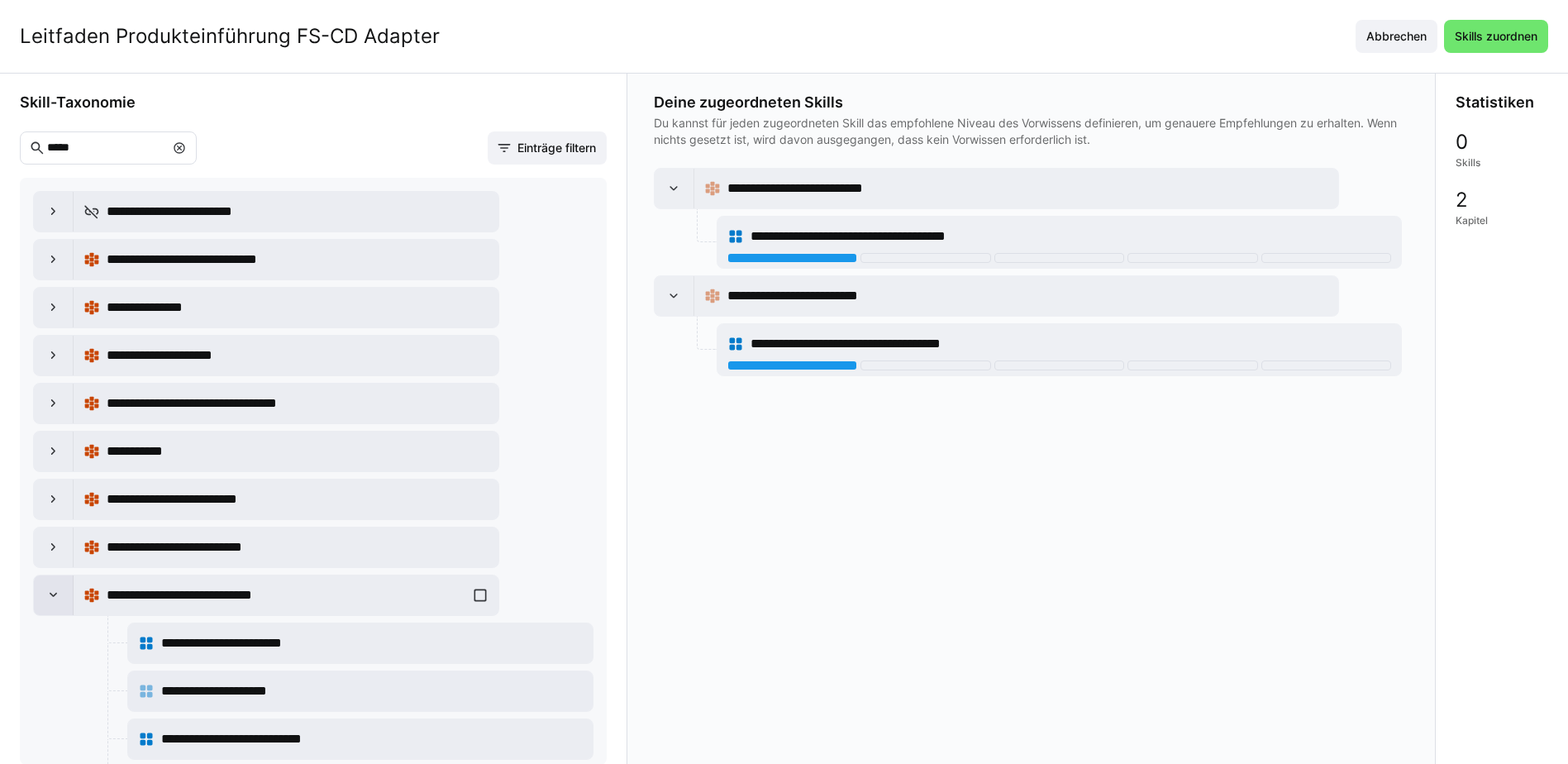
click at [66, 596] on div at bounding box center [54, 595] width 40 height 40
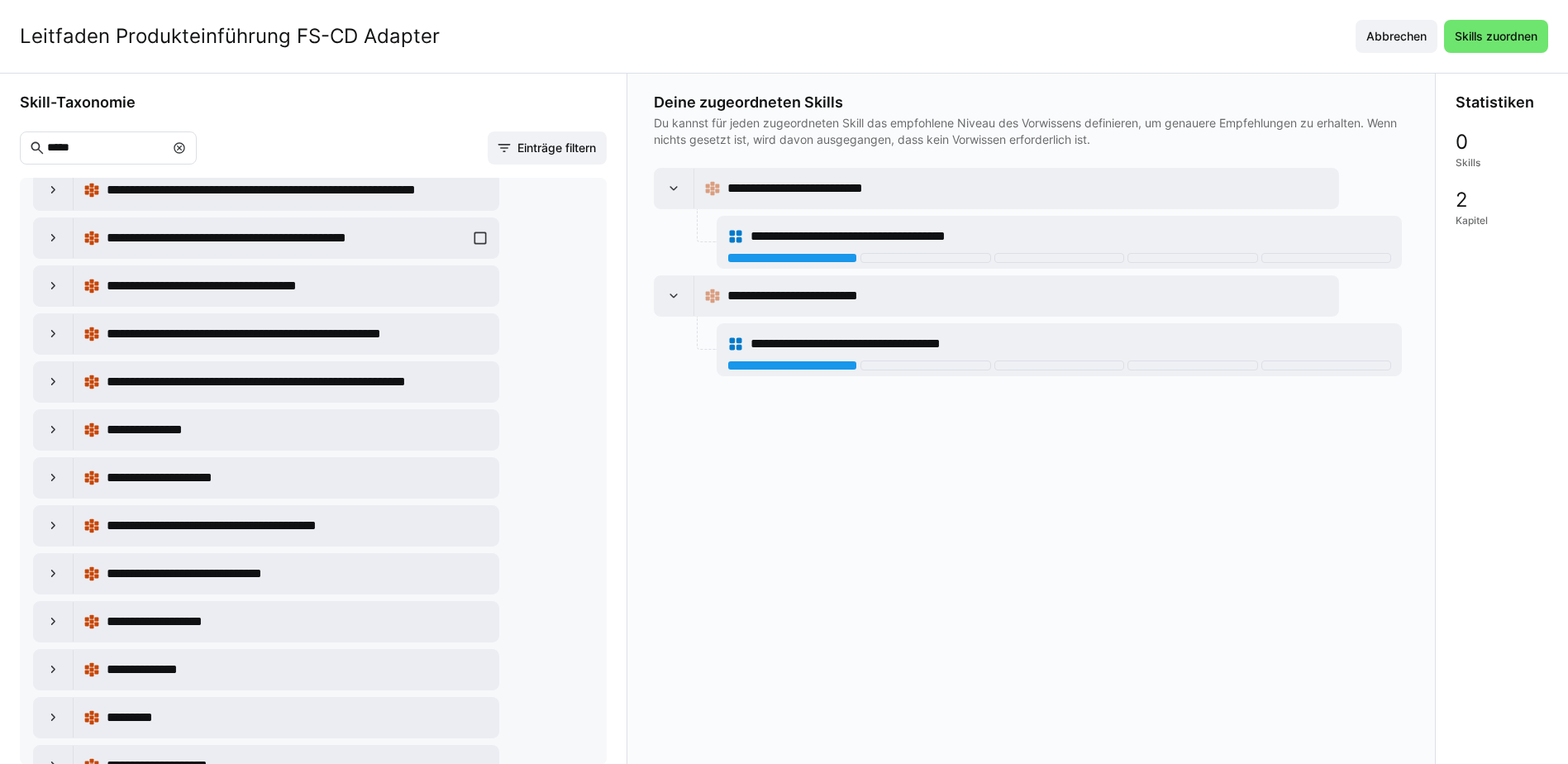
scroll to position [1399, 0]
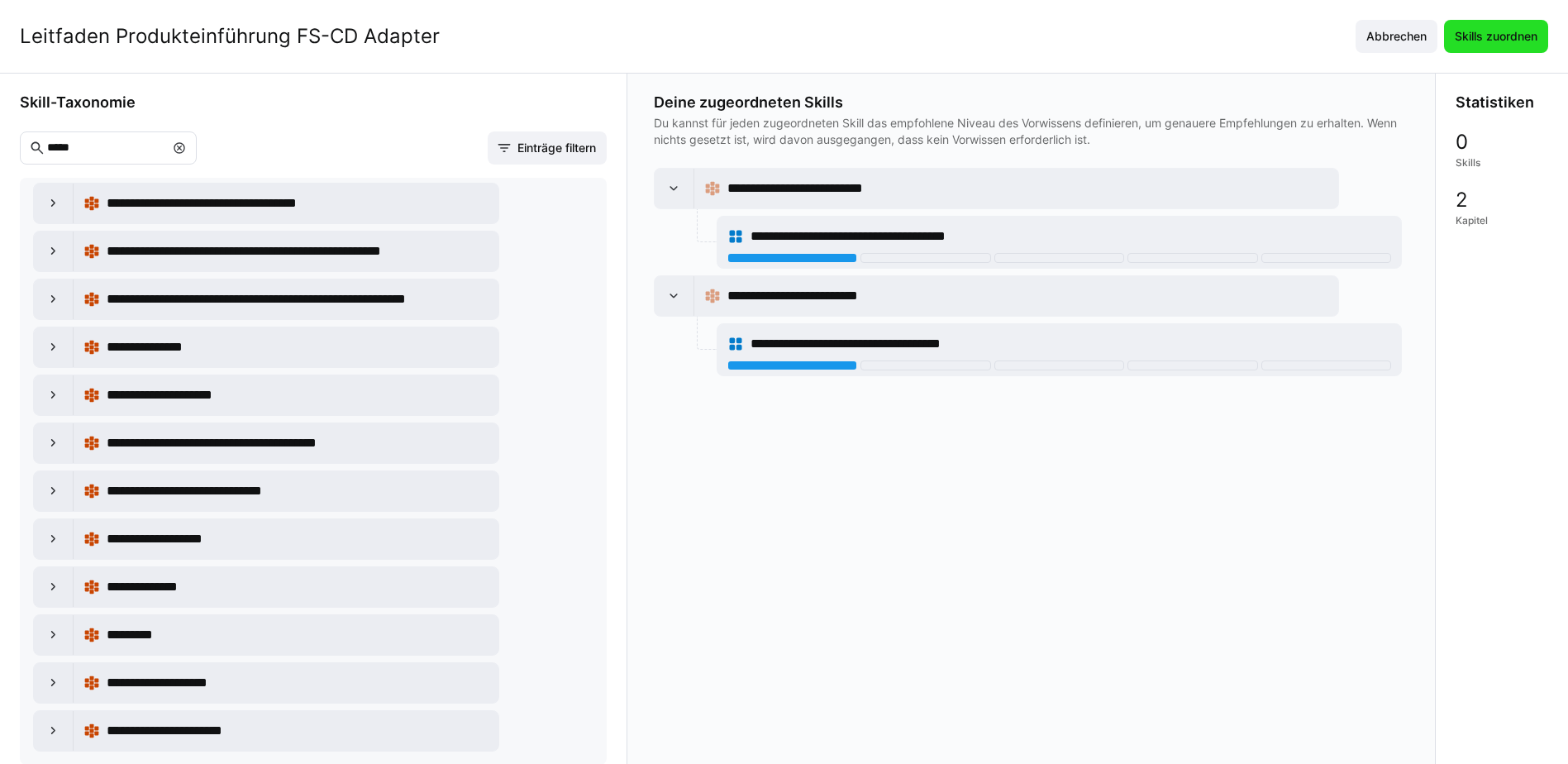
click at [1522, 28] on span "Skills zuordnen" at bounding box center [1496, 36] width 88 height 17
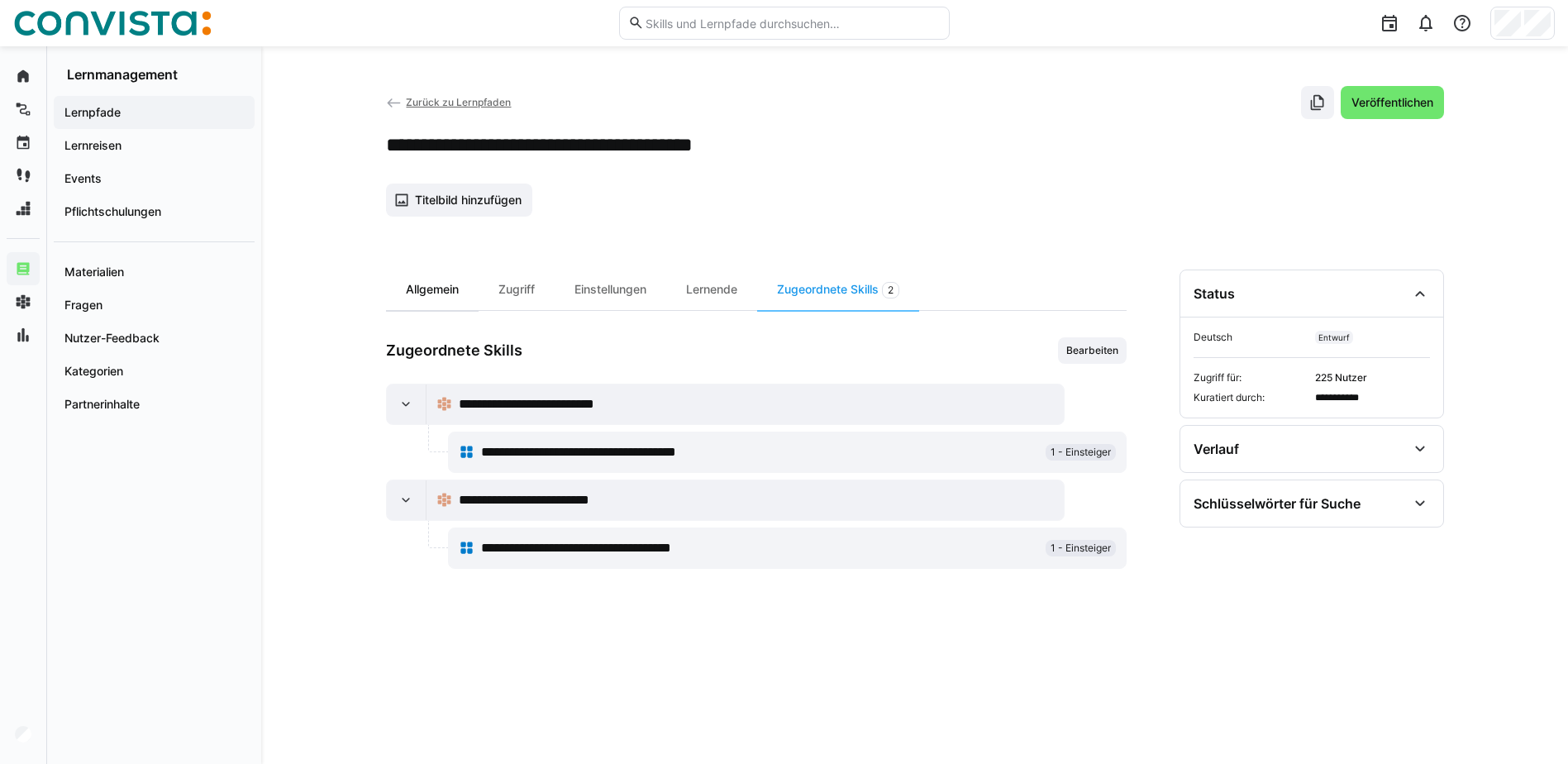
click at [442, 288] on div "Allgemein" at bounding box center [432, 289] width 93 height 41
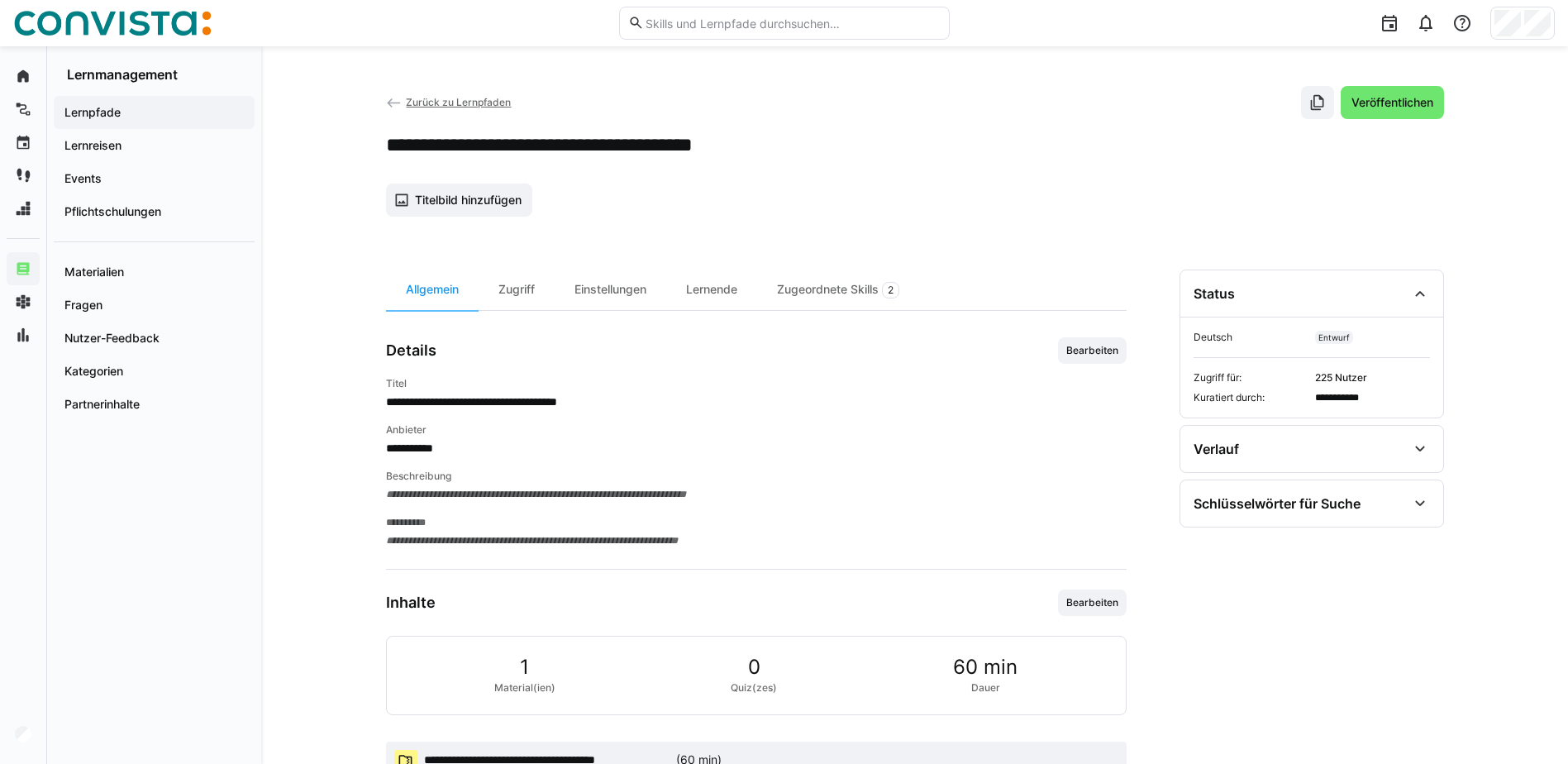
click at [466, 102] on span "Zurück zu Lernpfaden" at bounding box center [458, 102] width 105 height 12
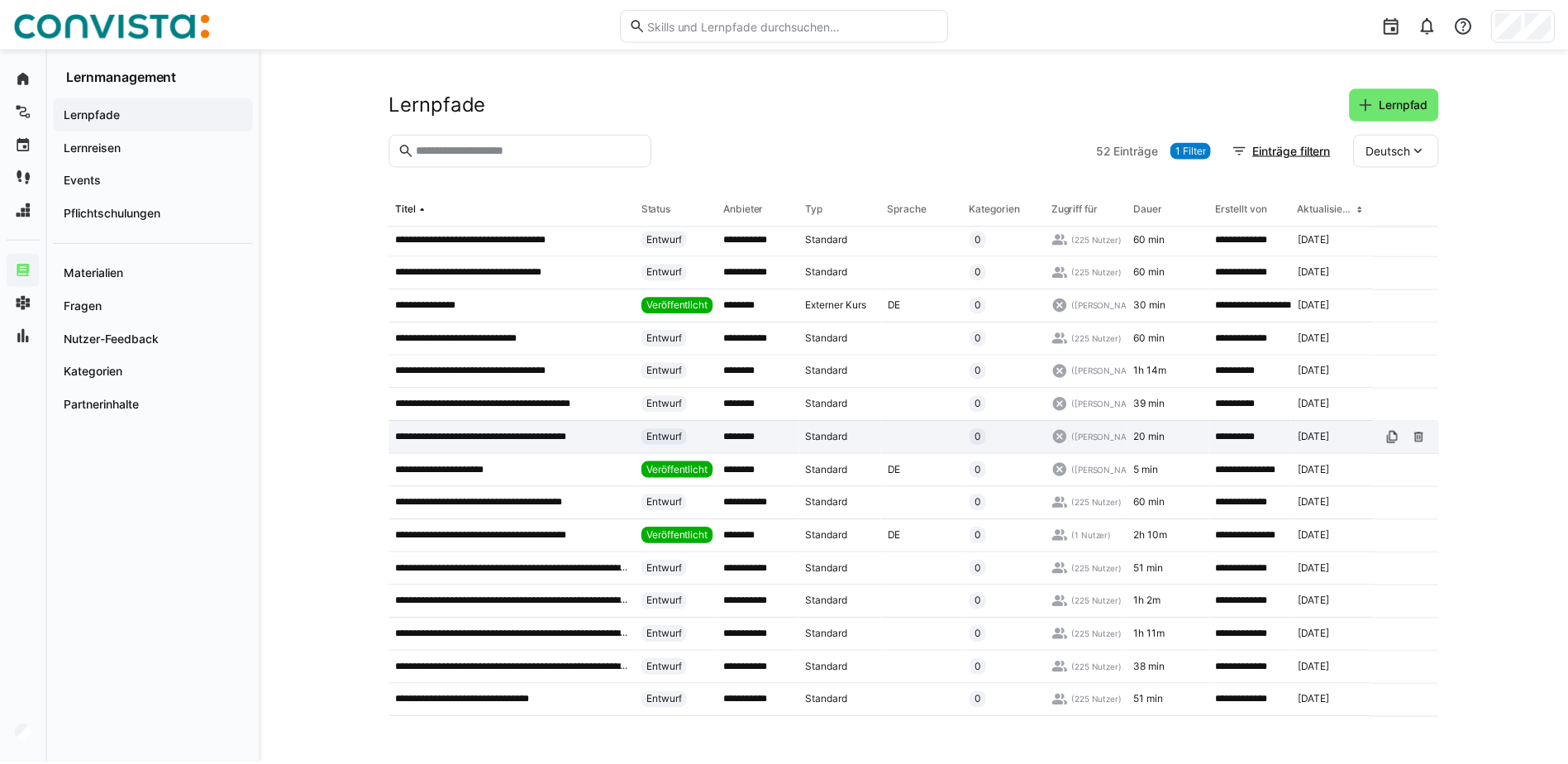
scroll to position [579, 0]
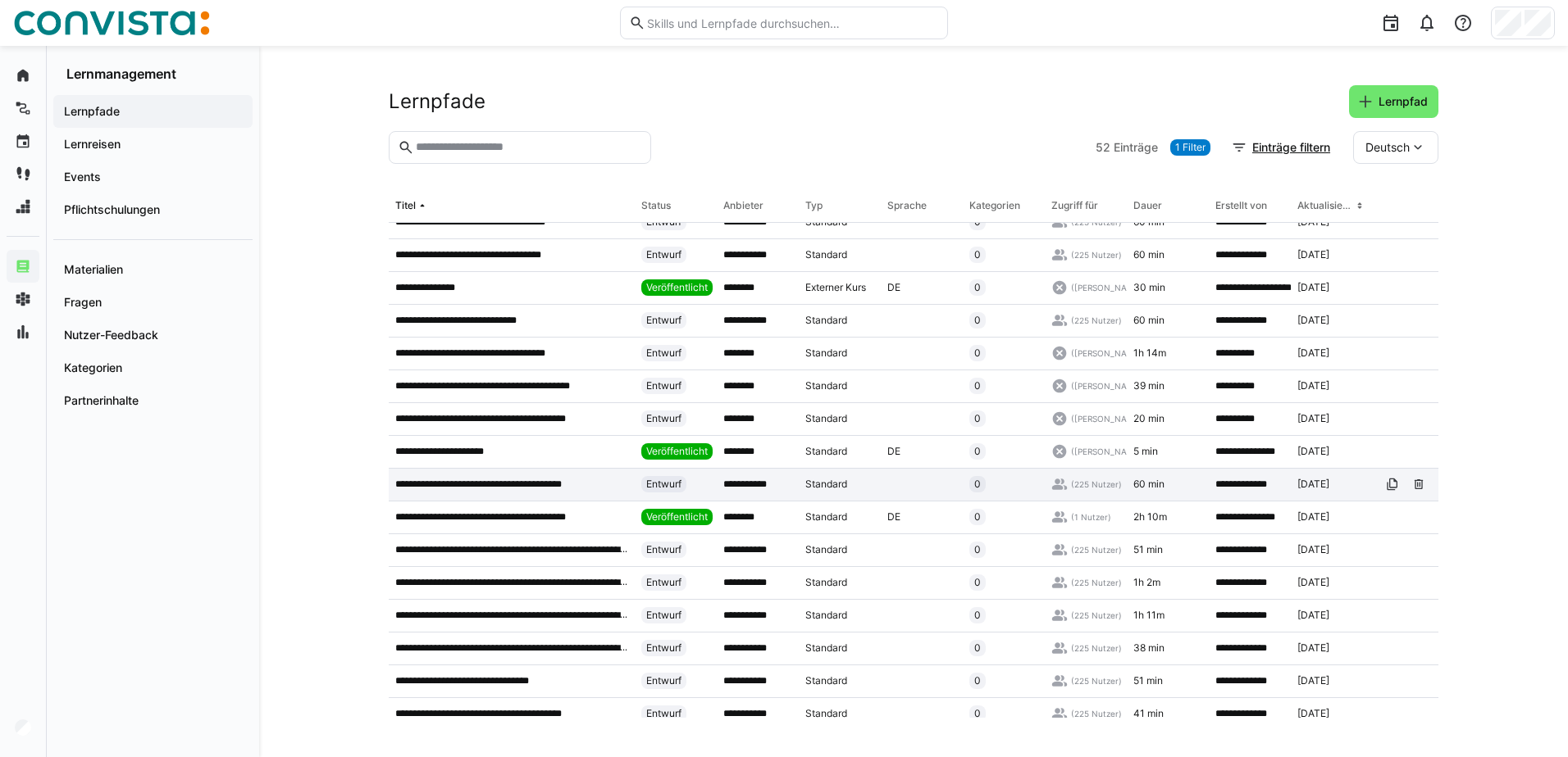
click at [539, 487] on p "**********" at bounding box center [499, 484] width 209 height 13
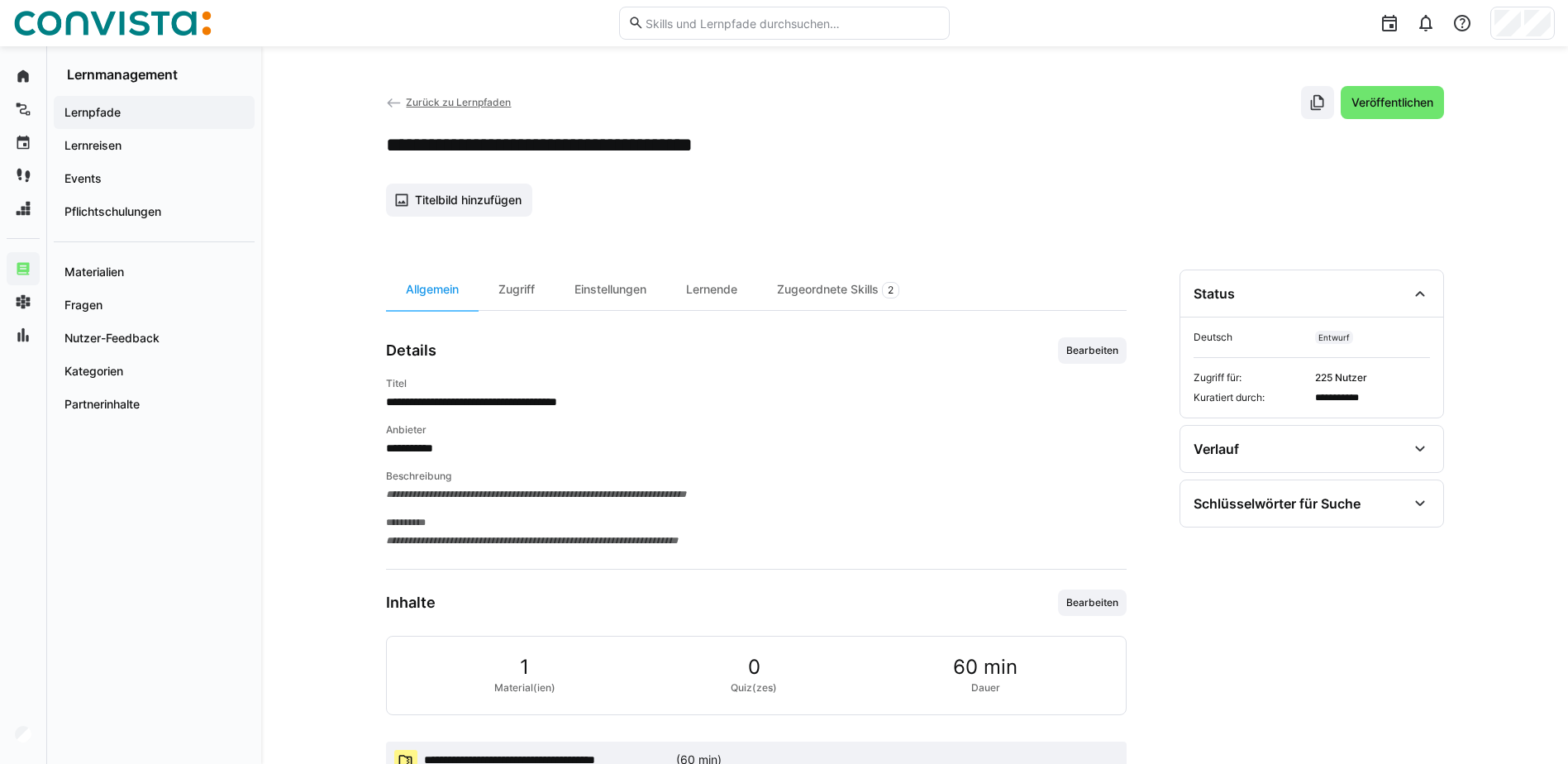
click at [407, 100] on span "Zurück zu Lernpfaden" at bounding box center [458, 102] width 105 height 12
